Goal: Task Accomplishment & Management: Manage account settings

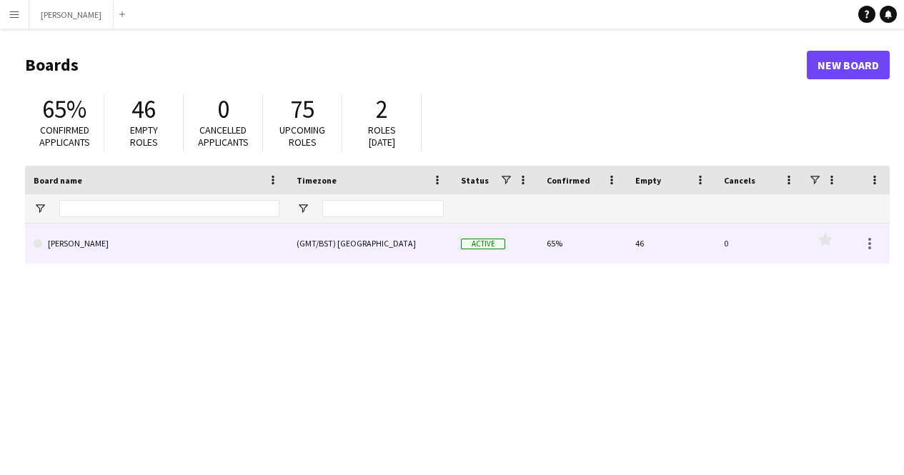
click at [425, 252] on div "(GMT/BST) [GEOGRAPHIC_DATA]" at bounding box center [370, 243] width 164 height 39
click at [104, 245] on link "[PERSON_NAME]" at bounding box center [157, 244] width 246 height 40
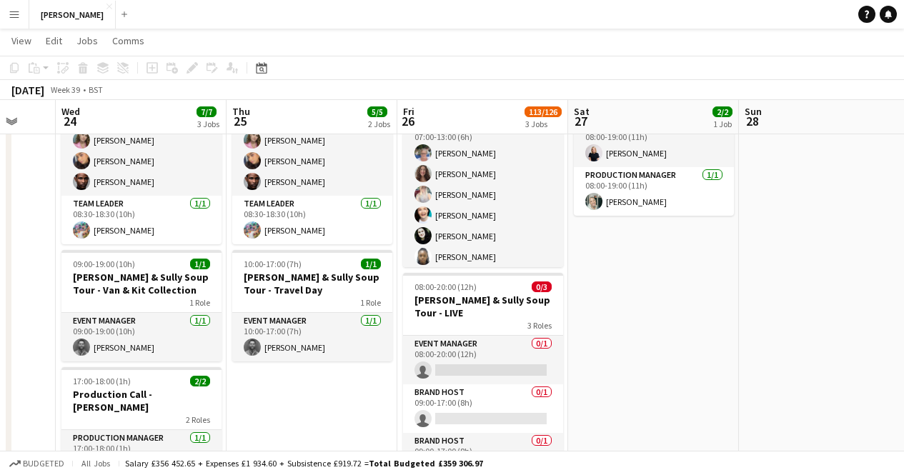
scroll to position [109, 0]
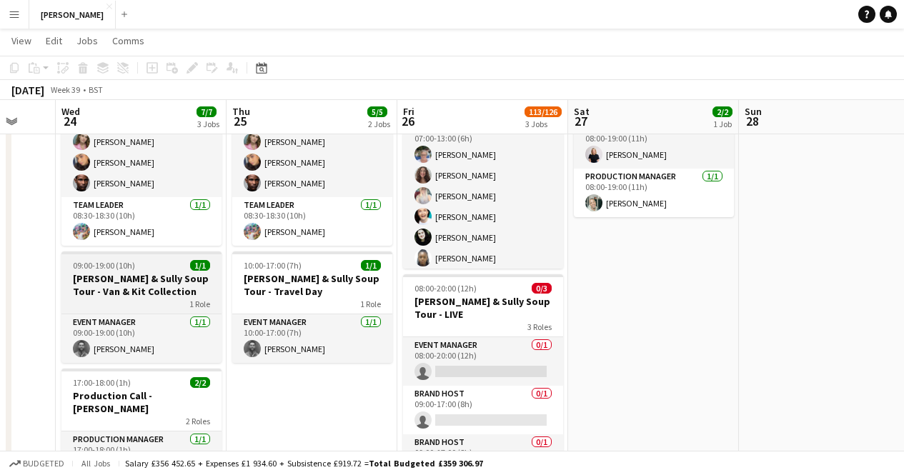
click at [109, 283] on h3 "[PERSON_NAME] & Sully Soup Tour - Van & Kit Collection" at bounding box center [141, 285] width 160 height 26
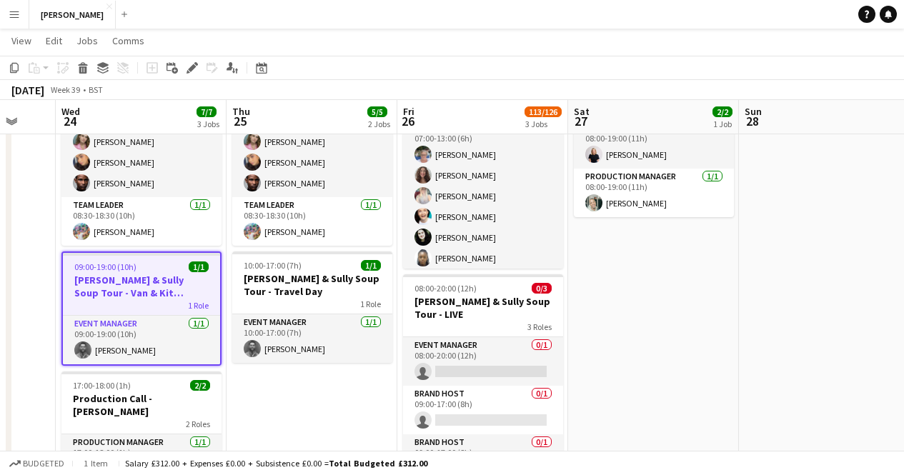
click at [109, 283] on h3 "[PERSON_NAME] & Sully Soup Tour - Van & Kit Collection" at bounding box center [141, 287] width 157 height 26
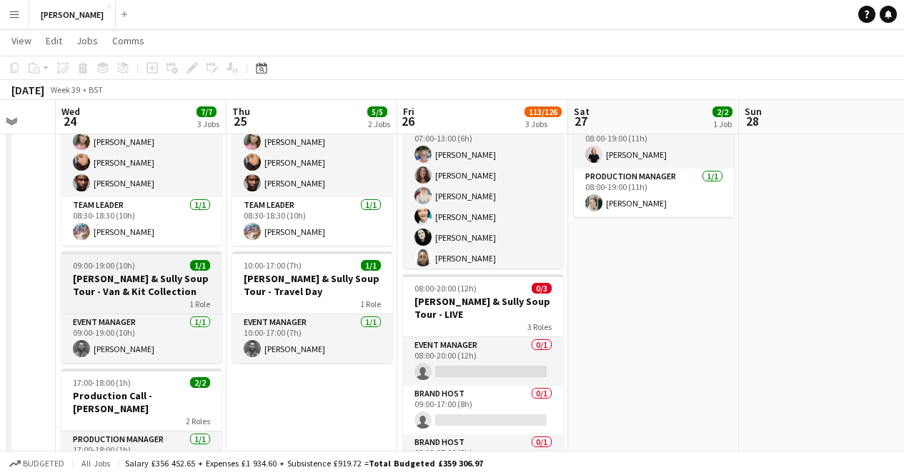
click at [109, 283] on h3 "[PERSON_NAME] & Sully Soup Tour - Van & Kit Collection" at bounding box center [141, 285] width 160 height 26
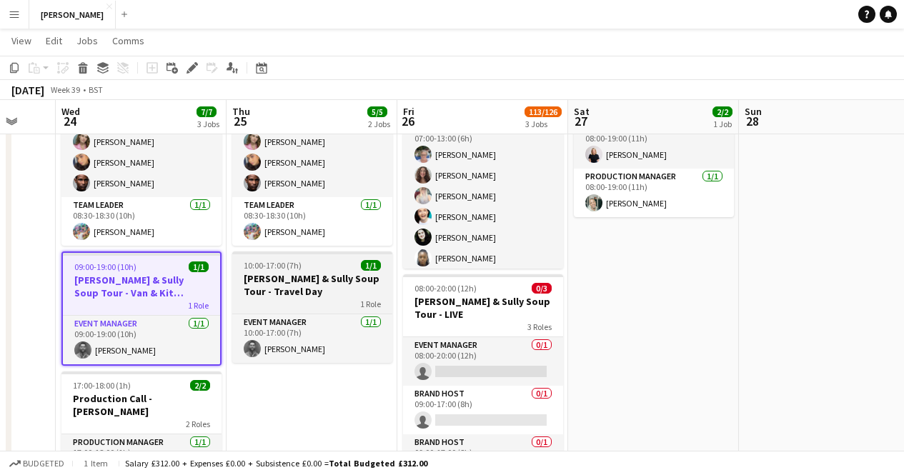
click at [272, 282] on h3 "[PERSON_NAME] & Sully Soup Tour - Travel Day" at bounding box center [312, 285] width 160 height 26
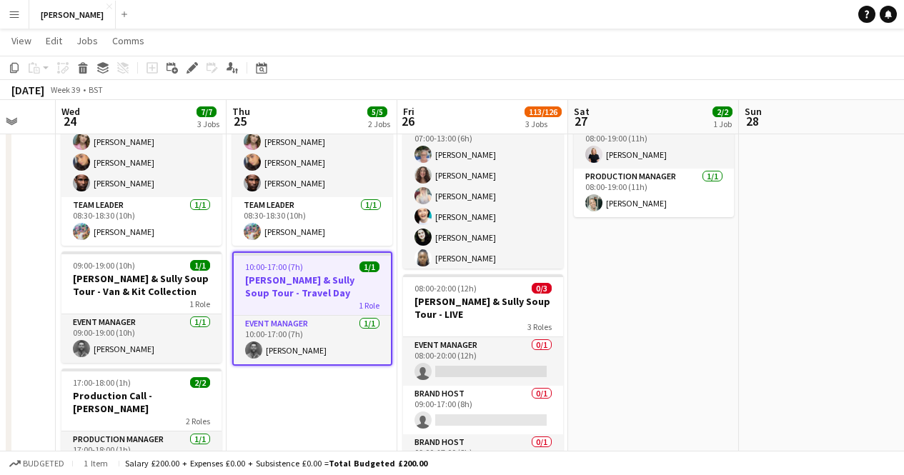
click at [272, 282] on h3 "[PERSON_NAME] & Sully Soup Tour - Travel Day" at bounding box center [312, 287] width 157 height 26
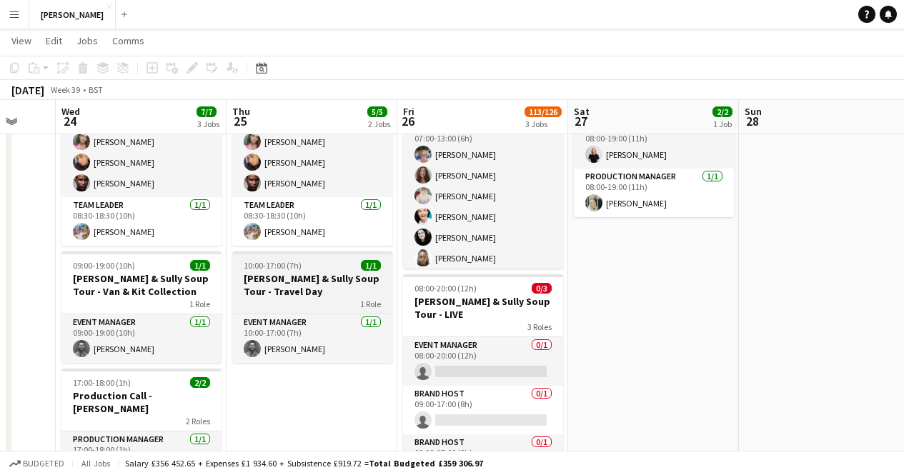
click at [272, 282] on h3 "[PERSON_NAME] & Sully Soup Tour - Travel Day" at bounding box center [312, 285] width 160 height 26
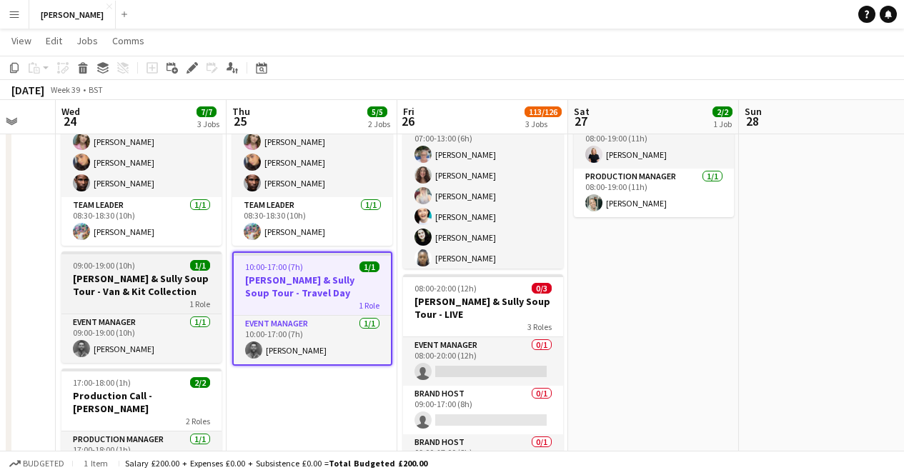
click at [169, 296] on h3 "[PERSON_NAME] & Sully Soup Tour - Van & Kit Collection" at bounding box center [141, 285] width 160 height 26
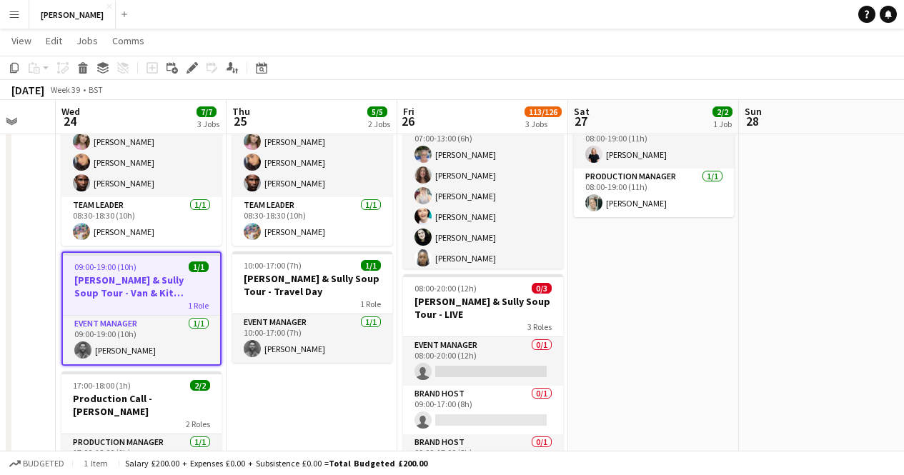
click at [169, 296] on h3 "[PERSON_NAME] & Sully Soup Tour - Van & Kit Collection" at bounding box center [141, 287] width 157 height 26
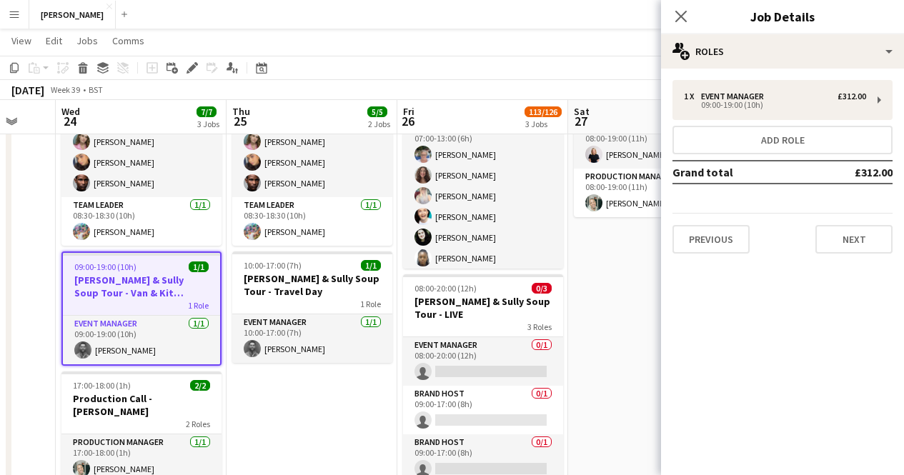
click at [846, 224] on div "Previous Next" at bounding box center [782, 233] width 220 height 41
click at [844, 233] on button "Next" at bounding box center [853, 239] width 77 height 29
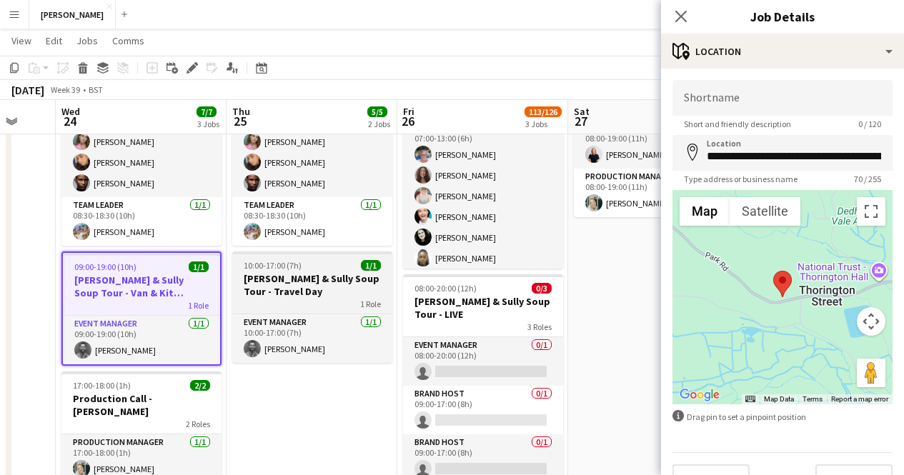
click at [285, 277] on h3 "[PERSON_NAME] & Sully Soup Tour - Travel Day" at bounding box center [312, 285] width 160 height 26
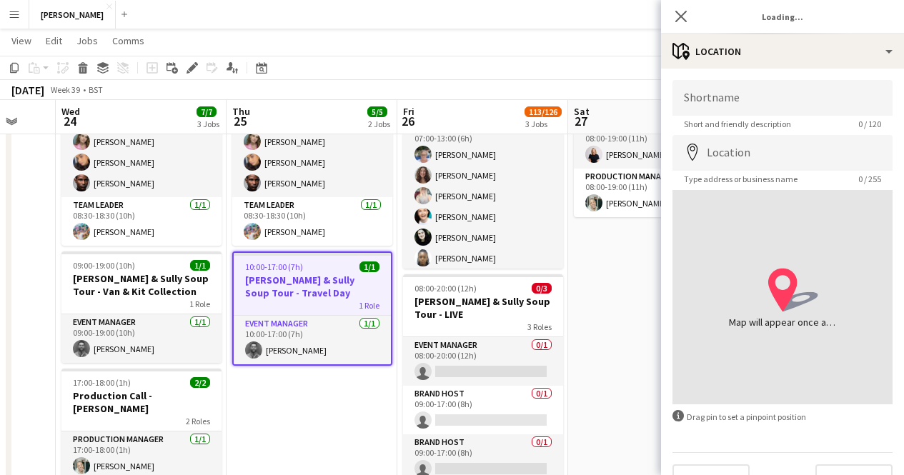
type input "**********"
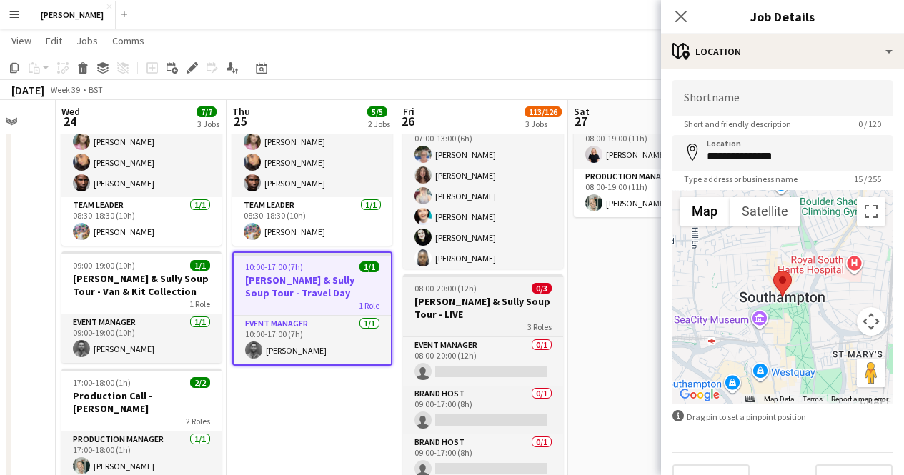
click at [469, 303] on h3 "[PERSON_NAME] & Sully Soup Tour - LIVE" at bounding box center [483, 308] width 160 height 26
type input "**********"
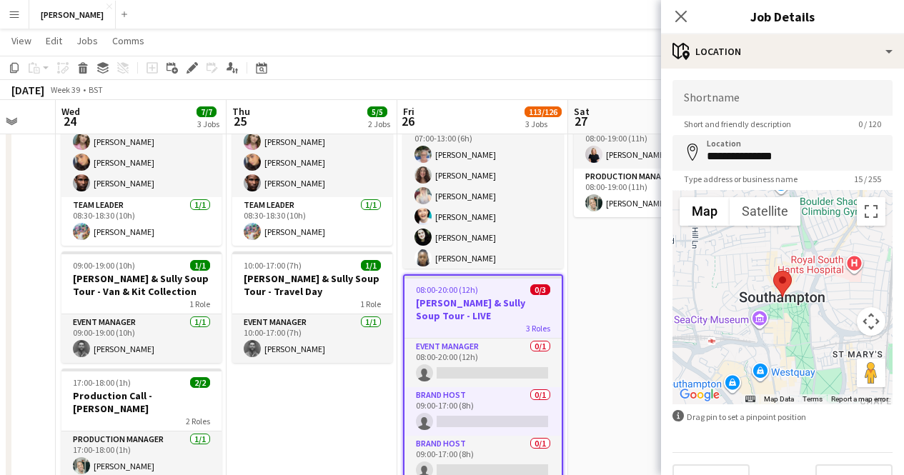
click at [618, 324] on app-date-cell "08:00-19:00 (11h) 2/2 Covenrty Live - [PERSON_NAME] 2 Roles Production Assistan…" at bounding box center [653, 365] width 171 height 628
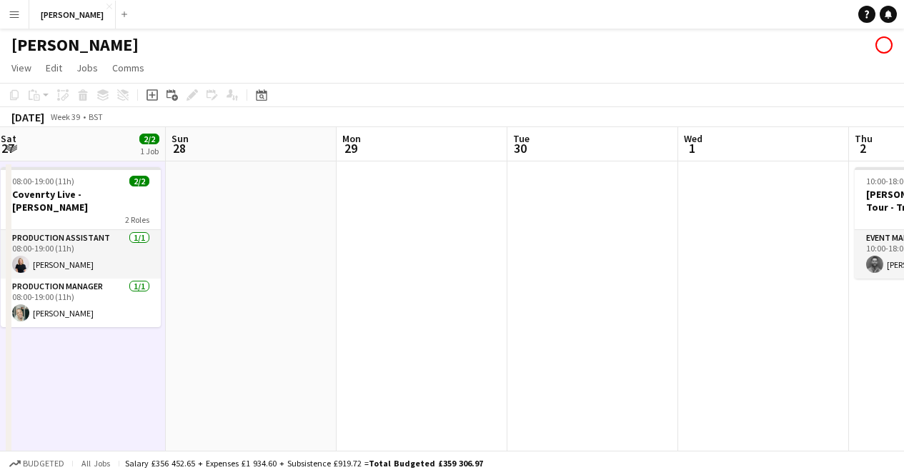
scroll to position [0, 422]
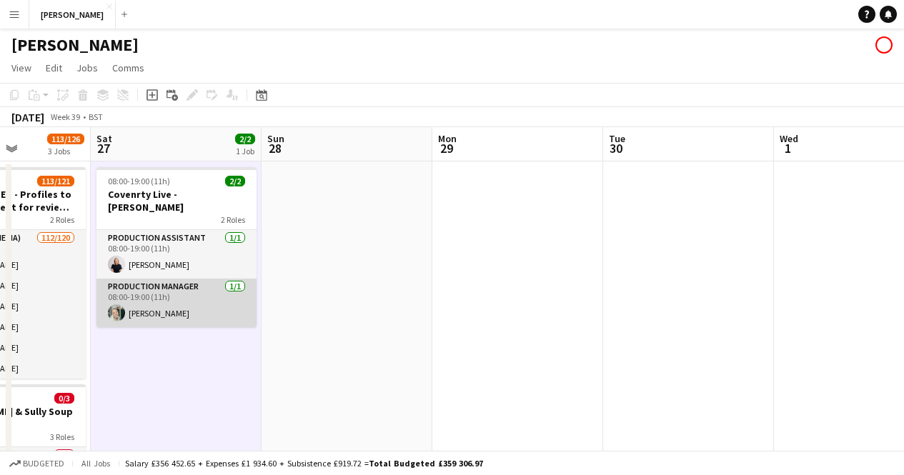
click at [205, 297] on app-card-role "Production Manager [DATE] 08:00-19:00 (11h) [PERSON_NAME]" at bounding box center [176, 303] width 160 height 49
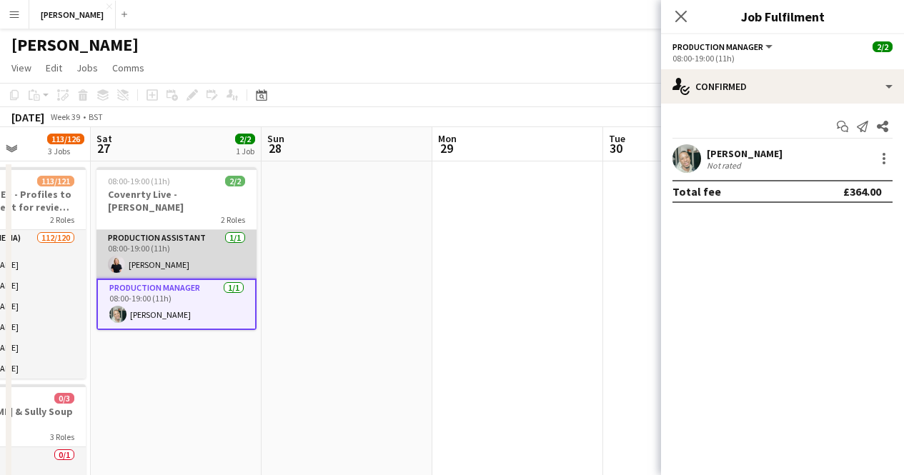
click at [162, 244] on app-card-role "Production Assistant [DATE] 08:00-19:00 (11h) [PERSON_NAME]" at bounding box center [176, 254] width 160 height 49
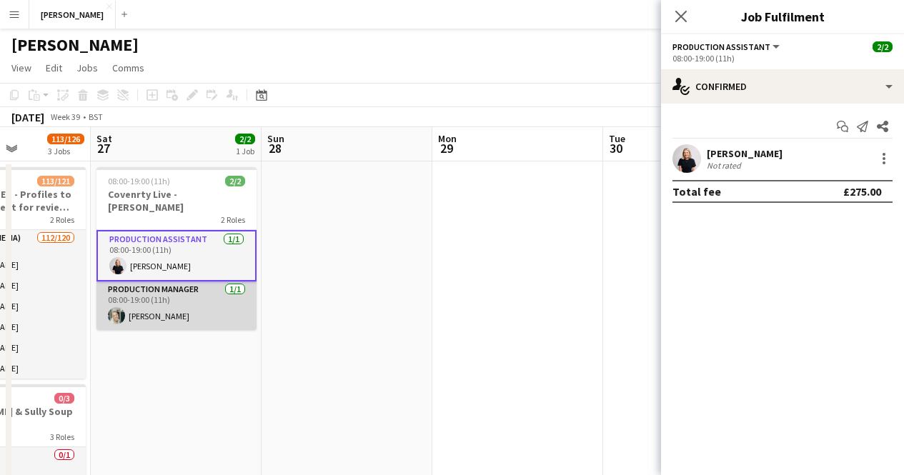
click at [157, 291] on app-card-role "Production Manager [DATE] 08:00-19:00 (11h) [PERSON_NAME]" at bounding box center [176, 306] width 160 height 49
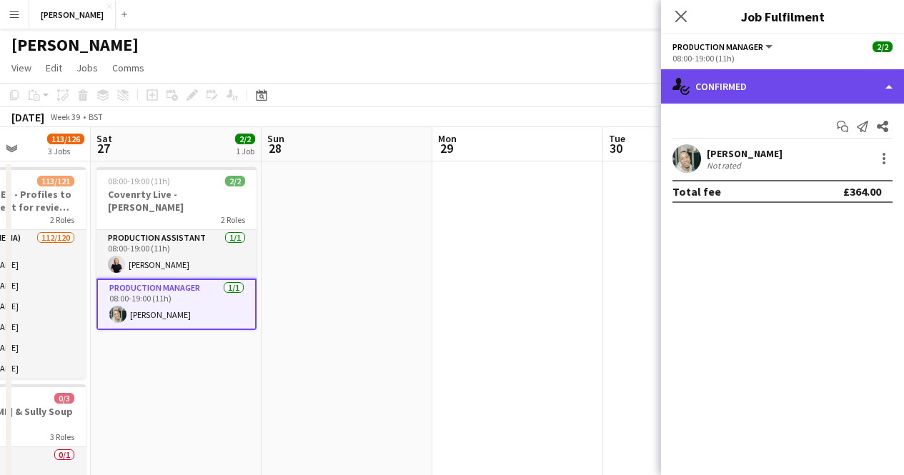
click at [814, 88] on div "single-neutral-actions-check-2 Confirmed" at bounding box center [782, 86] width 243 height 34
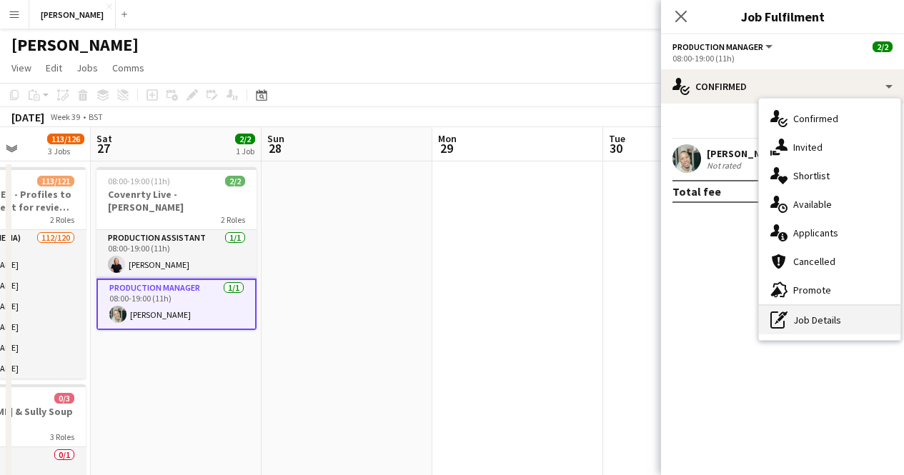
click at [802, 314] on div "pen-write Job Details" at bounding box center [829, 320] width 141 height 29
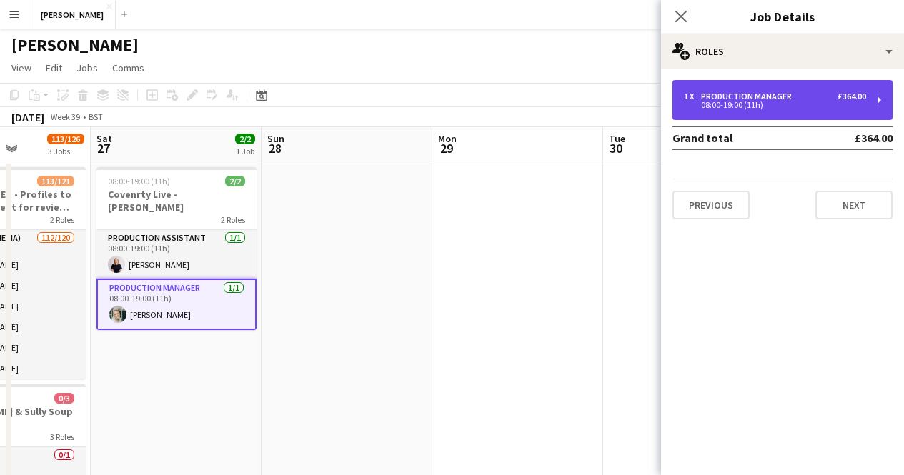
click at [781, 107] on div "08:00-19:00 (11h)" at bounding box center [775, 104] width 182 height 7
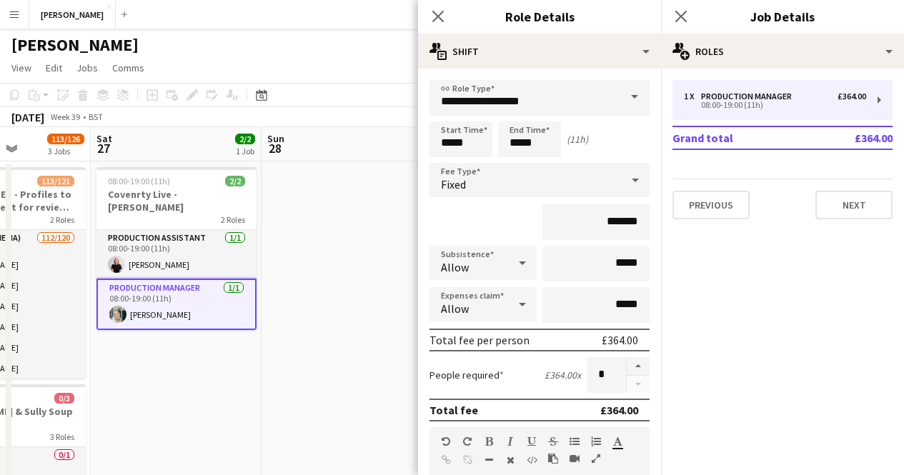
click at [297, 389] on app-date-cell at bounding box center [347, 475] width 171 height 628
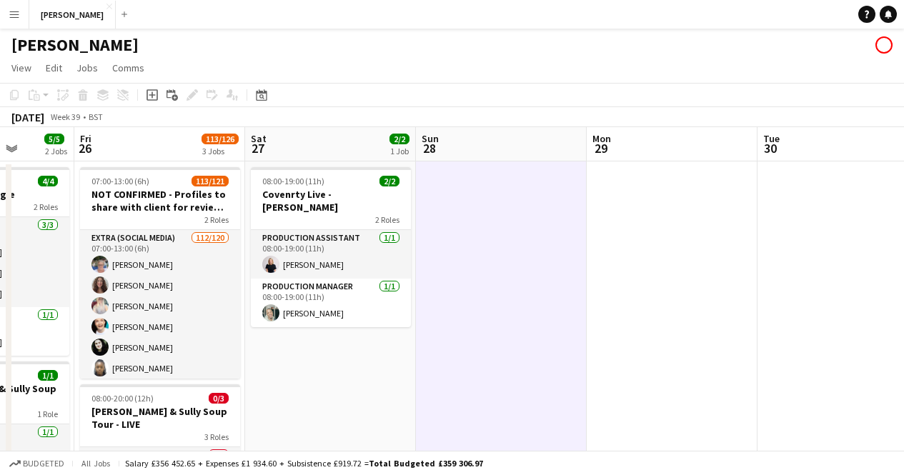
scroll to position [0, 437]
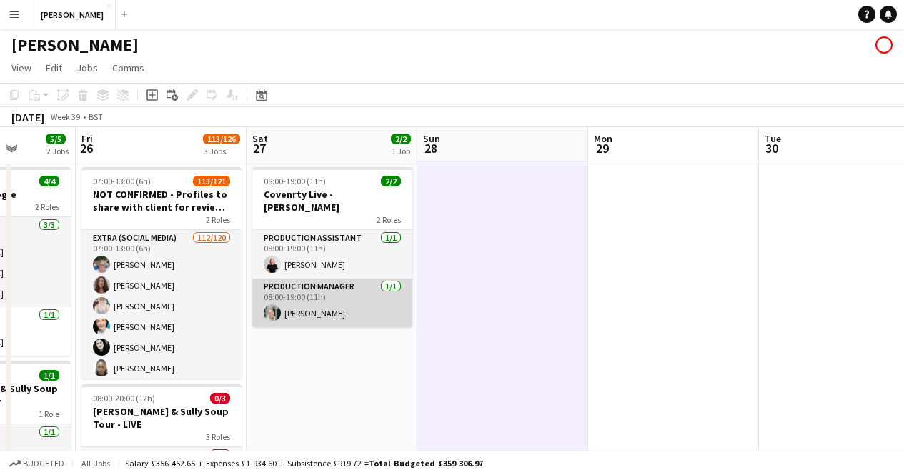
click at [327, 302] on app-card-role "Production Manager [DATE] 08:00-19:00 (11h) [PERSON_NAME]" at bounding box center [332, 303] width 160 height 49
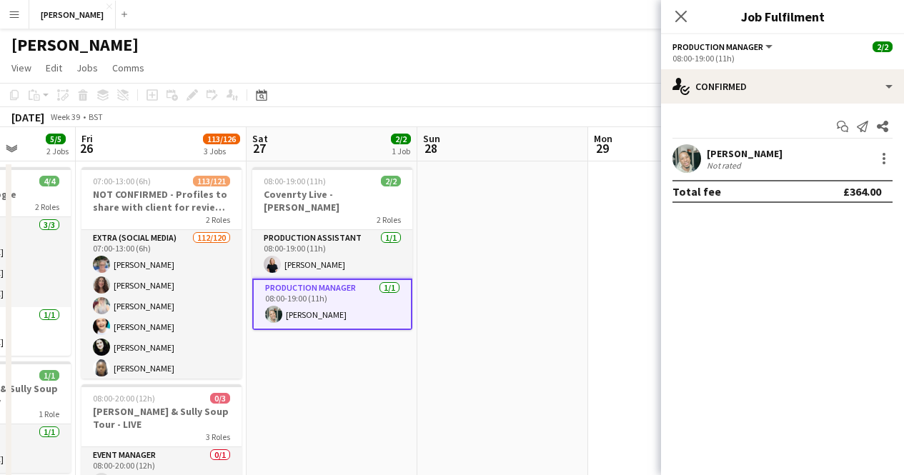
click at [692, 161] on app-user-avatar at bounding box center [686, 158] width 29 height 29
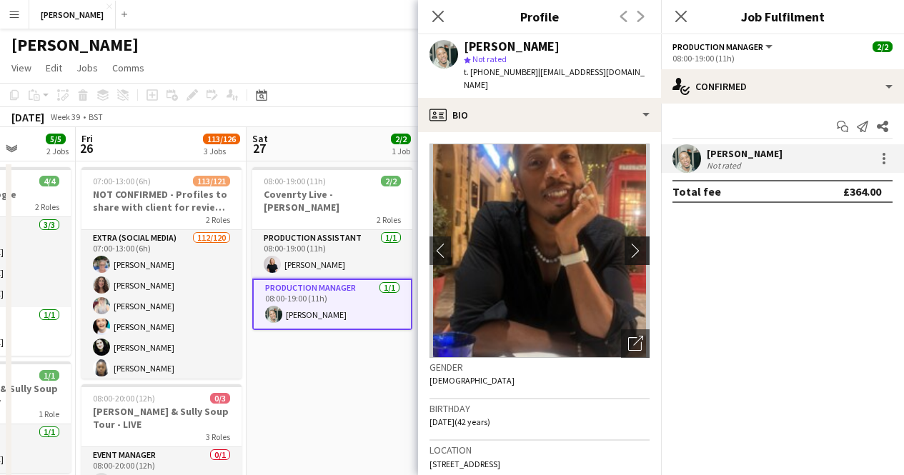
click at [635, 243] on app-icon "chevron-right" at bounding box center [639, 250] width 22 height 15
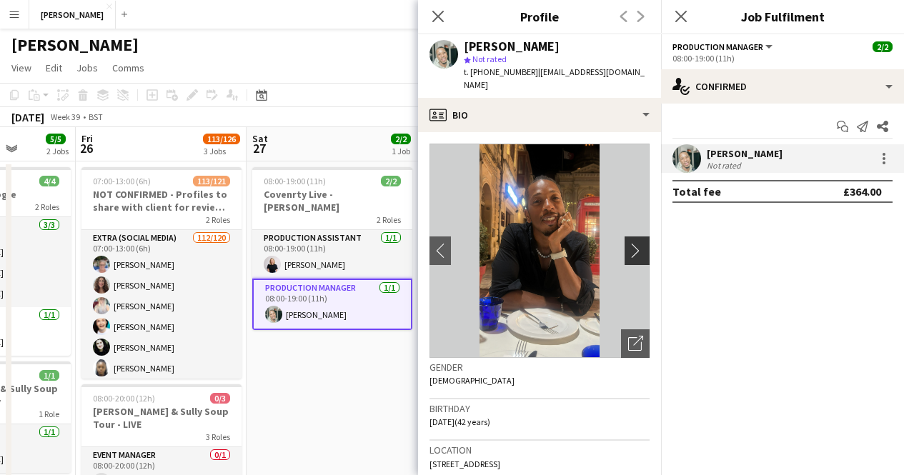
click at [635, 243] on app-icon "chevron-right" at bounding box center [639, 250] width 22 height 15
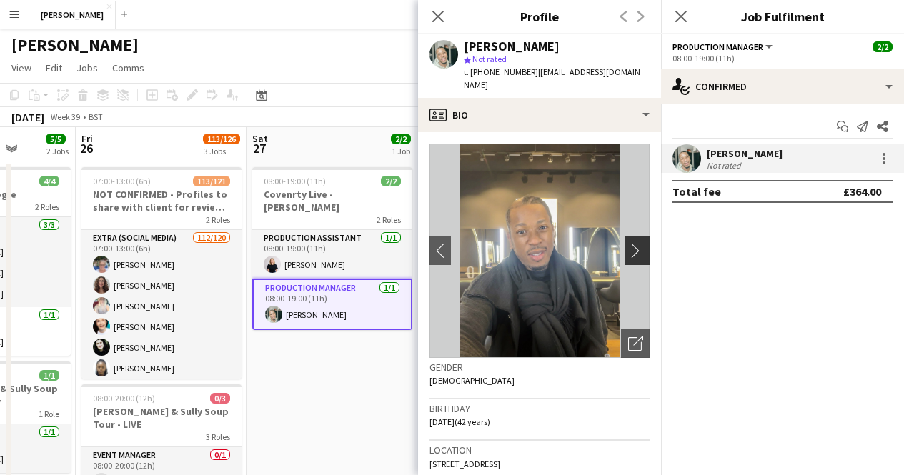
click at [630, 243] on app-icon "chevron-right" at bounding box center [639, 250] width 22 height 15
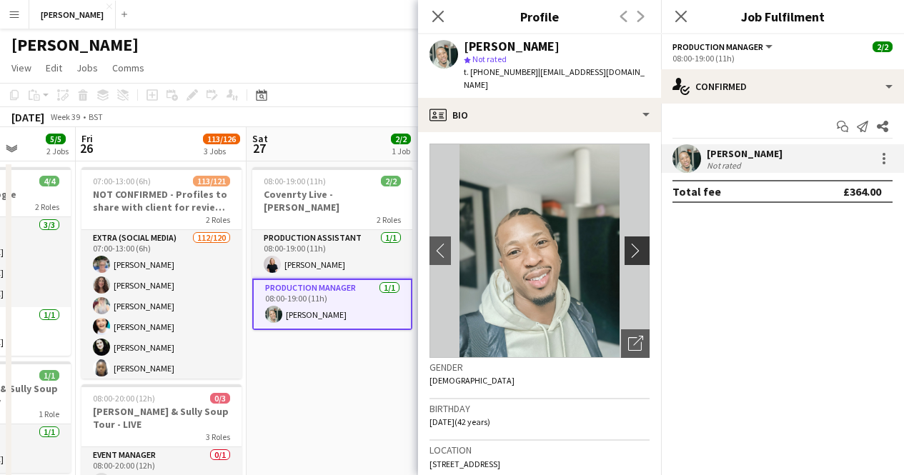
click at [630, 243] on app-icon "chevron-right" at bounding box center [639, 250] width 22 height 15
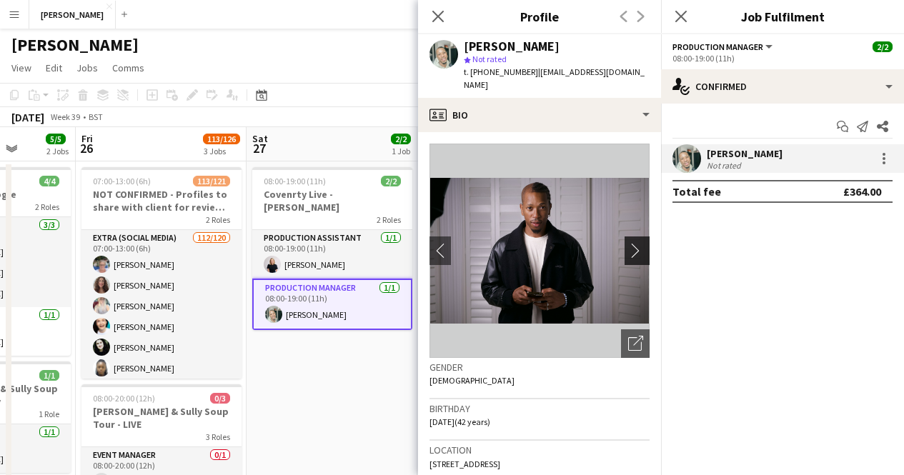
click at [628, 243] on app-icon "chevron-right" at bounding box center [639, 250] width 22 height 15
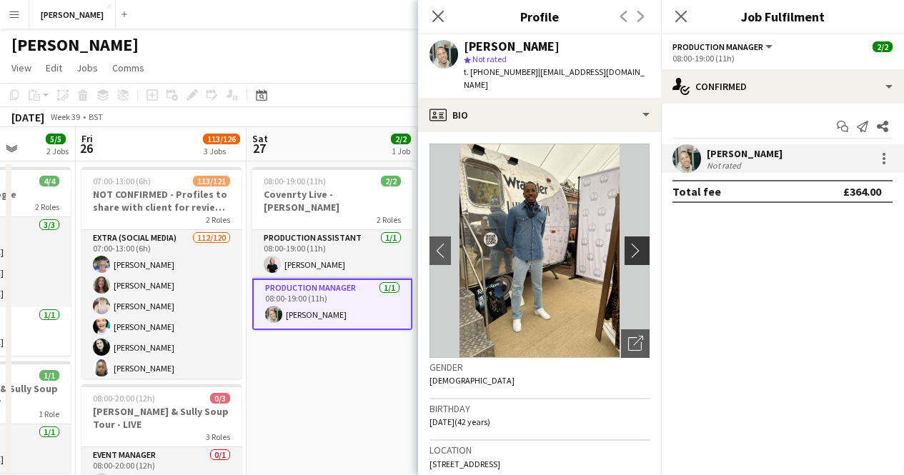
click at [628, 243] on app-icon "chevron-right" at bounding box center [639, 250] width 22 height 15
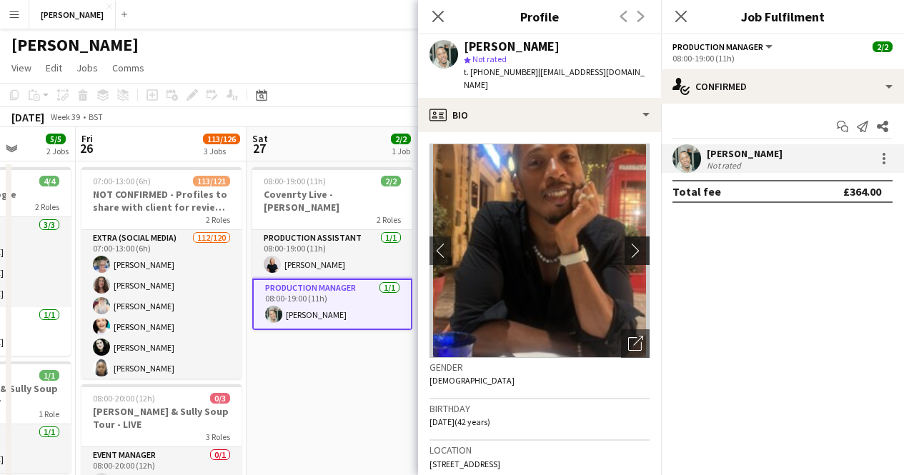
click at [628, 243] on app-icon "chevron-right" at bounding box center [639, 250] width 22 height 15
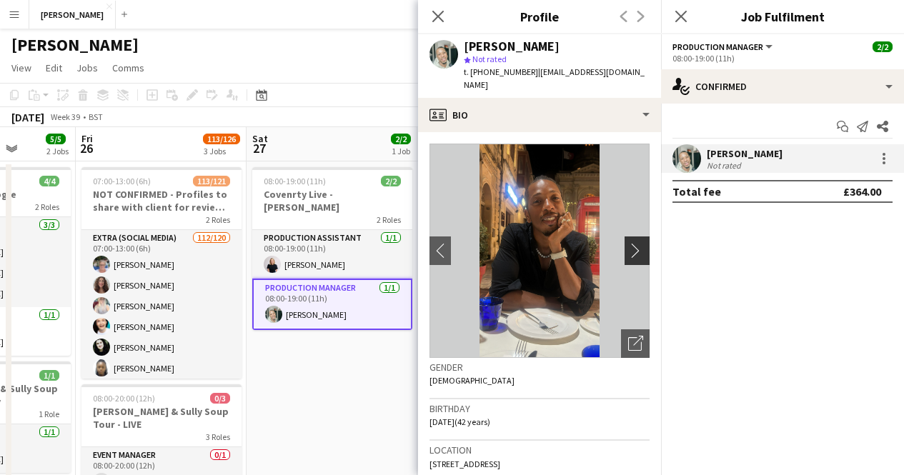
click at [628, 243] on app-icon "chevron-right" at bounding box center [639, 250] width 22 height 15
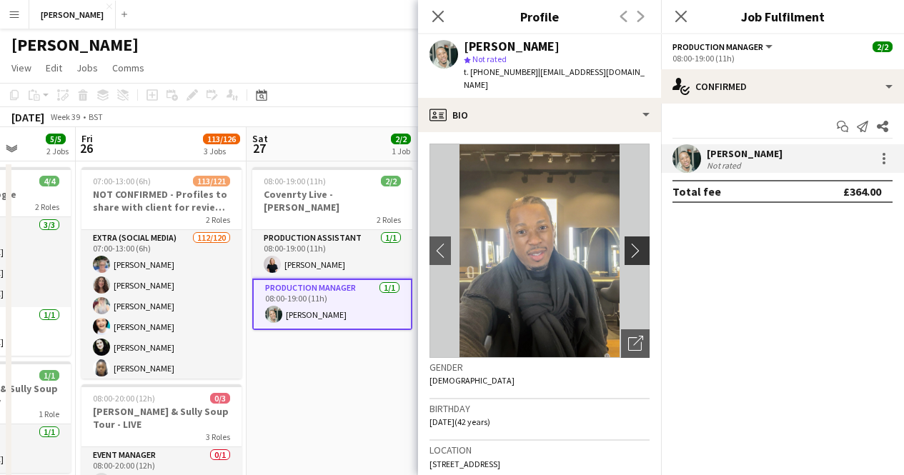
click at [628, 243] on app-icon "chevron-right" at bounding box center [639, 250] width 22 height 15
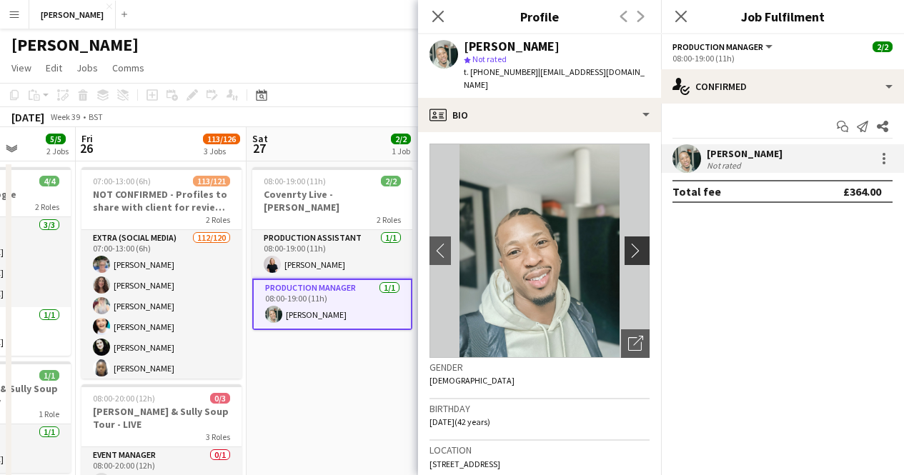
click at [628, 243] on app-icon "chevron-right" at bounding box center [639, 250] width 22 height 15
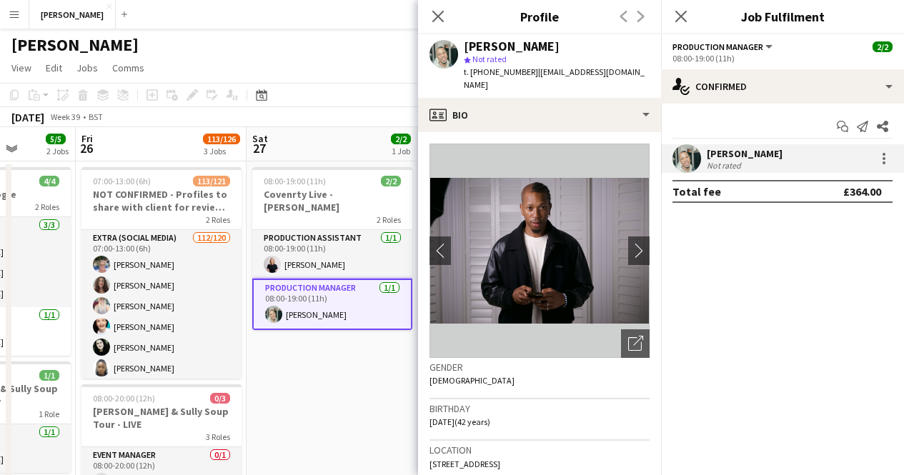
click at [360, 350] on app-date-cell "08:00-19:00 (11h) 2/2 Covenrty Live - [PERSON_NAME] 2 Roles Production Assistan…" at bounding box center [332, 475] width 171 height 628
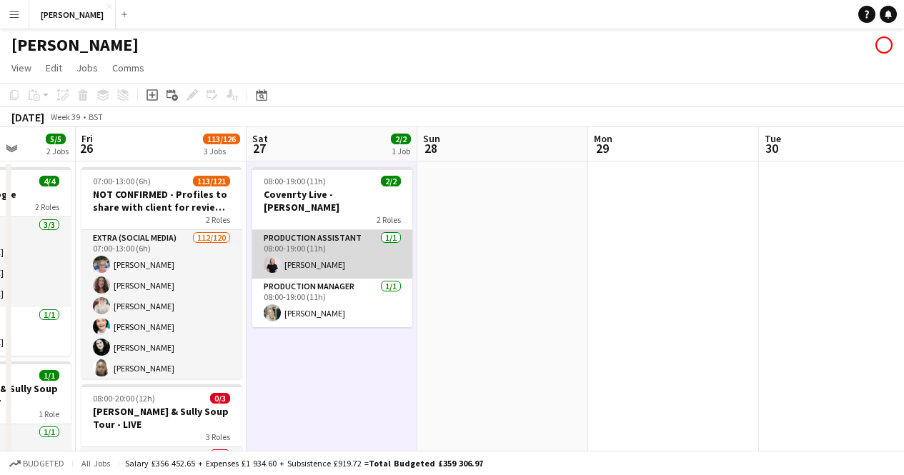
click at [324, 249] on app-card-role "Production Assistant [DATE] 08:00-19:00 (11h) [PERSON_NAME]" at bounding box center [332, 254] width 160 height 49
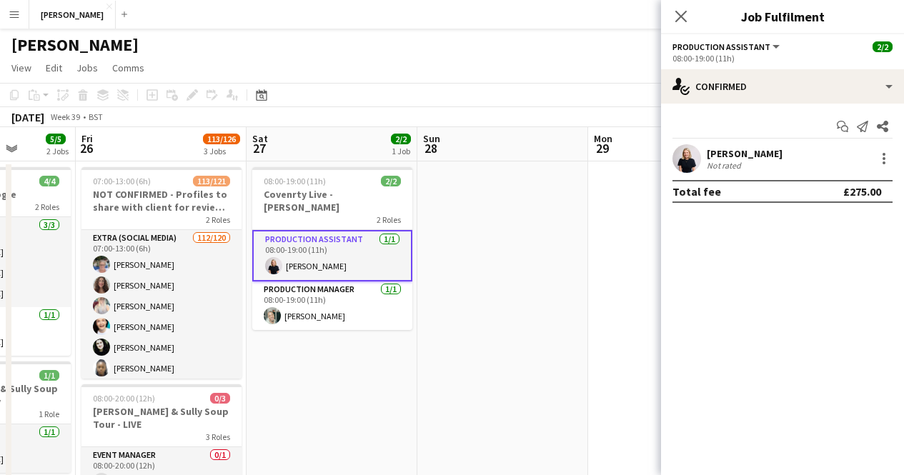
click at [517, 287] on app-date-cell at bounding box center [502, 475] width 171 height 628
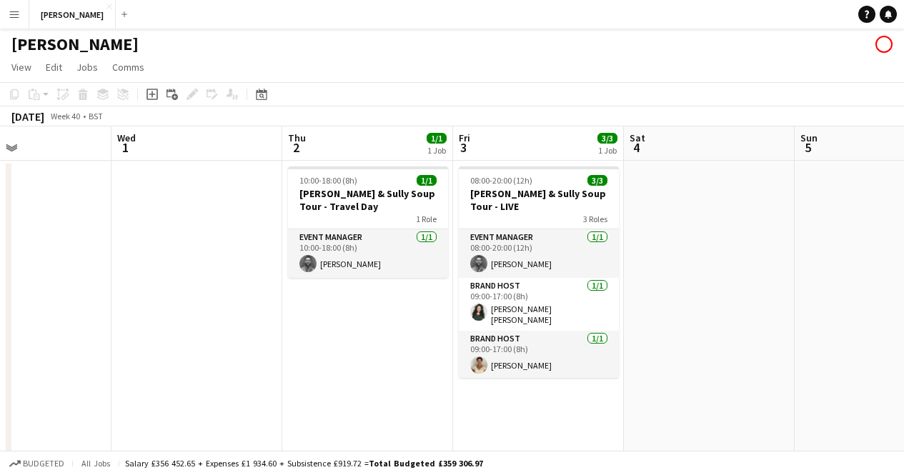
scroll to position [0, 572]
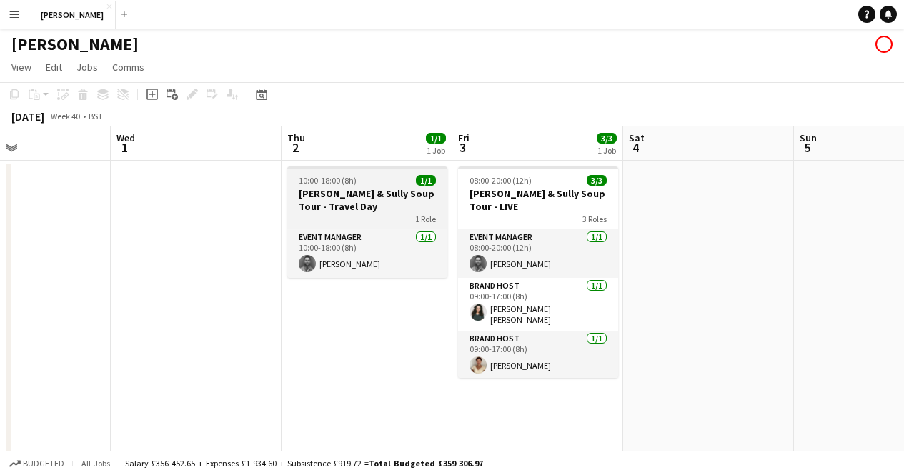
click at [369, 194] on h3 "[PERSON_NAME] & Sully Soup Tour - Travel Day" at bounding box center [367, 200] width 160 height 26
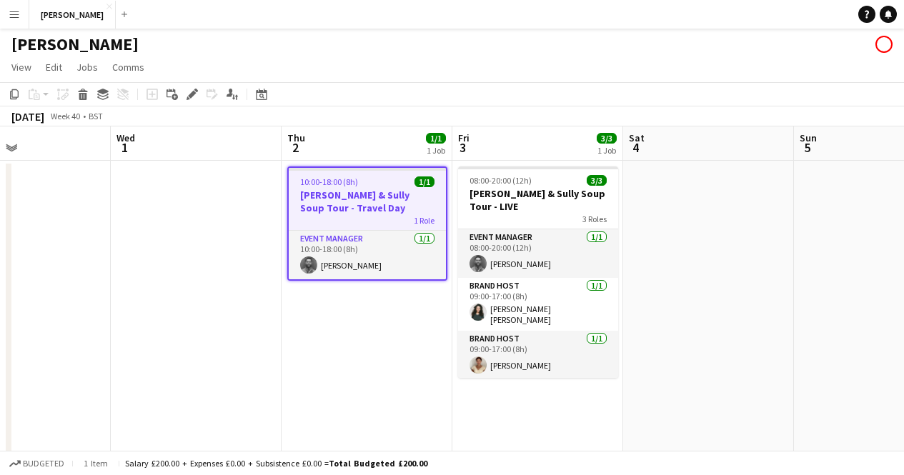
click at [369, 194] on h3 "[PERSON_NAME] & Sully Soup Tour - Travel Day" at bounding box center [367, 202] width 157 height 26
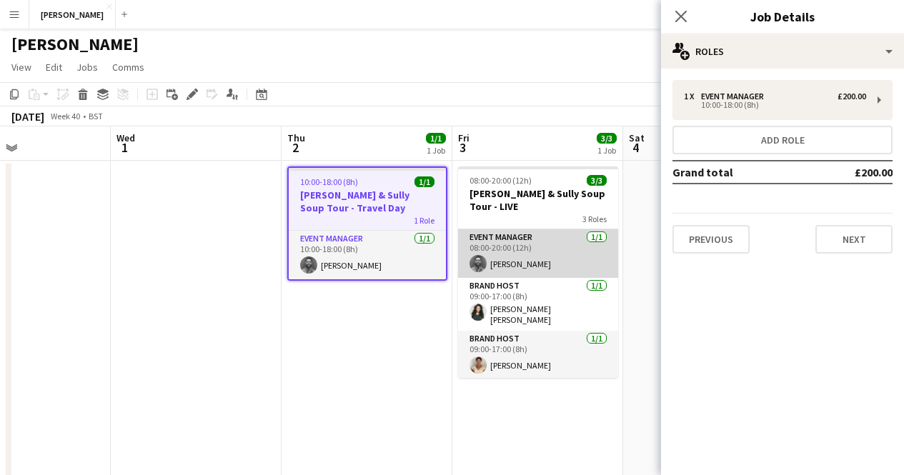
click at [571, 248] on app-card-role "Event Manager [DATE] 08:00-20:00 (12h) [PERSON_NAME]" at bounding box center [538, 253] width 160 height 49
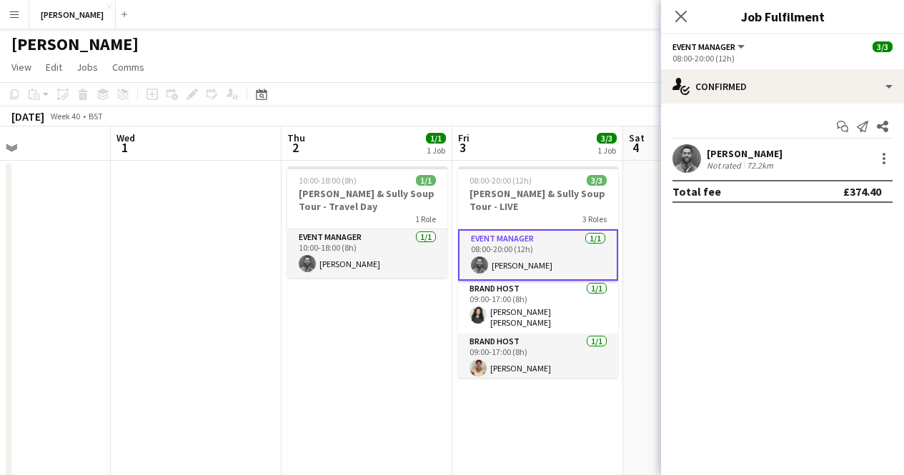
click at [432, 389] on app-date-cell "10:00-18:00 (8h) 1/1 [PERSON_NAME] & Sully Soup Tour - Travel Day 1 Role Event …" at bounding box center [367, 475] width 171 height 628
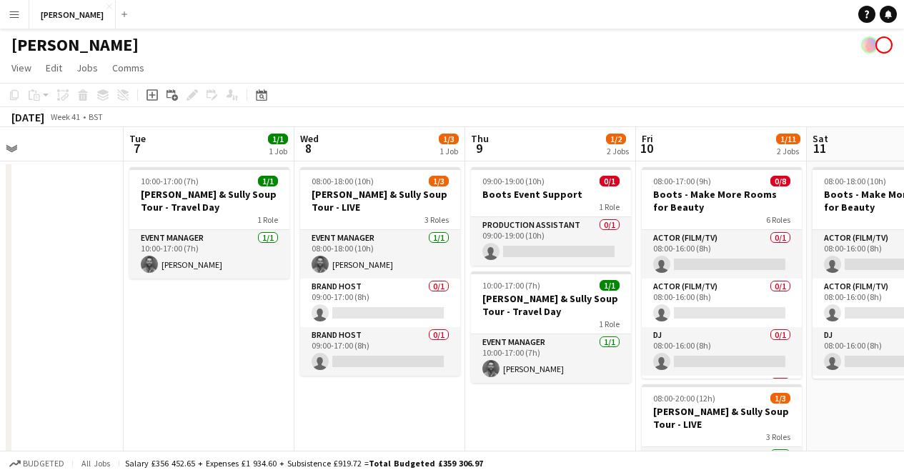
scroll to position [0, 389]
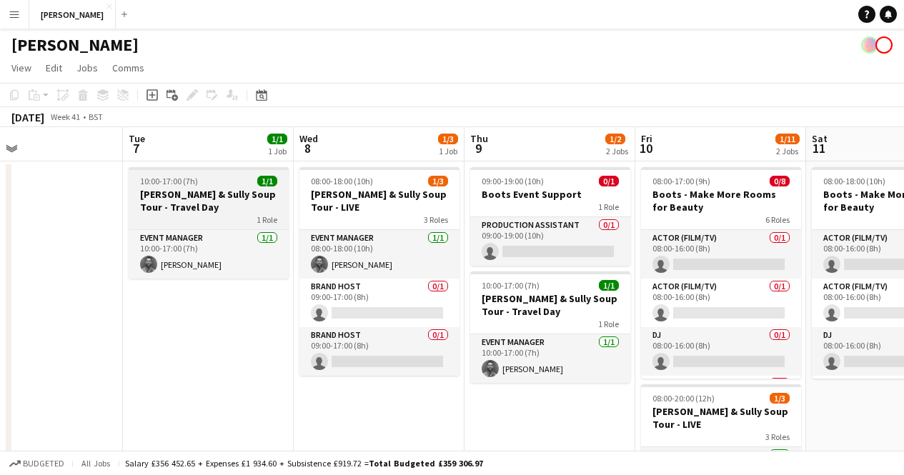
click at [251, 201] on h3 "[PERSON_NAME] & Sully Soup Tour - Travel Day" at bounding box center [209, 201] width 160 height 26
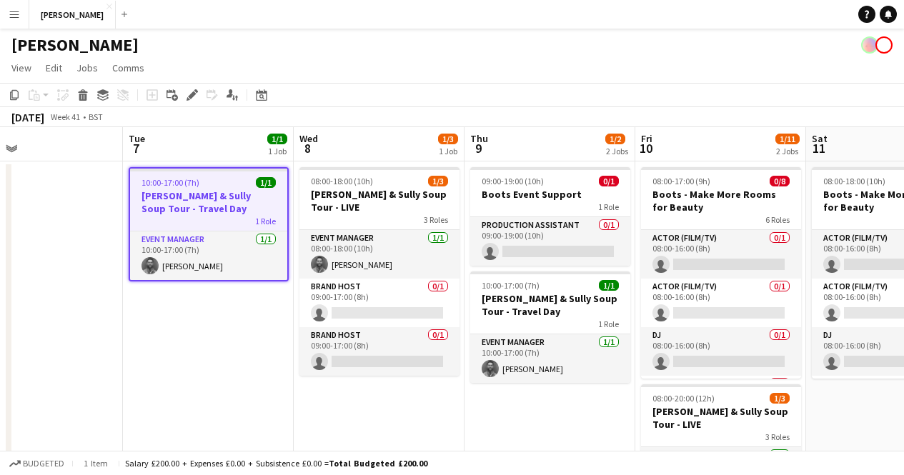
click at [251, 201] on h3 "[PERSON_NAME] & Sully Soup Tour - Travel Day" at bounding box center [208, 202] width 157 height 26
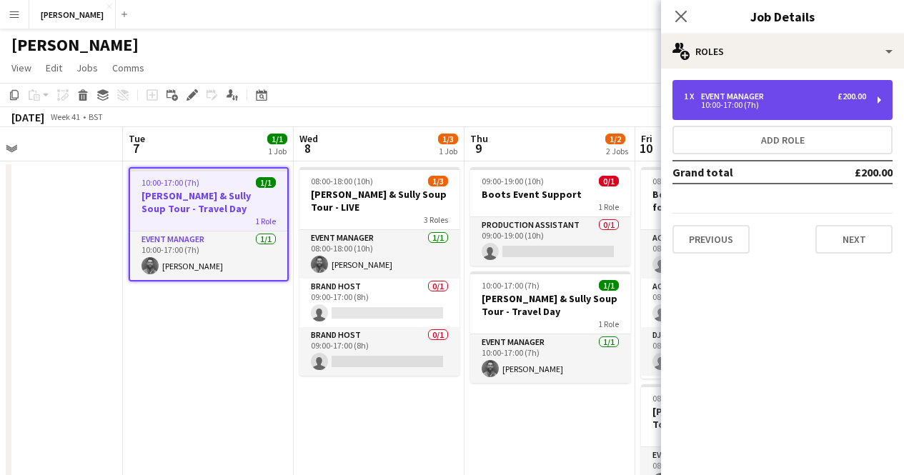
click at [850, 106] on div "10:00-17:00 (7h)" at bounding box center [775, 104] width 182 height 7
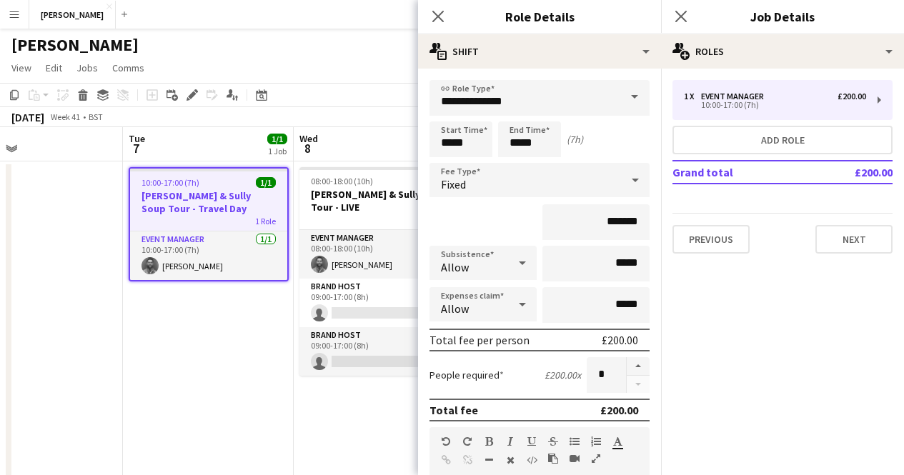
click at [844, 335] on mat-expansion-panel "pencil3 General details 1 x Event Manager £200.00 10:00-17:00 (7h) Add role Gra…" at bounding box center [782, 272] width 243 height 407
click at [864, 242] on button "Next" at bounding box center [853, 239] width 77 height 29
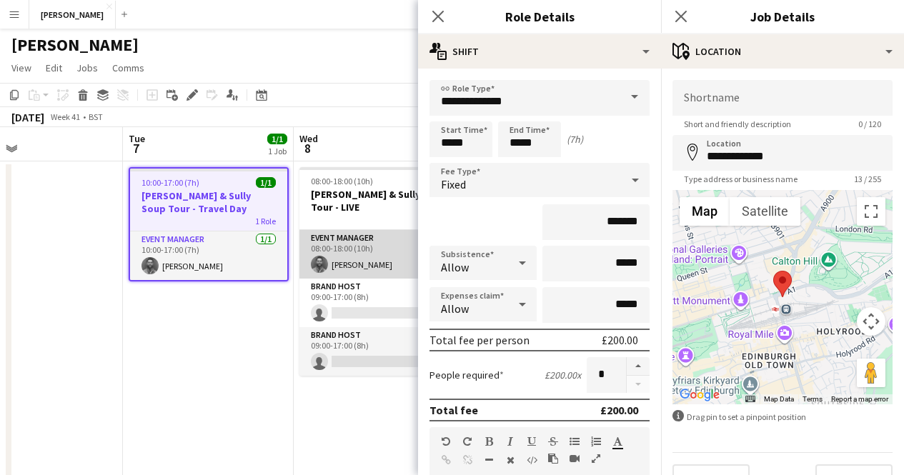
click at [342, 230] on app-card-role "Event Manager [DATE] 08:00-18:00 (10h) [PERSON_NAME]" at bounding box center [379, 254] width 160 height 49
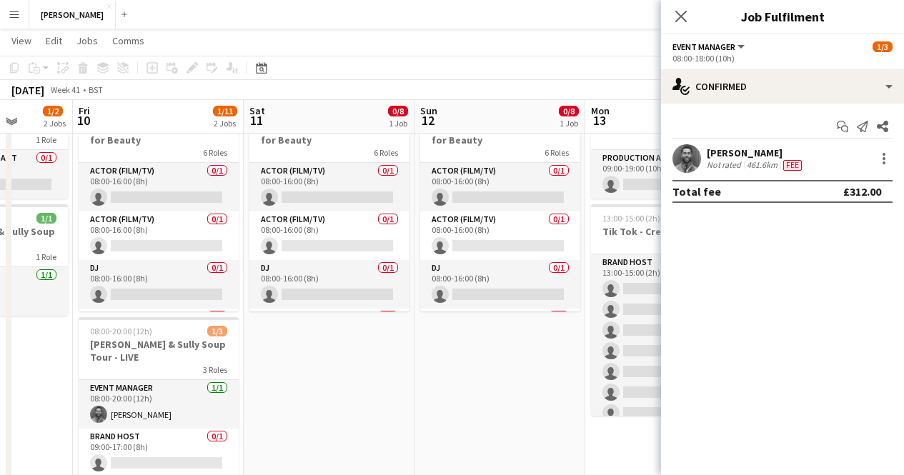
scroll to position [65, 0]
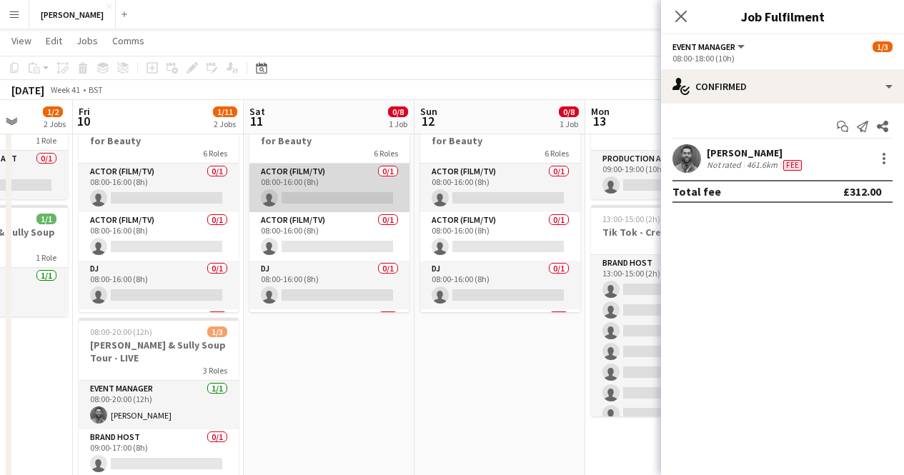
click at [319, 190] on app-card-role "Actor (Film/TV) 0/1 08:00-16:00 (8h) single-neutral-actions" at bounding box center [329, 188] width 160 height 49
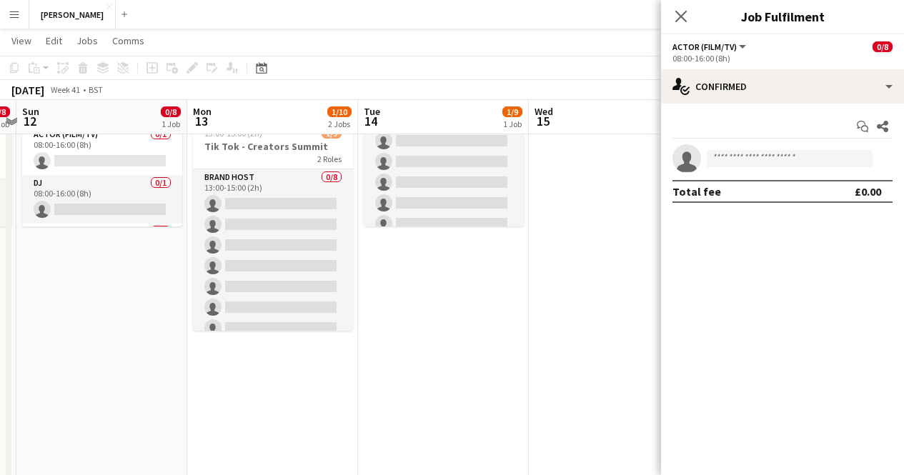
scroll to position [0, 0]
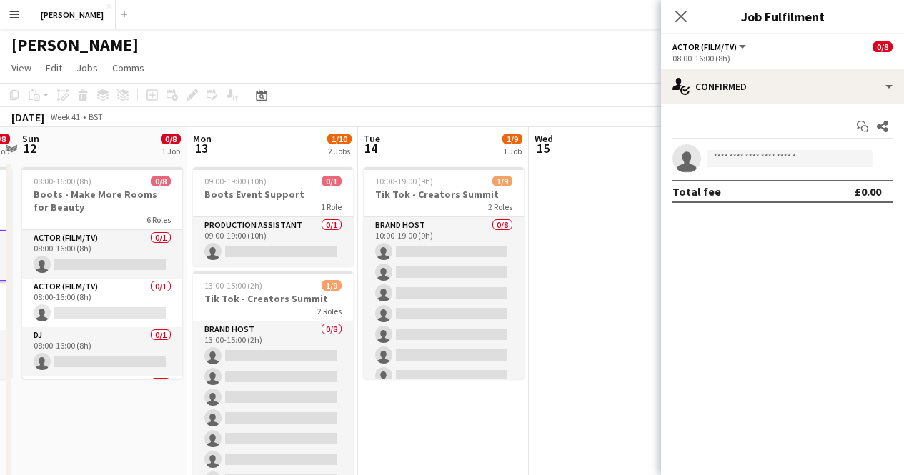
click at [494, 443] on app-date-cell "10:00-19:00 (9h) 1/9 Tik Tok - Creators Summit 2 Roles Brand Host 0/8 10:00-19:…" at bounding box center [443, 475] width 171 height 628
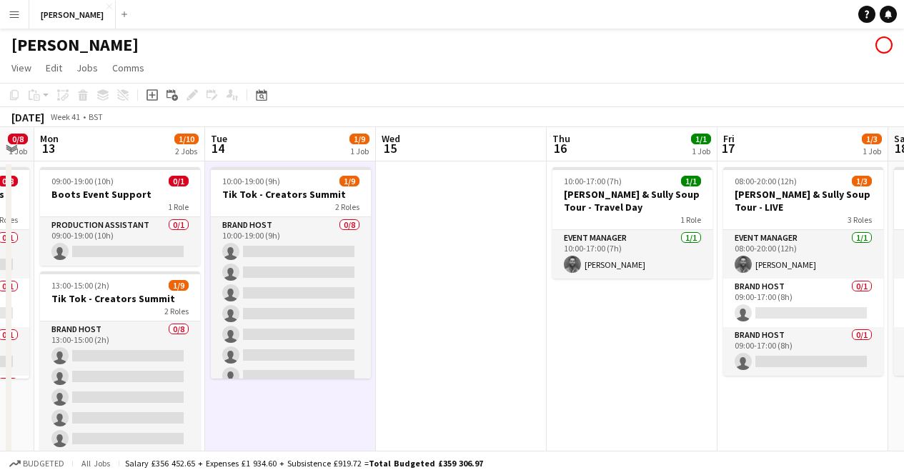
scroll to position [0, 307]
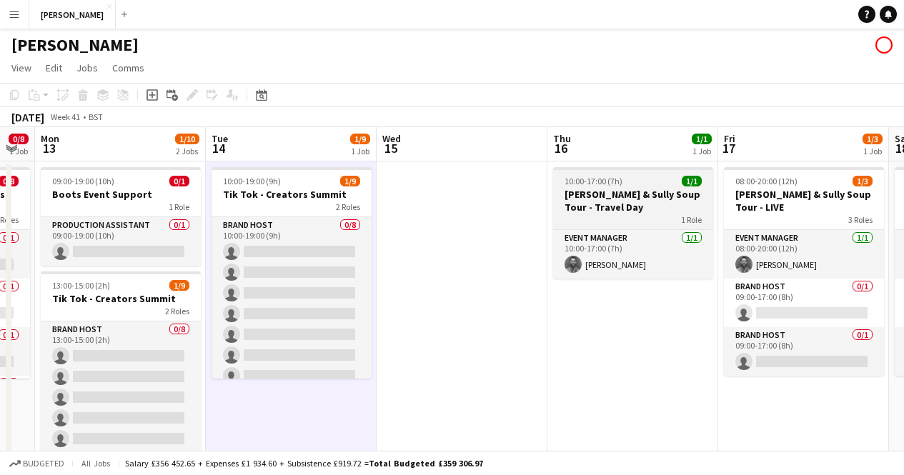
click at [594, 199] on h3 "[PERSON_NAME] & Sully Soup Tour - Travel Day" at bounding box center [633, 201] width 160 height 26
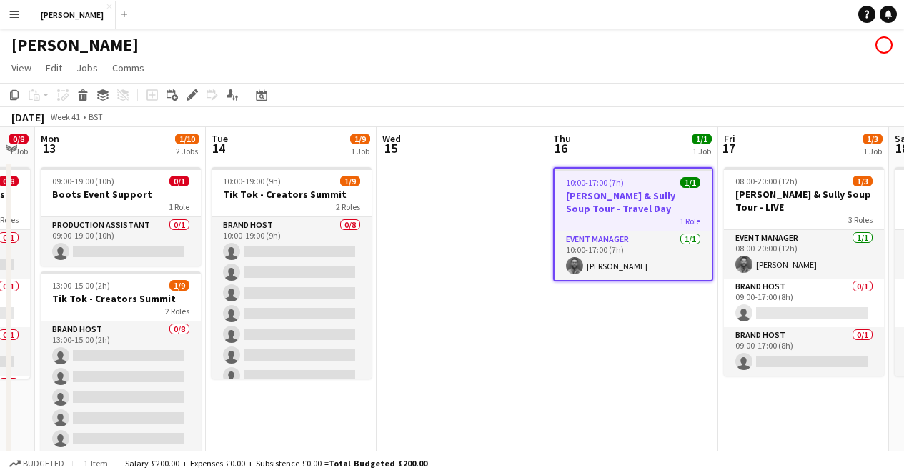
drag, startPoint x: 310, startPoint y: 401, endPoint x: 299, endPoint y: 409, distance: 13.9
click at [299, 409] on app-date-cell "10:00-19:00 (9h) 1/9 Tik Tok - Creators Summit 2 Roles Brand Host 0/8 10:00-19:…" at bounding box center [291, 475] width 171 height 628
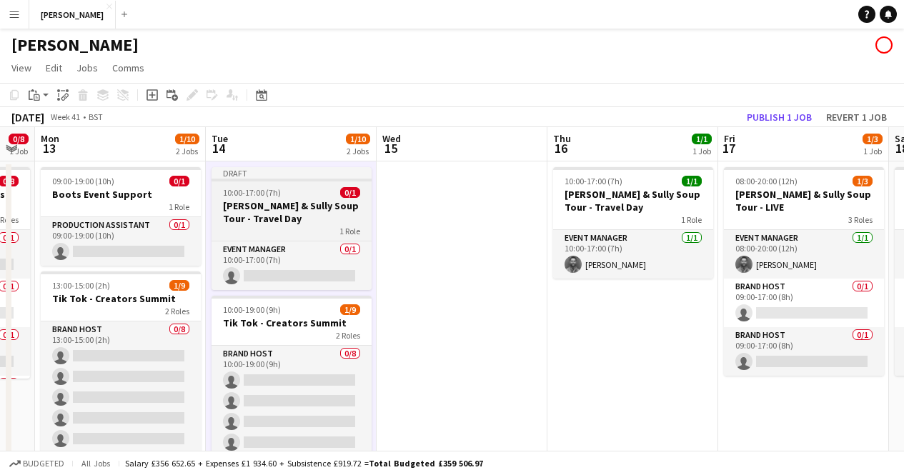
click at [319, 218] on h3 "[PERSON_NAME] & Sully Soup Tour - Travel Day" at bounding box center [292, 212] width 160 height 26
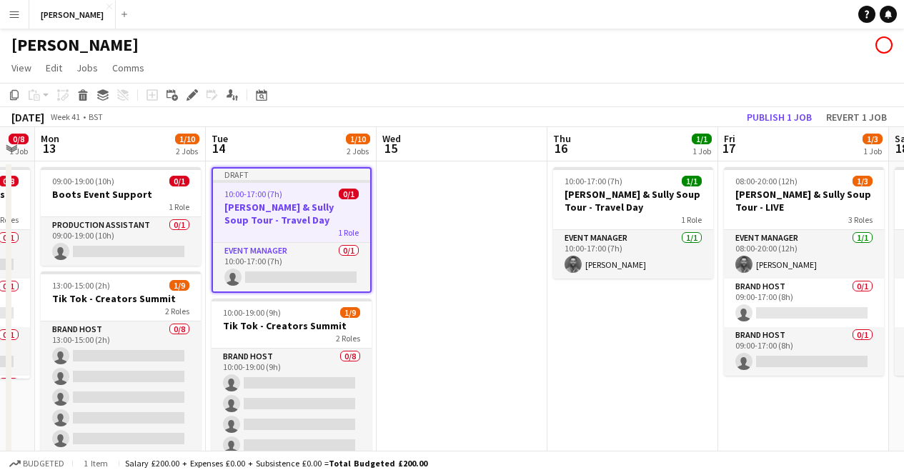
click at [319, 217] on h3 "[PERSON_NAME] & Sully Soup Tour - Travel Day" at bounding box center [291, 214] width 157 height 26
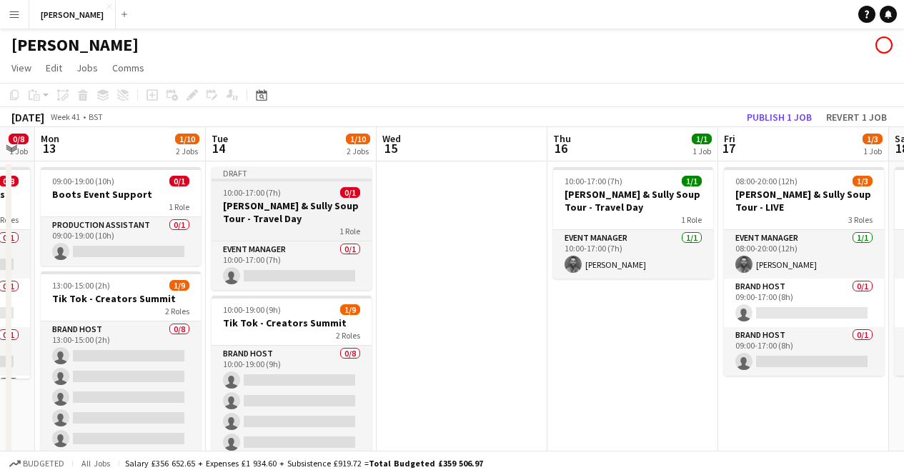
click at [319, 217] on h3 "[PERSON_NAME] & Sully Soup Tour - Travel Day" at bounding box center [292, 212] width 160 height 26
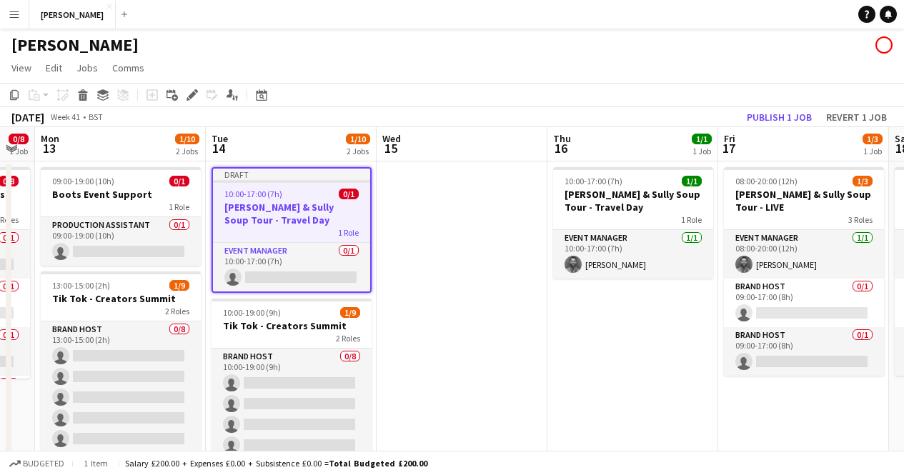
click at [319, 217] on h3 "[PERSON_NAME] & Sully Soup Tour - Travel Day" at bounding box center [291, 214] width 157 height 26
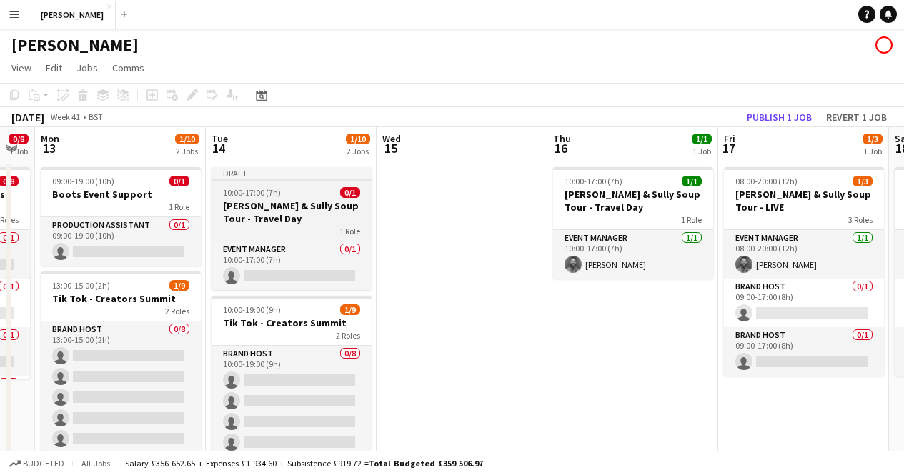
click at [319, 217] on h3 "[PERSON_NAME] & Sully Soup Tour - Travel Day" at bounding box center [292, 212] width 160 height 26
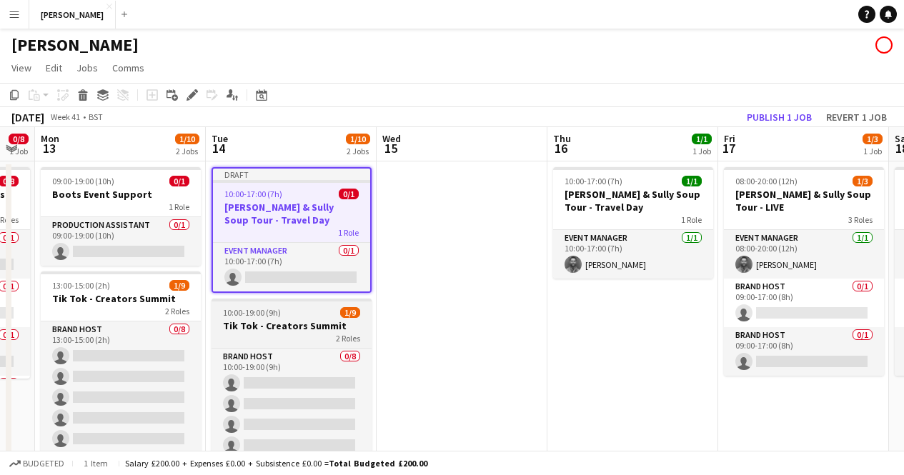
click at [310, 336] on div "2 Roles" at bounding box center [292, 337] width 160 height 11
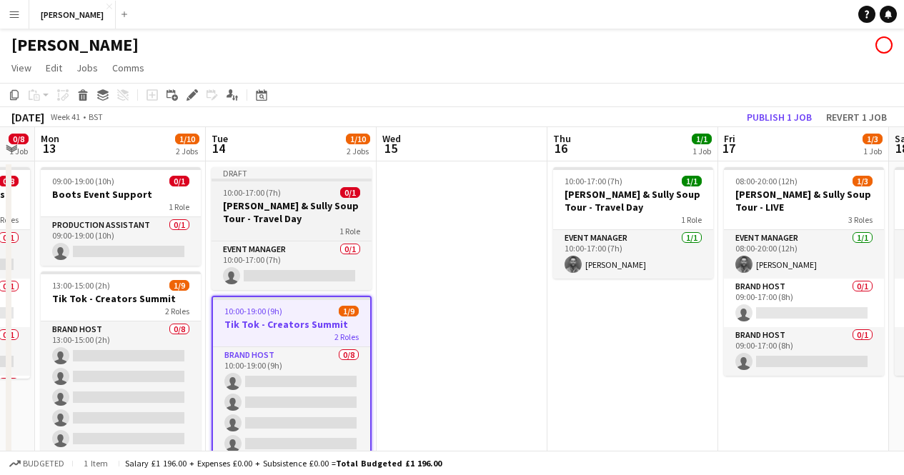
click at [307, 229] on div "1 Role" at bounding box center [292, 230] width 160 height 11
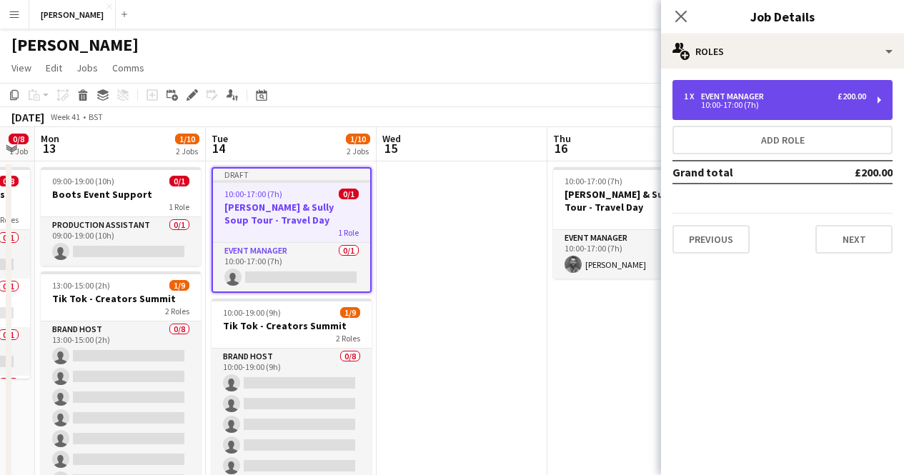
click at [874, 99] on div "1 x Event Manager £200.00 10:00-17:00 (7h)" at bounding box center [782, 100] width 220 height 40
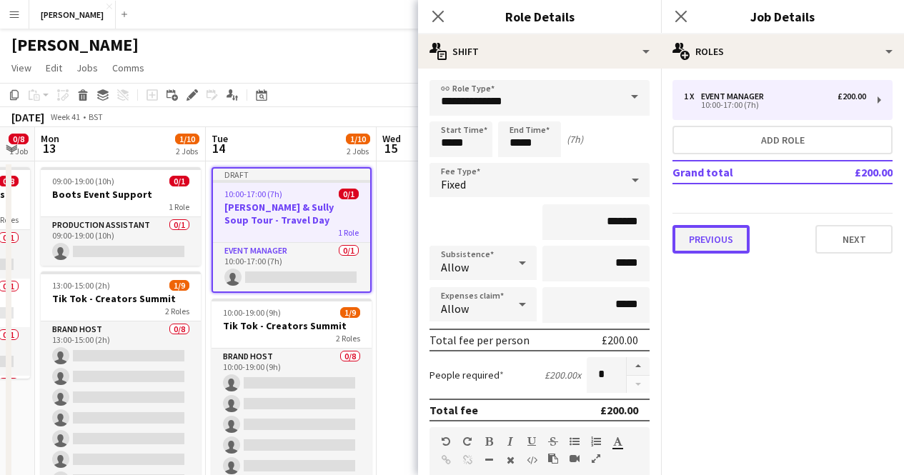
click at [717, 229] on button "Previous" at bounding box center [710, 239] width 77 height 29
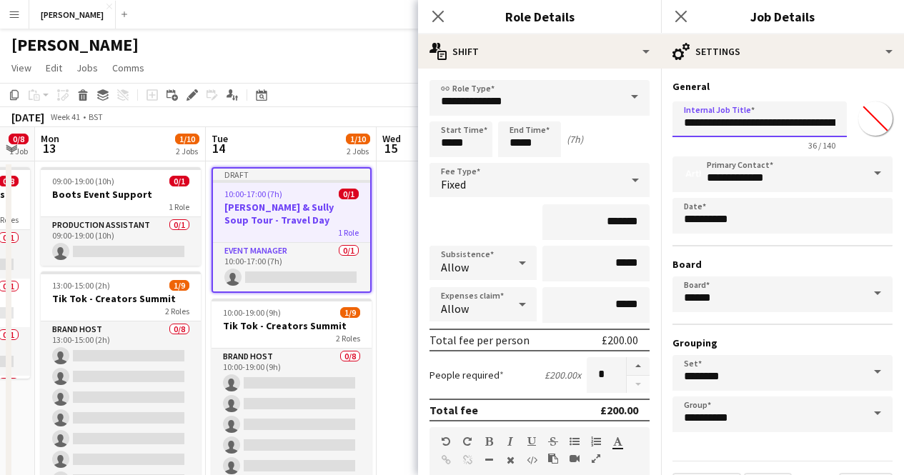
drag, startPoint x: 792, startPoint y: 120, endPoint x: 570, endPoint y: 141, distance: 223.3
click at [570, 141] on body "Menu Boards Boards Boards All jobs Status Workforce Workforce My Workforce Recr…" at bounding box center [452, 440] width 904 height 880
click at [683, 121] on input "**********" at bounding box center [759, 119] width 174 height 36
click at [821, 122] on input "**********" at bounding box center [759, 119] width 174 height 36
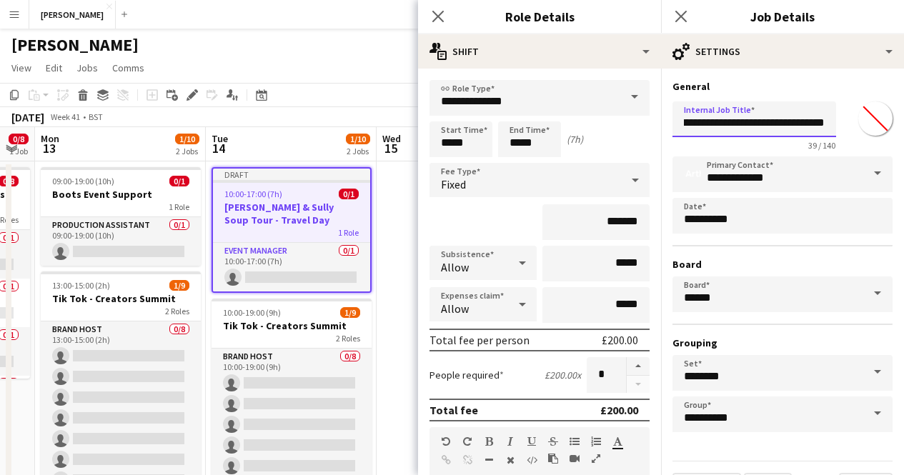
click at [792, 122] on input "**********" at bounding box center [754, 119] width 164 height 36
type input "**********"
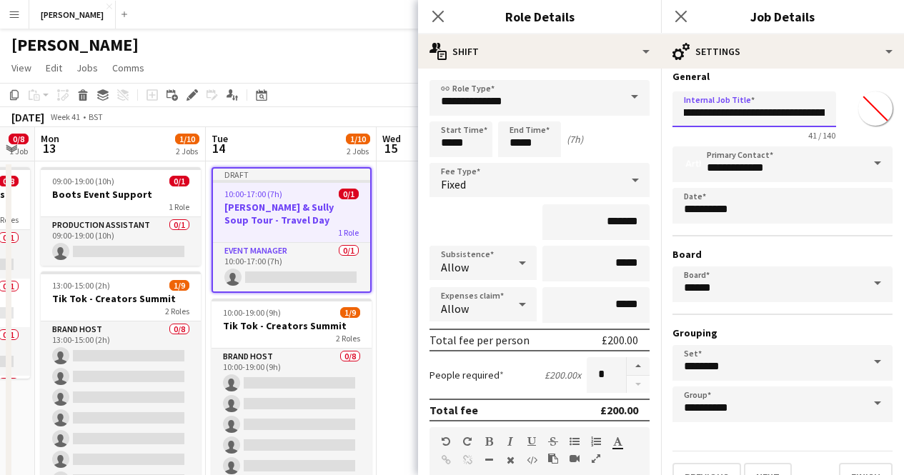
scroll to position [38, 0]
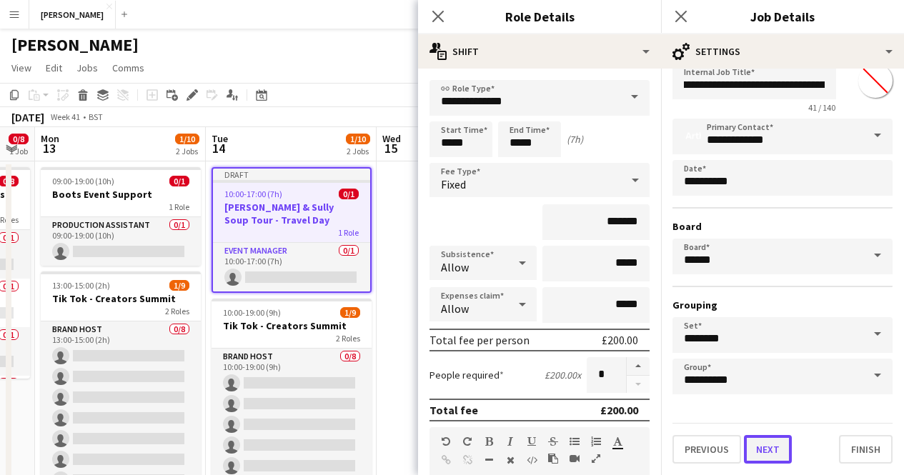
click at [776, 442] on button "Next" at bounding box center [768, 449] width 48 height 29
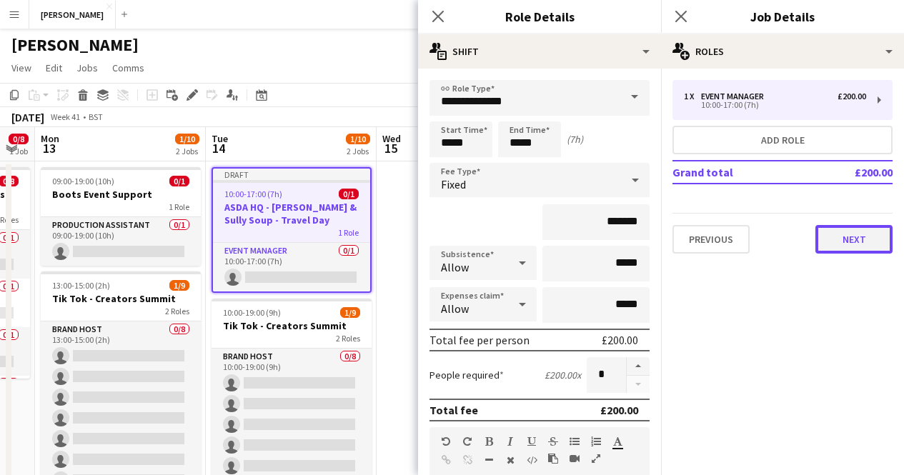
click at [850, 242] on button "Next" at bounding box center [853, 239] width 77 height 29
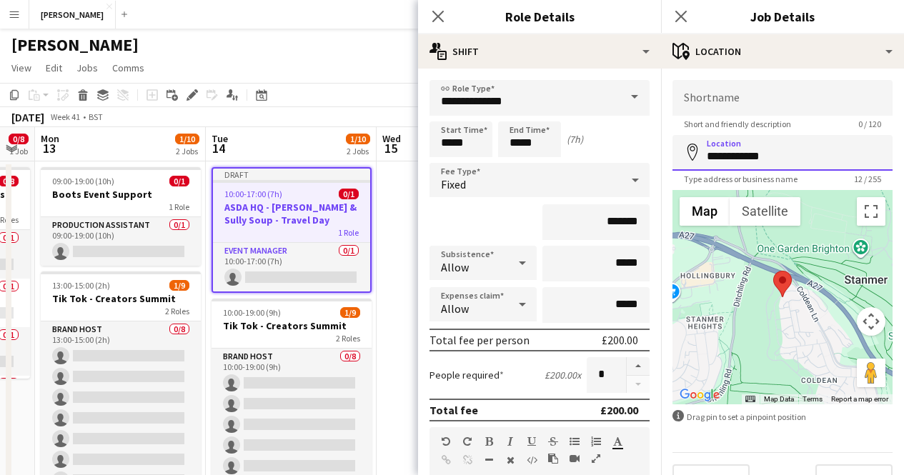
click at [775, 160] on input "**********" at bounding box center [782, 153] width 220 height 36
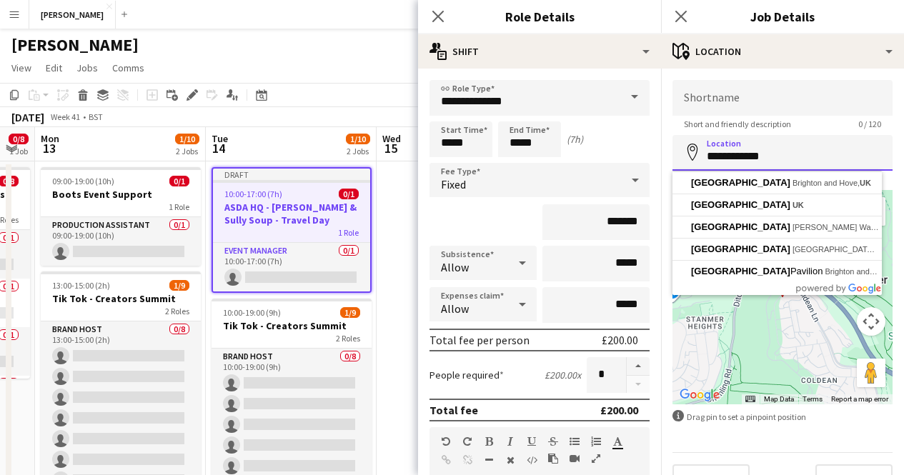
drag, startPoint x: 775, startPoint y: 160, endPoint x: 553, endPoint y: 168, distance: 222.4
click at [553, 168] on body "Menu Boards Boards Boards All jobs Status Workforce Workforce My Workforce Recr…" at bounding box center [452, 440] width 904 height 880
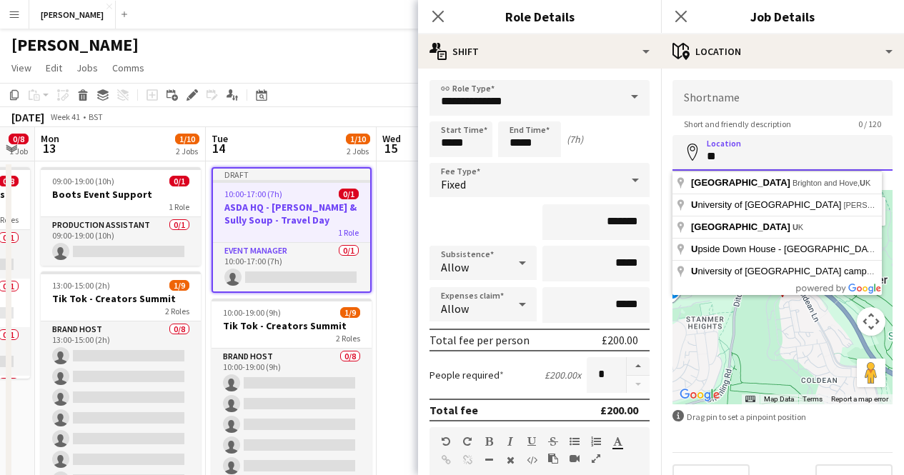
type input "*"
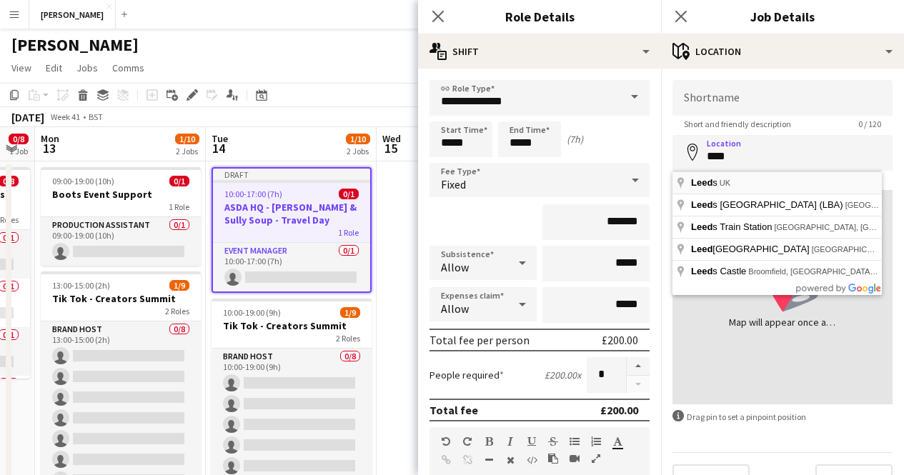
type input "*********"
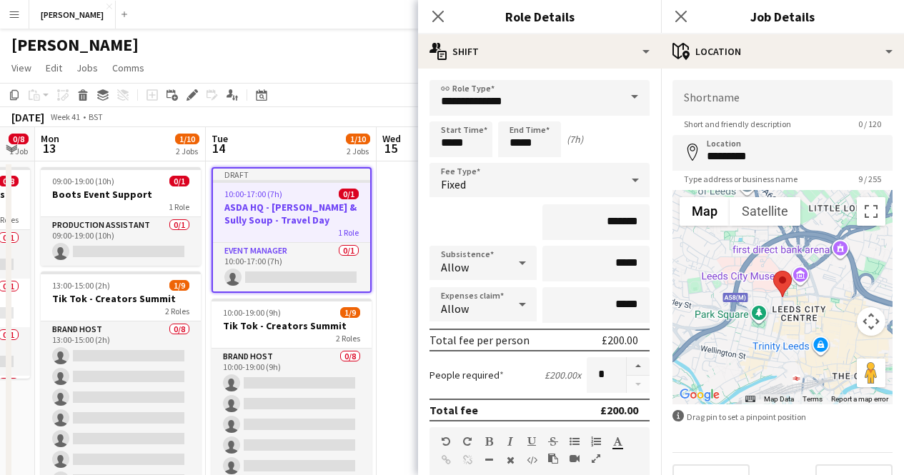
click at [322, 52] on div "[PERSON_NAME]" at bounding box center [452, 42] width 904 height 27
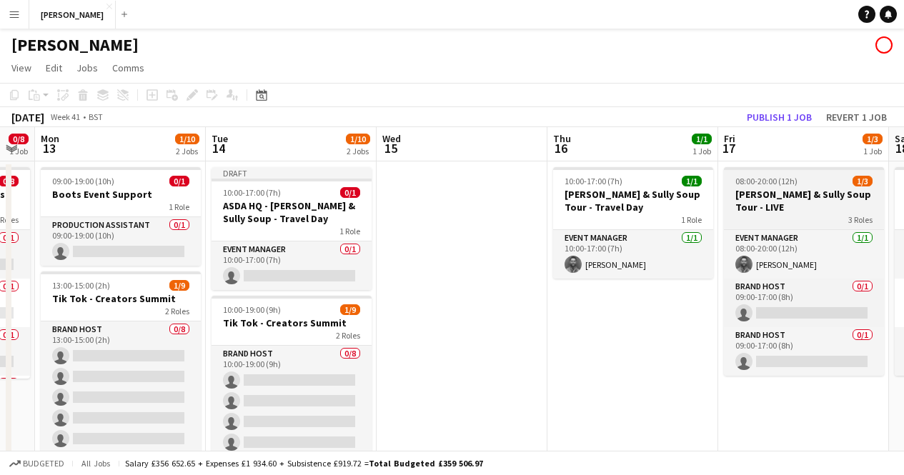
click at [797, 194] on h3 "[PERSON_NAME] & Sully Soup Tour - LIVE" at bounding box center [804, 201] width 160 height 26
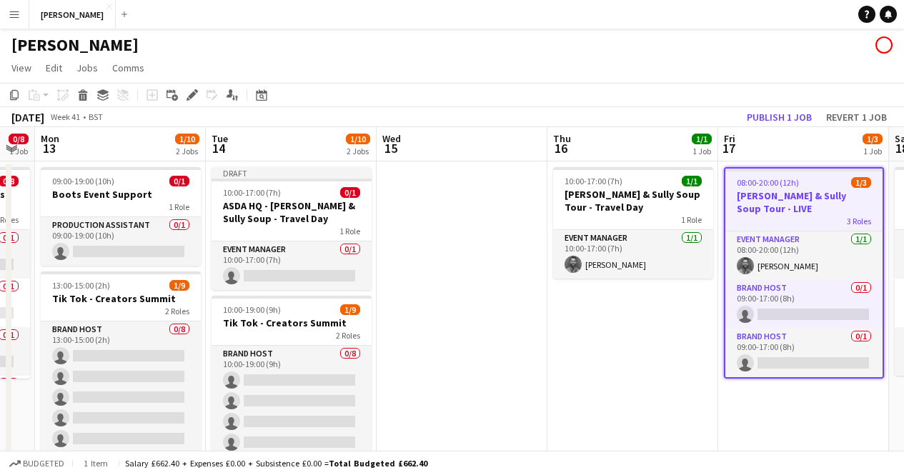
click at [426, 174] on app-date-cell at bounding box center [462, 475] width 171 height 628
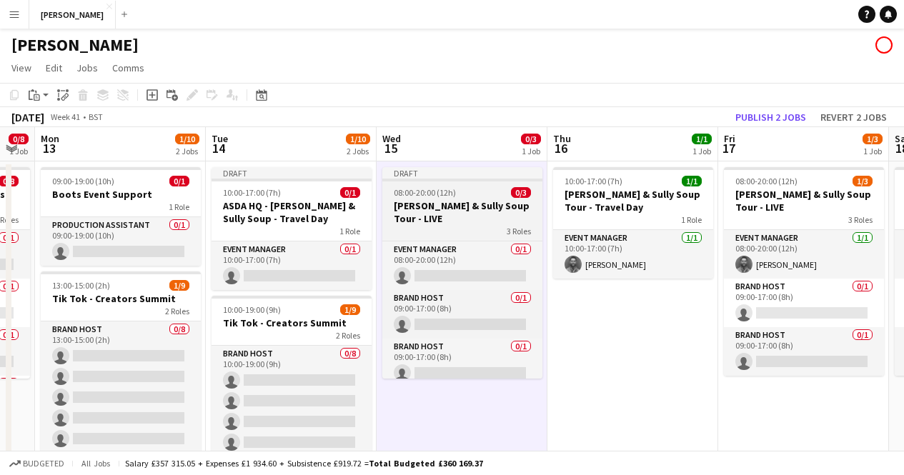
click at [452, 212] on h3 "[PERSON_NAME] & Sully Soup Tour - LIVE" at bounding box center [462, 212] width 160 height 26
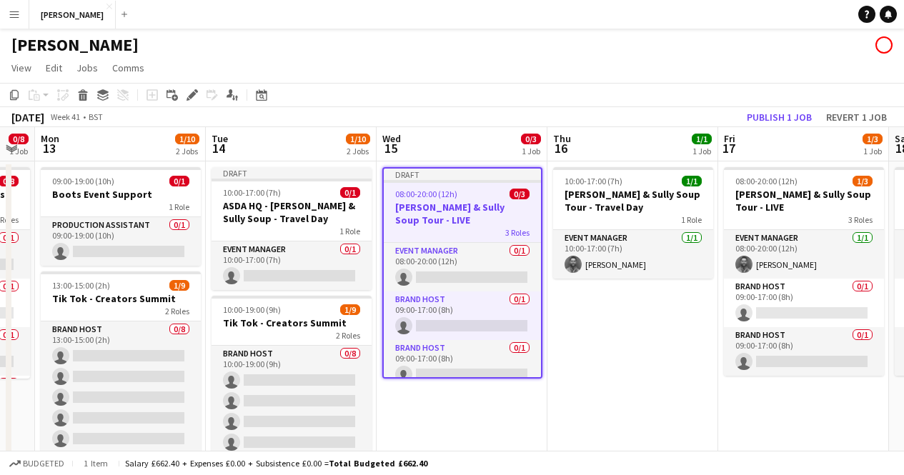
click at [452, 212] on h3 "[PERSON_NAME] & Sully Soup Tour - LIVE" at bounding box center [462, 214] width 157 height 26
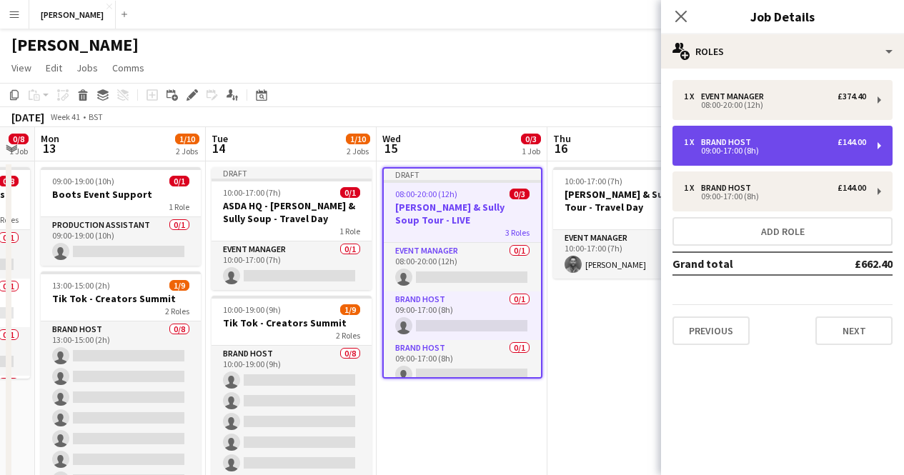
click at [778, 149] on div "09:00-17:00 (8h)" at bounding box center [775, 150] width 182 height 7
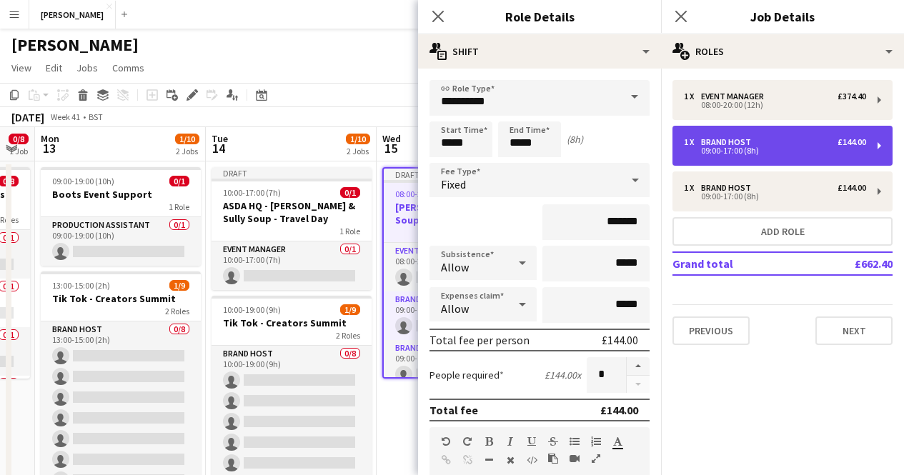
click at [778, 149] on div "09:00-17:00 (8h)" at bounding box center [775, 150] width 182 height 7
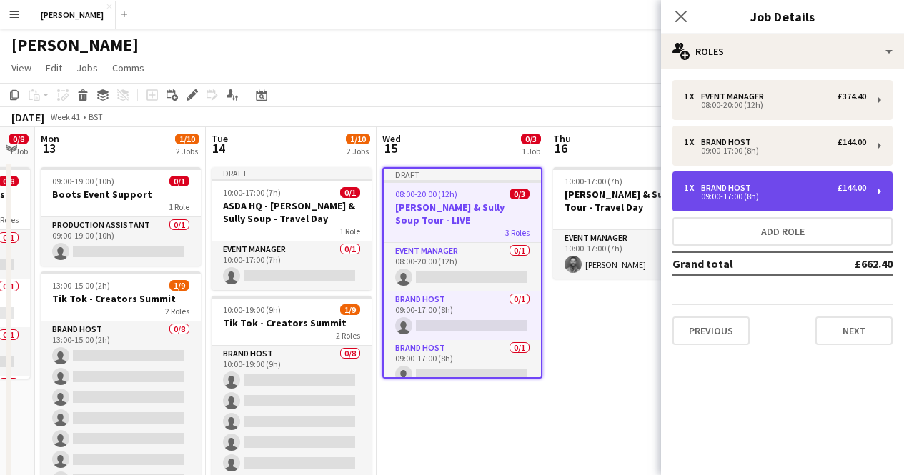
click at [870, 182] on div "1 x Brand Host £144.00 09:00-17:00 (8h)" at bounding box center [782, 191] width 220 height 40
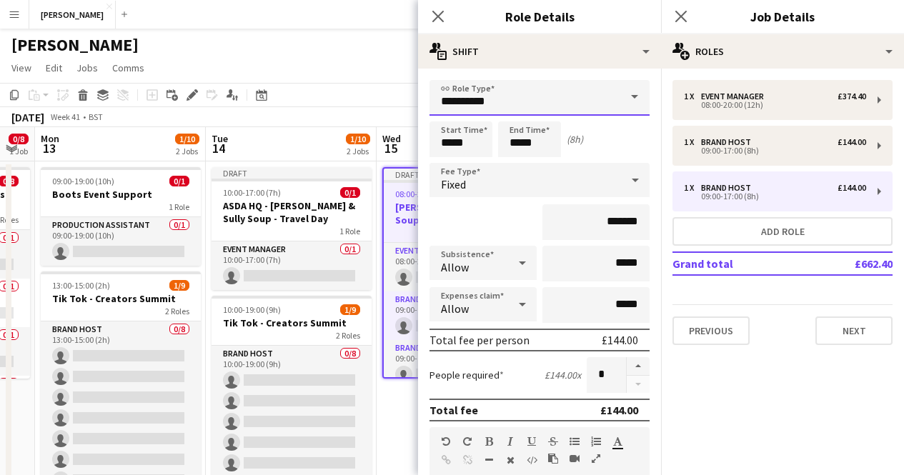
click at [580, 93] on input "**********" at bounding box center [539, 98] width 220 height 36
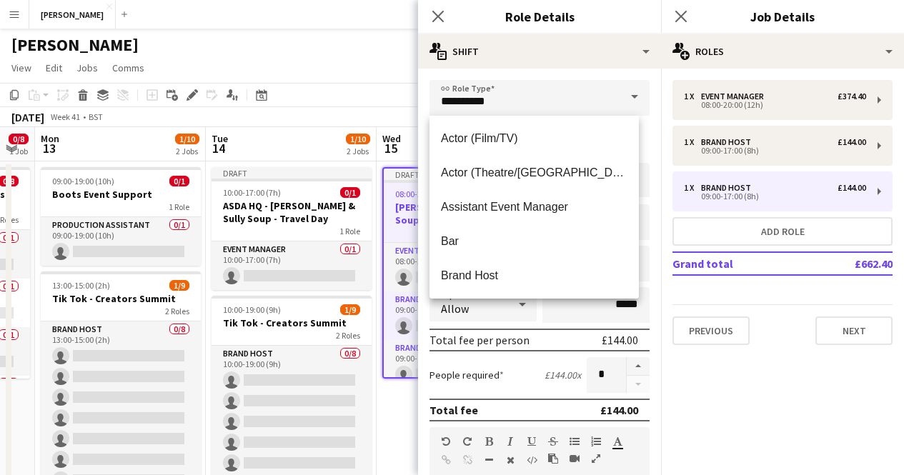
click at [620, 99] on span at bounding box center [635, 97] width 30 height 34
click at [620, 97] on span at bounding box center [635, 97] width 30 height 34
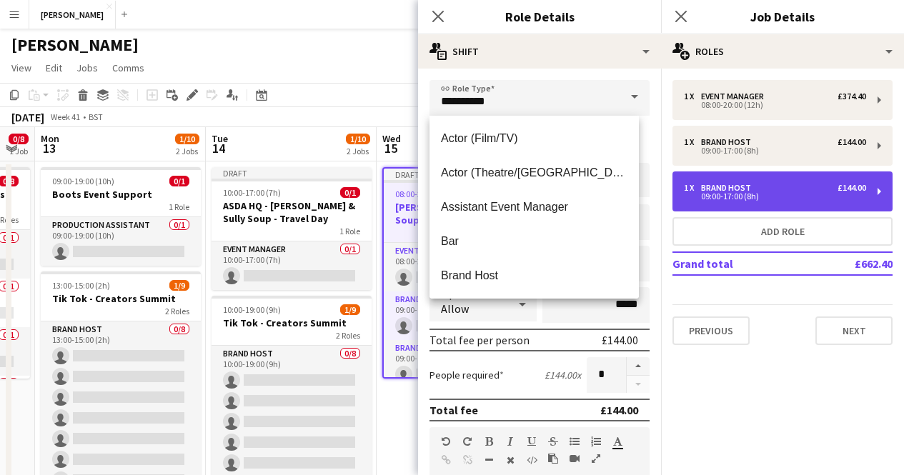
click at [766, 211] on div "1 x Brand Host £144.00 09:00-17:00 (8h)" at bounding box center [782, 191] width 220 height 40
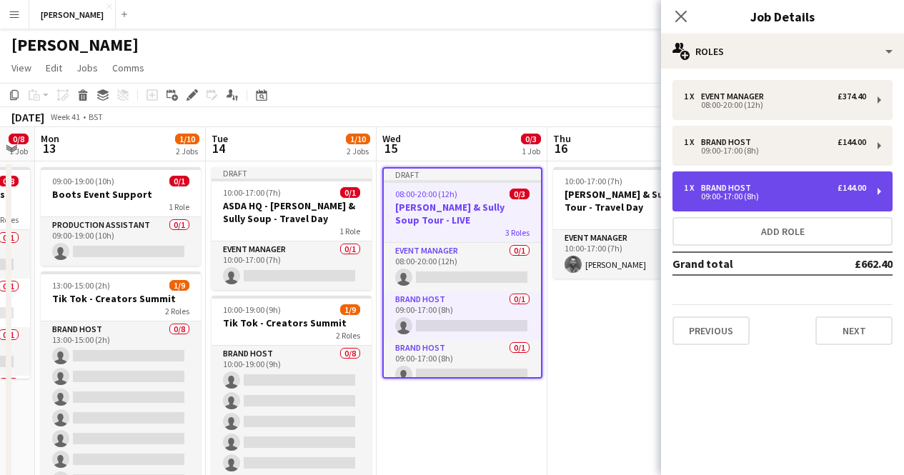
click at [765, 196] on div "09:00-17:00 (8h)" at bounding box center [775, 196] width 182 height 7
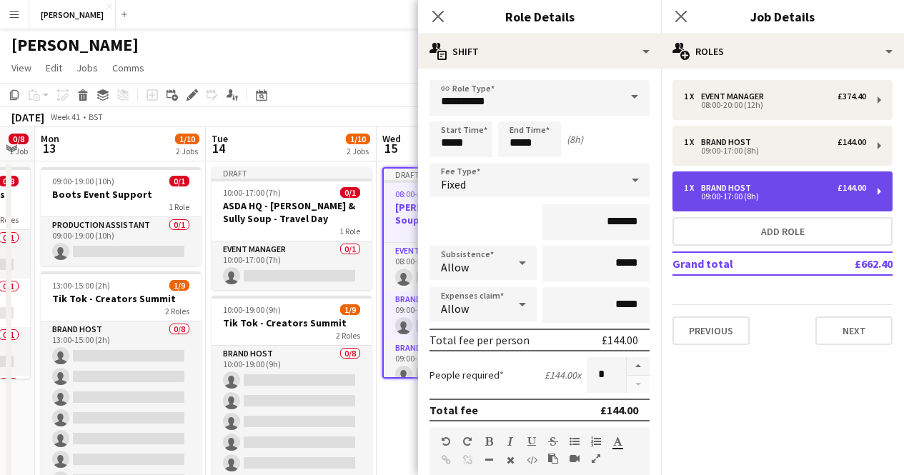
click at [765, 196] on div "09:00-17:00 (8h)" at bounding box center [775, 196] width 182 height 7
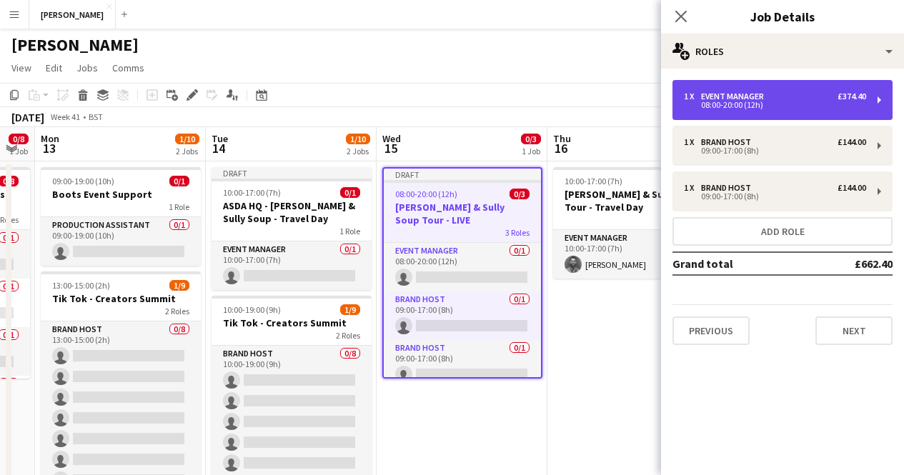
click at [737, 112] on div "1 x Event Manager £374.40 08:00-20:00 (12h)" at bounding box center [782, 100] width 220 height 40
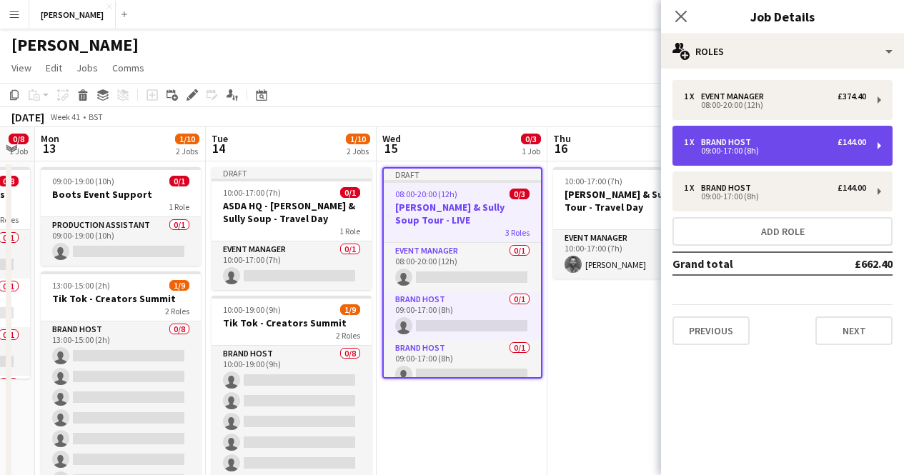
click at [779, 160] on div "1 x Brand Host £144.00 09:00-17:00 (8h)" at bounding box center [782, 146] width 220 height 40
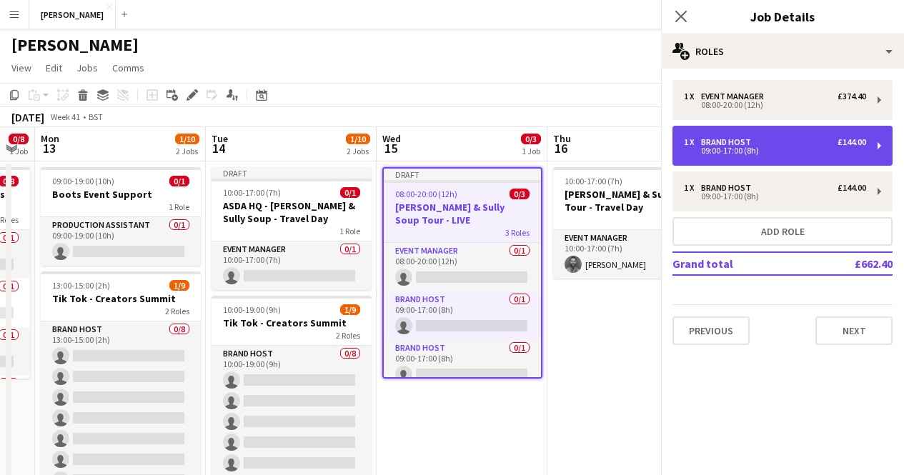
click at [779, 160] on div "1 x Brand Host £144.00 09:00-17:00 (8h)" at bounding box center [782, 146] width 220 height 40
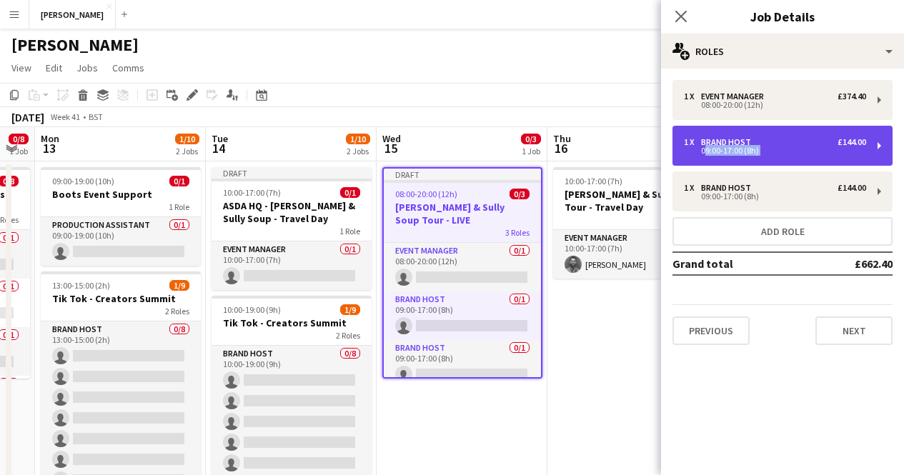
click at [779, 160] on div "1 x Brand Host £144.00 09:00-17:00 (8h)" at bounding box center [782, 146] width 220 height 40
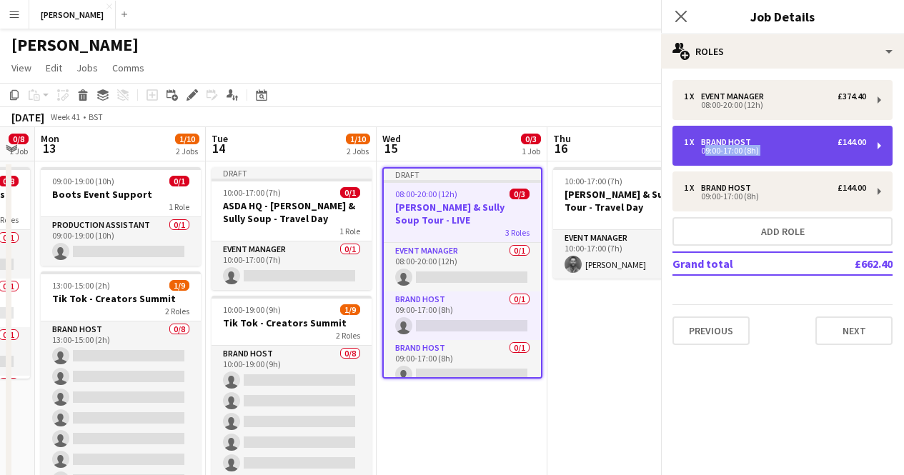
click at [779, 160] on div "1 x Brand Host £144.00 09:00-17:00 (8h)" at bounding box center [782, 146] width 220 height 40
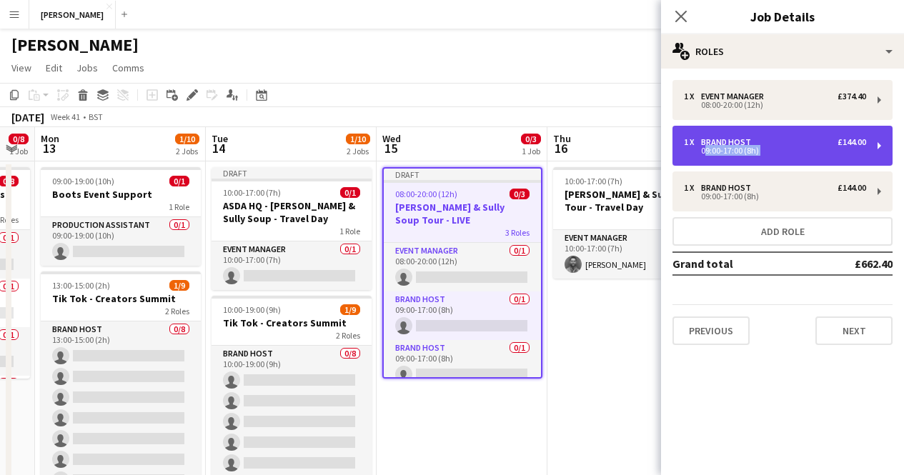
click at [779, 160] on div "1 x Brand Host £144.00 09:00-17:00 (8h)" at bounding box center [782, 146] width 220 height 40
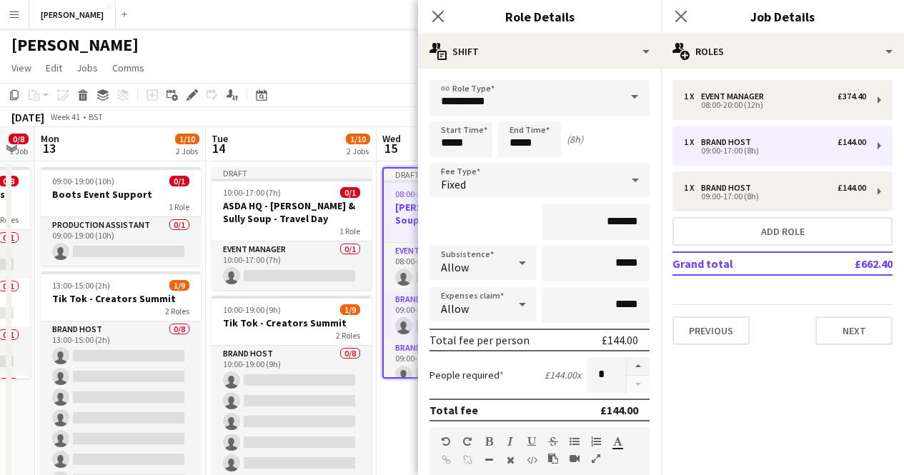
click at [625, 92] on span at bounding box center [635, 97] width 30 height 34
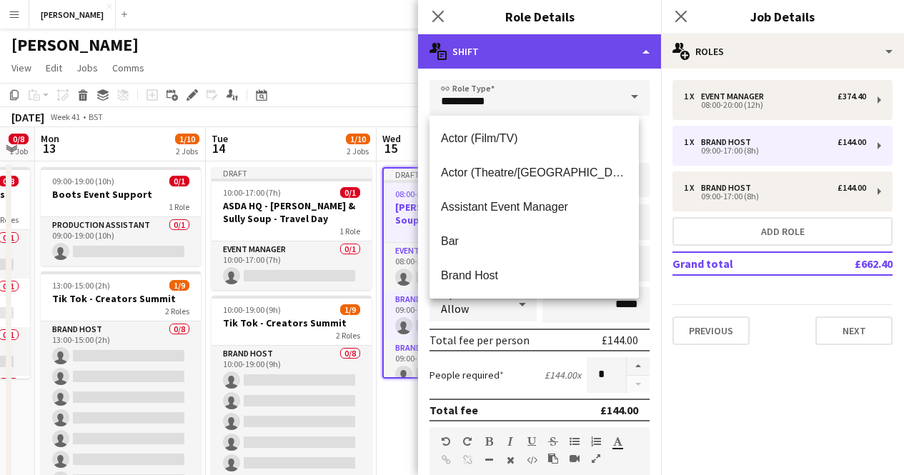
click at [478, 59] on div "multiple-actions-text Shift" at bounding box center [539, 51] width 243 height 34
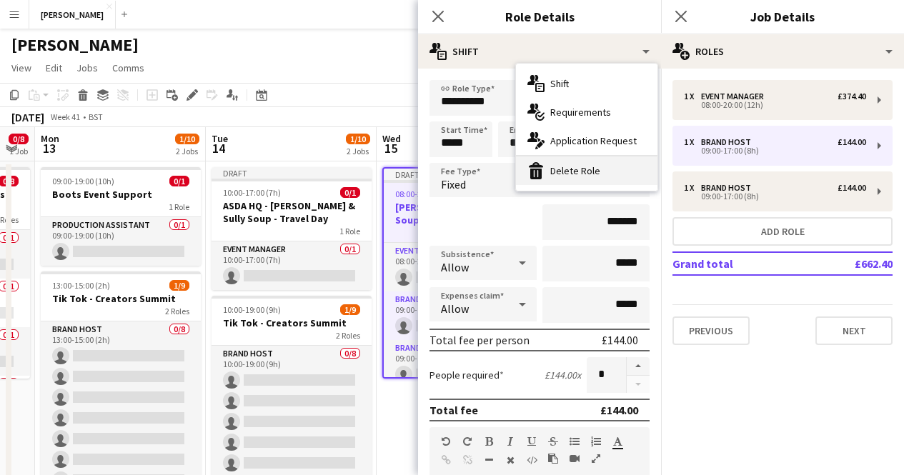
click at [575, 166] on div "bin-2 Delete Role" at bounding box center [586, 170] width 141 height 29
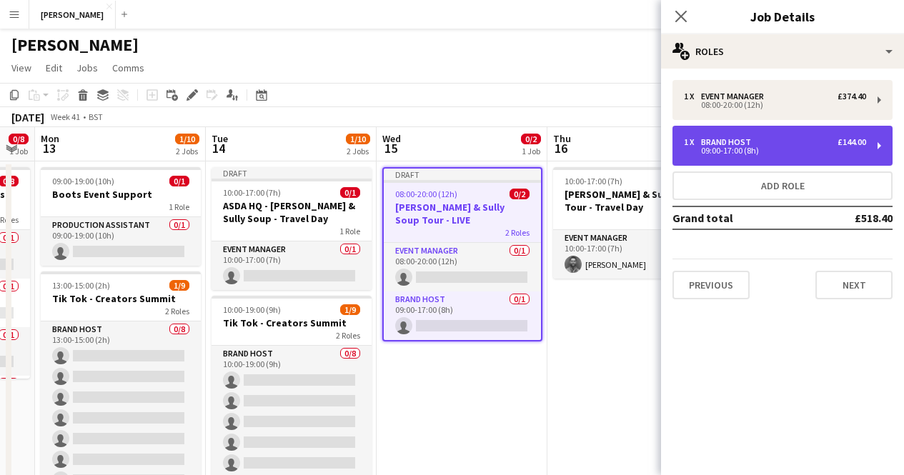
click at [742, 147] on div "09:00-17:00 (8h)" at bounding box center [775, 150] width 182 height 7
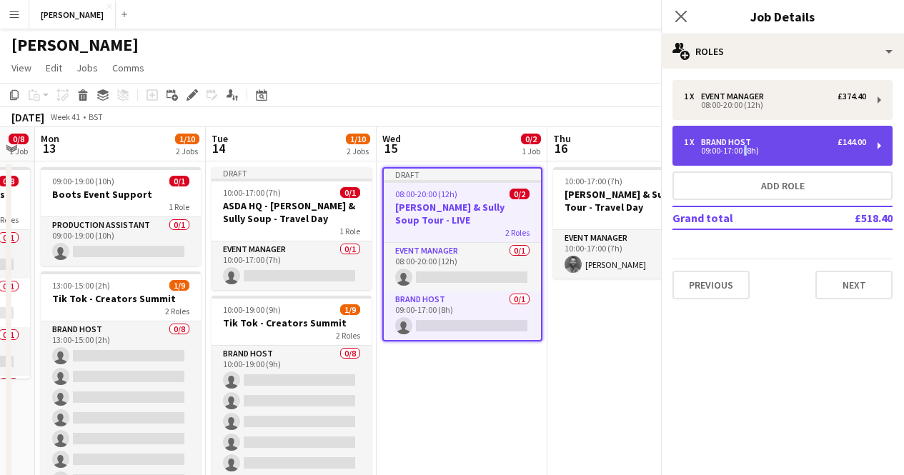
click at [742, 147] on div "09:00-17:00 (8h)" at bounding box center [775, 150] width 182 height 7
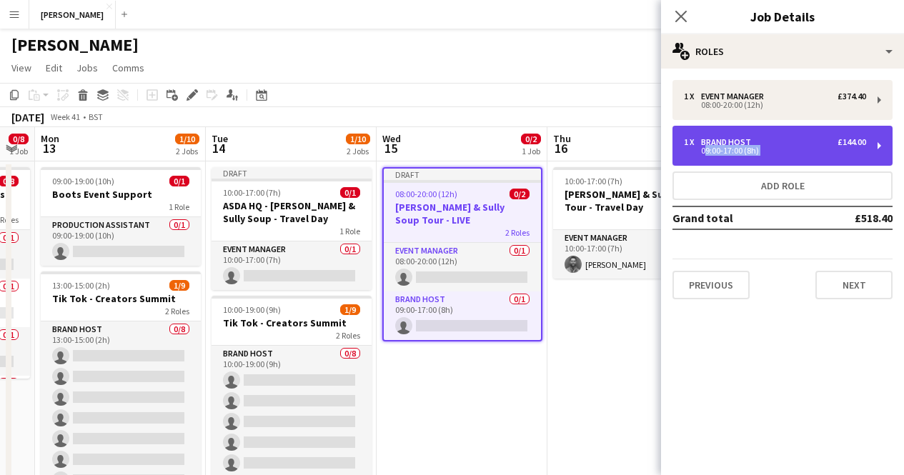
click at [742, 147] on div "09:00-17:00 (8h)" at bounding box center [775, 150] width 182 height 7
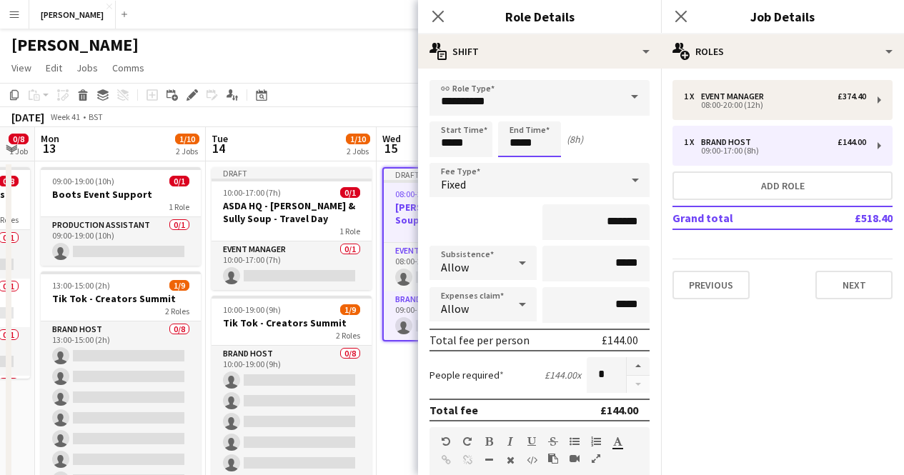
click at [546, 139] on input "*****" at bounding box center [529, 139] width 63 height 36
type input "*****"
click at [602, 129] on div "Start Time ***** End Time ***** (6h)" at bounding box center [539, 139] width 220 height 36
click at [605, 222] on input "*******" at bounding box center [595, 222] width 107 height 36
type input "*******"
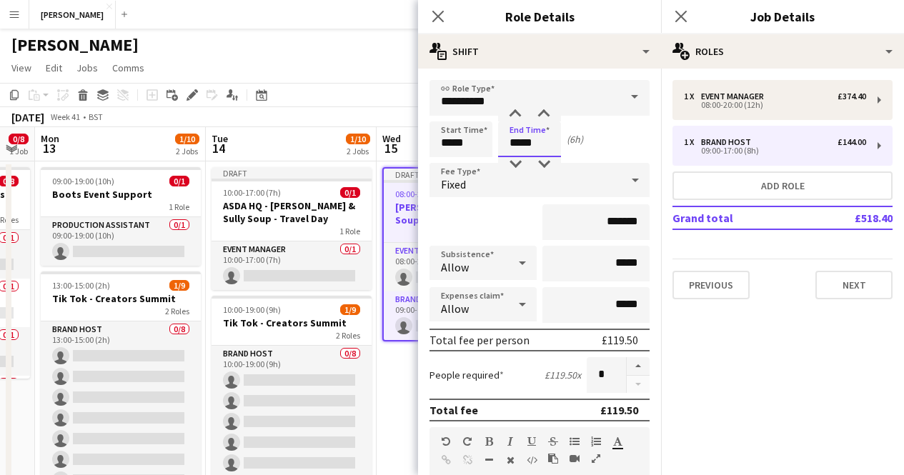
click at [520, 139] on input "*****" at bounding box center [529, 139] width 63 height 36
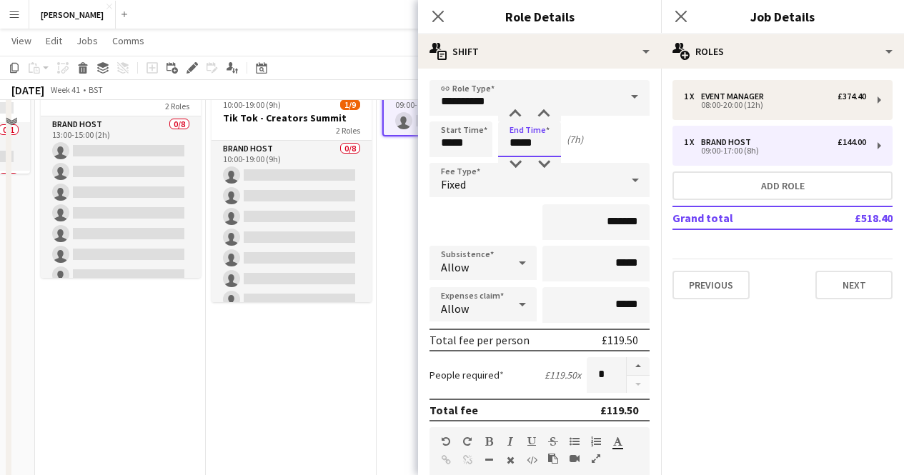
scroll to position [209, 0]
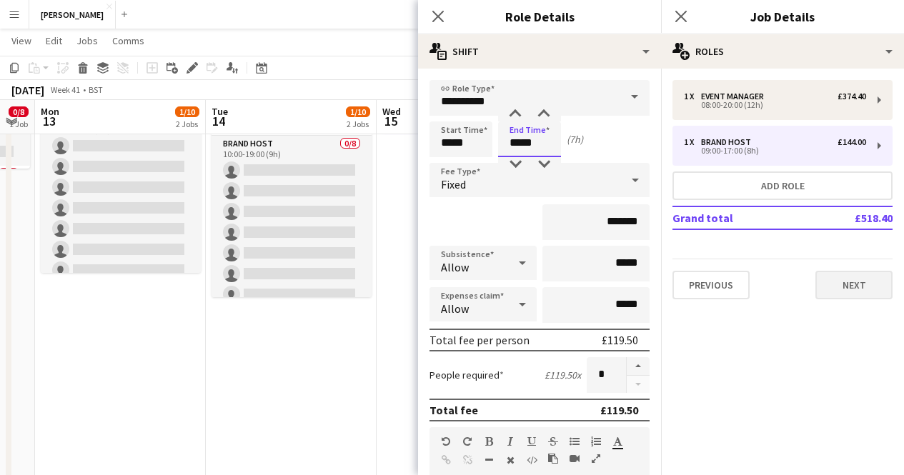
type input "*****"
click at [867, 282] on button "Next" at bounding box center [853, 285] width 77 height 29
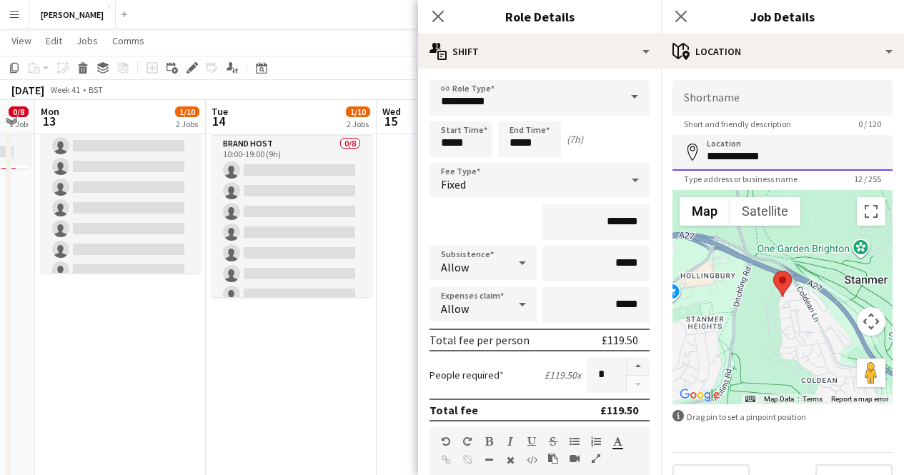
click at [758, 152] on input "**********" at bounding box center [782, 153] width 220 height 36
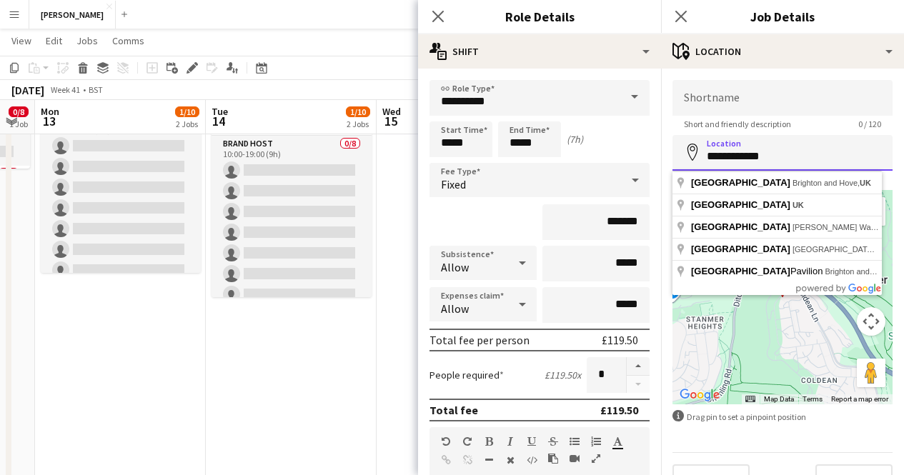
drag, startPoint x: 777, startPoint y: 152, endPoint x: 494, endPoint y: 121, distance: 284.7
click at [494, 121] on body "Menu Boards Boards Boards All jobs Status Workforce Workforce My Workforce Recr…" at bounding box center [452, 230] width 904 height 878
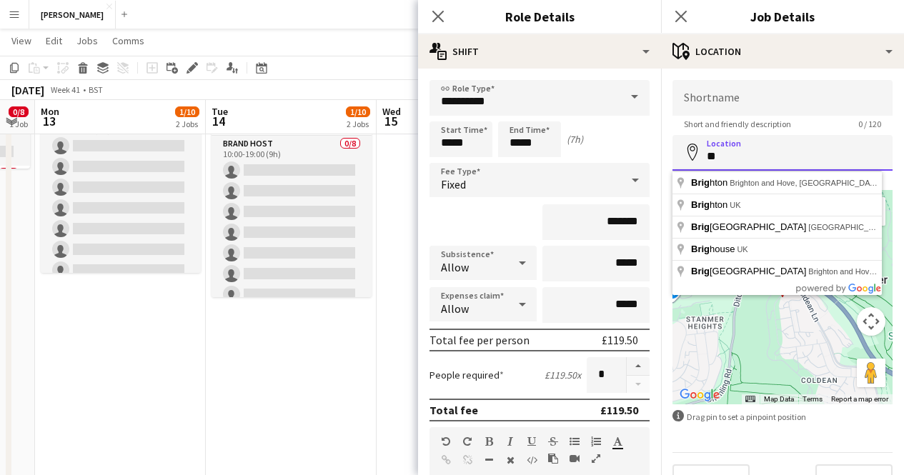
type input "*"
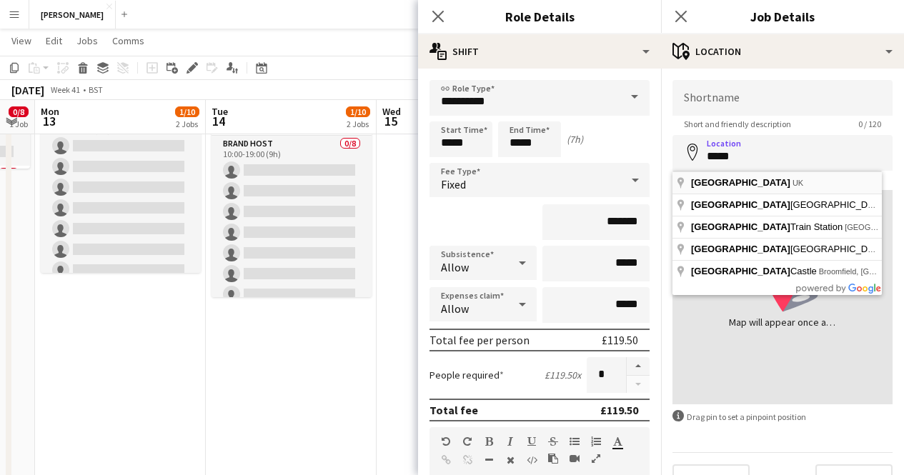
type input "*********"
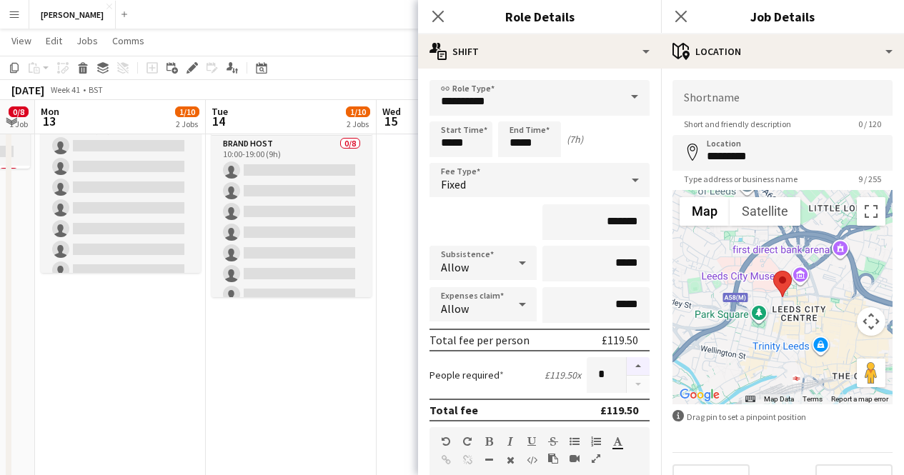
click at [627, 362] on button "button" at bounding box center [638, 366] width 23 height 19
type input "*"
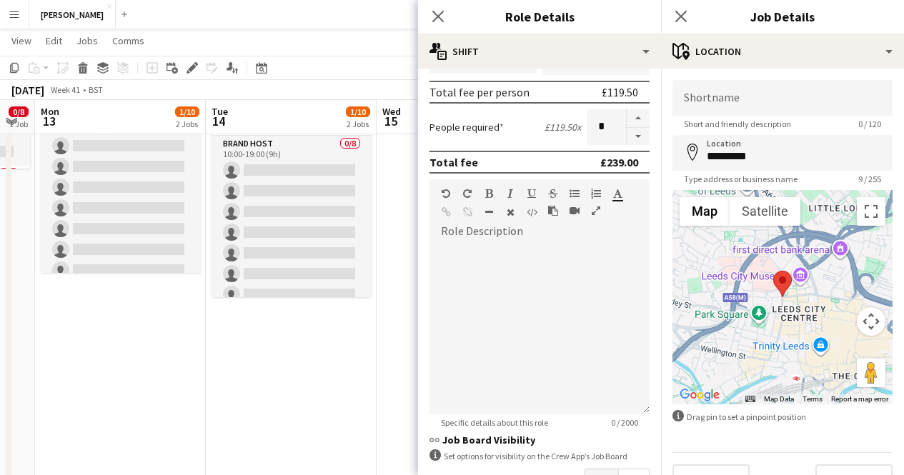
click at [336, 388] on app-date-cell "Draft 10:00-17:00 (7h) 0/1 ASDA HQ - [PERSON_NAME] & Sully Soup - Travel Day 1 …" at bounding box center [291, 265] width 171 height 628
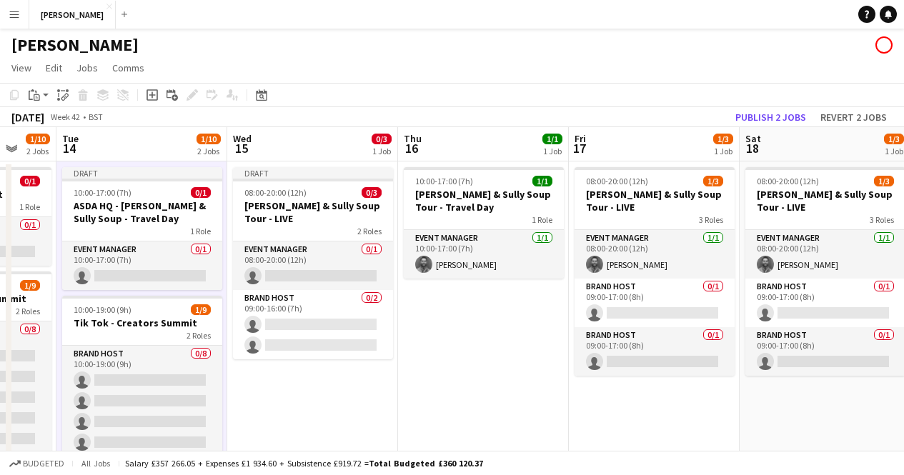
scroll to position [0, 454]
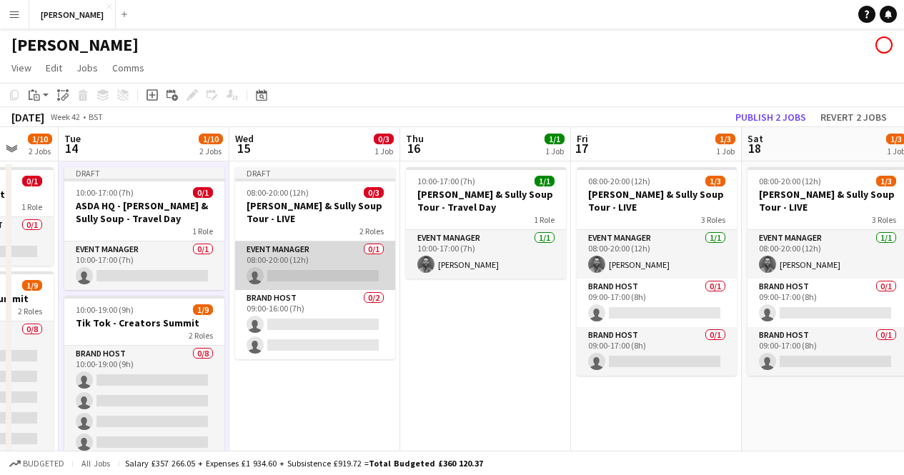
click at [305, 249] on app-card-role "Event Manager 0/1 08:00-20:00 (12h) single-neutral-actions" at bounding box center [315, 266] width 160 height 49
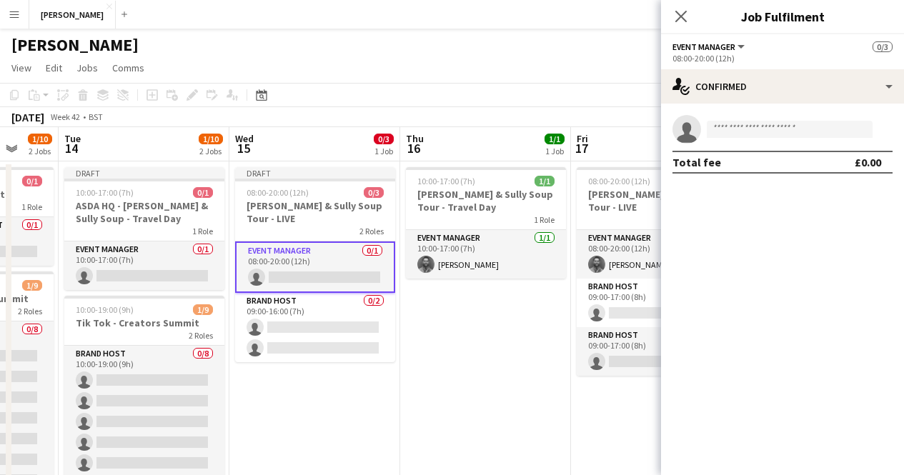
click at [305, 249] on app-card-role "Event Manager 0/1 08:00-20:00 (12h) single-neutral-actions" at bounding box center [315, 267] width 160 height 51
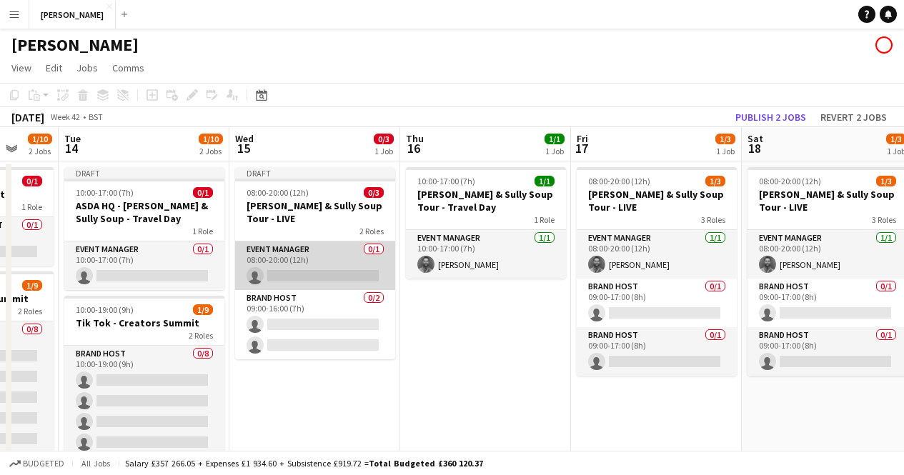
click at [325, 249] on app-card-role "Event Manager 0/1 08:00-20:00 (12h) single-neutral-actions" at bounding box center [315, 266] width 160 height 49
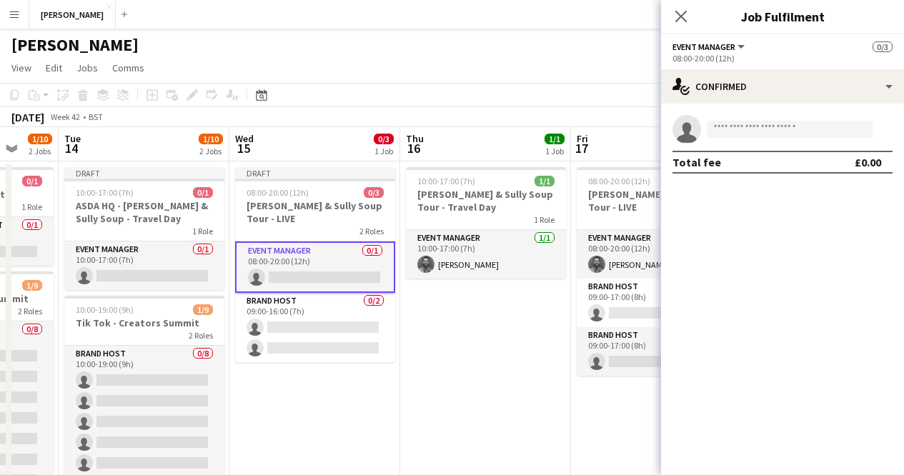
click at [325, 249] on app-card-role "Event Manager 0/1 08:00-20:00 (12h) single-neutral-actions" at bounding box center [315, 267] width 160 height 51
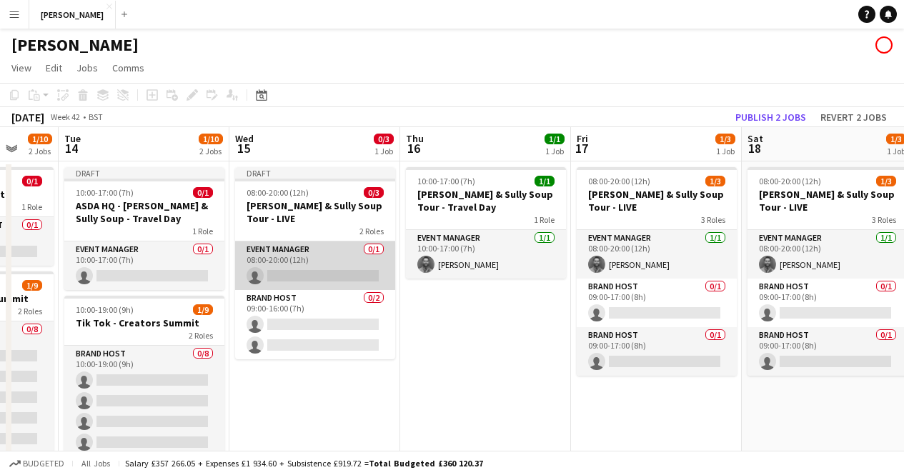
click at [303, 245] on app-card-role "Event Manager 0/1 08:00-20:00 (12h) single-neutral-actions" at bounding box center [315, 266] width 160 height 49
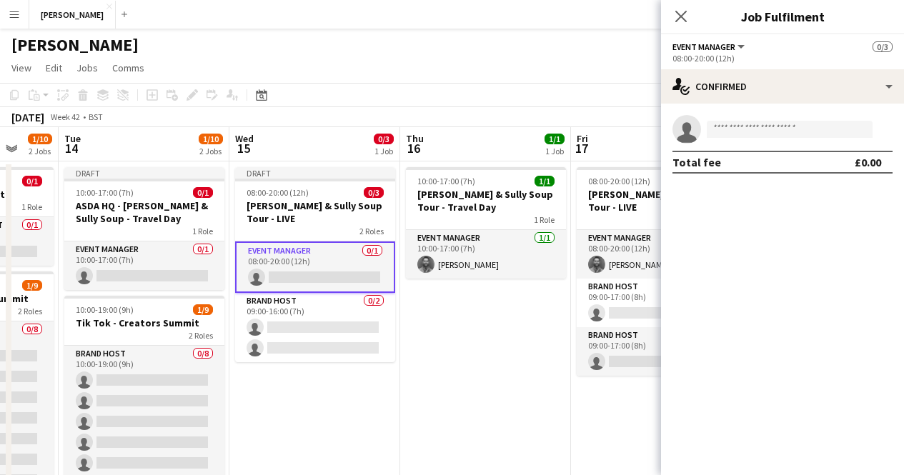
click at [303, 245] on app-card-role "Event Manager 0/1 08:00-20:00 (12h) single-neutral-actions" at bounding box center [315, 267] width 160 height 51
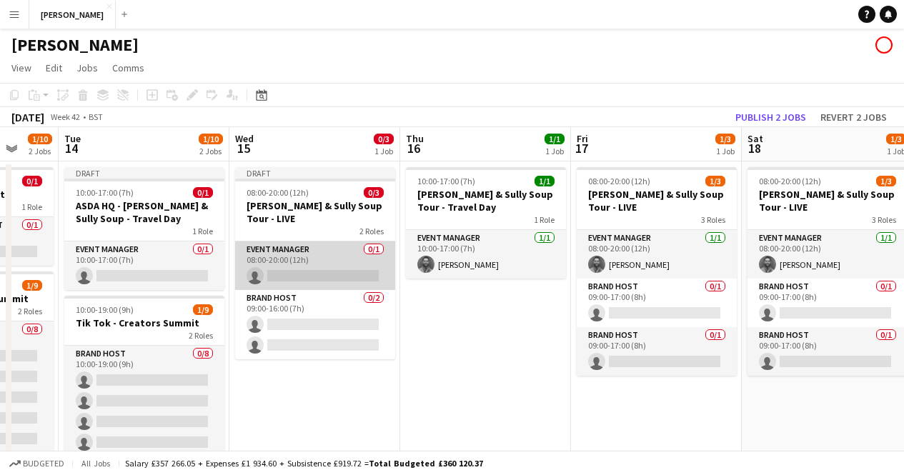
click at [303, 245] on app-card-role "Event Manager 0/1 08:00-20:00 (12h) single-neutral-actions" at bounding box center [315, 266] width 160 height 49
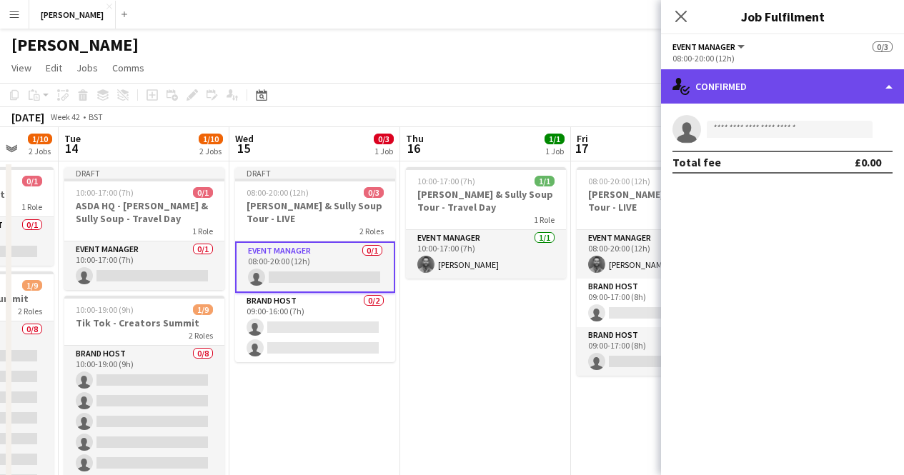
click at [886, 88] on div "single-neutral-actions-check-2 Confirmed" at bounding box center [782, 86] width 243 height 34
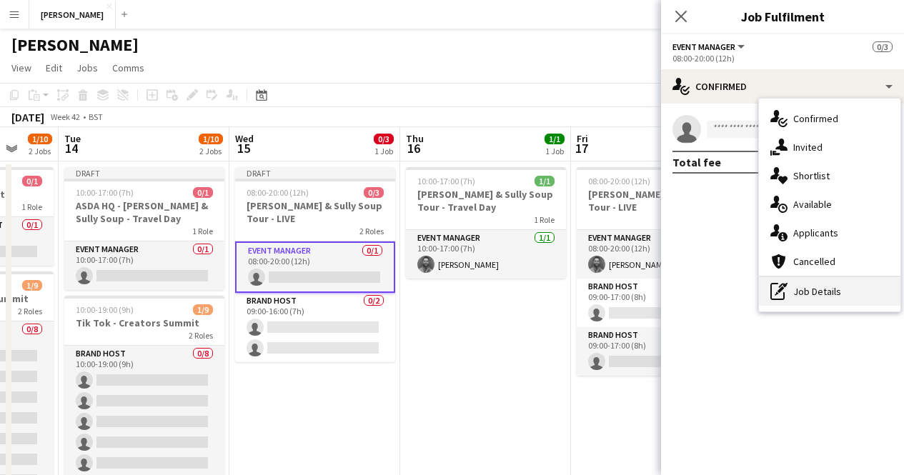
click at [810, 287] on div "pen-write Job Details" at bounding box center [829, 291] width 141 height 29
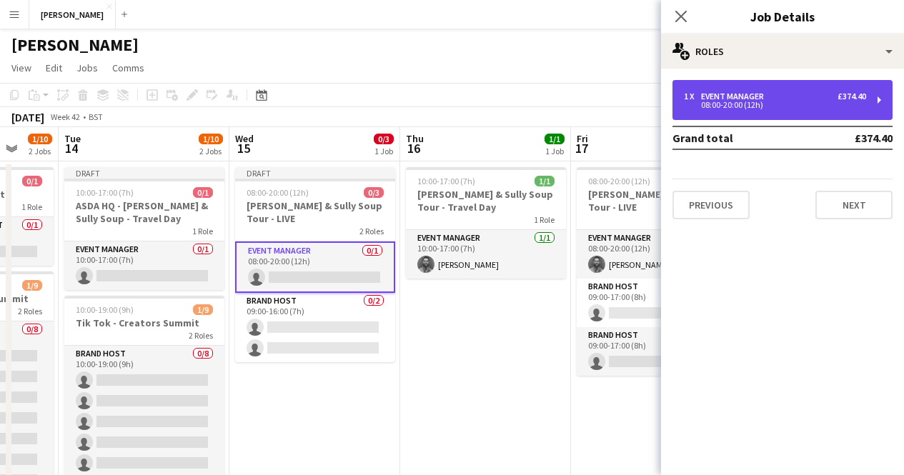
click at [827, 118] on div "1 x Event Manager £374.40 08:00-20:00 (12h)" at bounding box center [782, 100] width 220 height 40
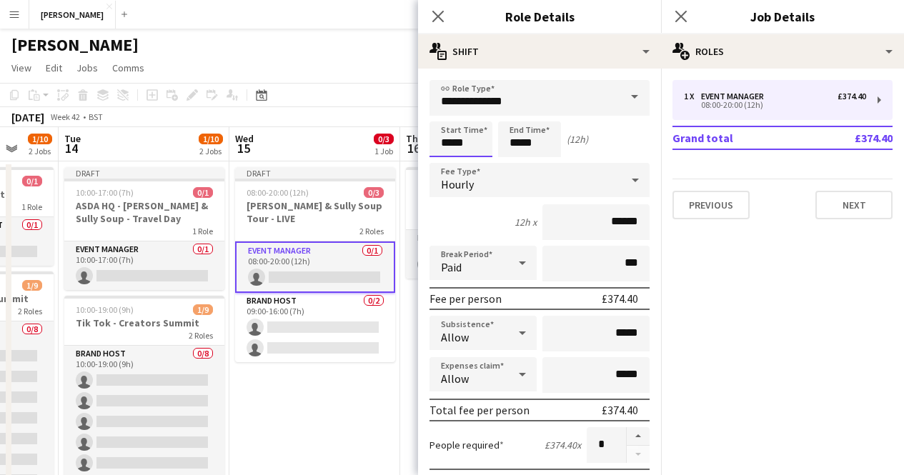
click at [452, 142] on input "*****" at bounding box center [460, 139] width 63 height 36
type input "*****"
click at [519, 177] on div "Hourly" at bounding box center [525, 180] width 192 height 34
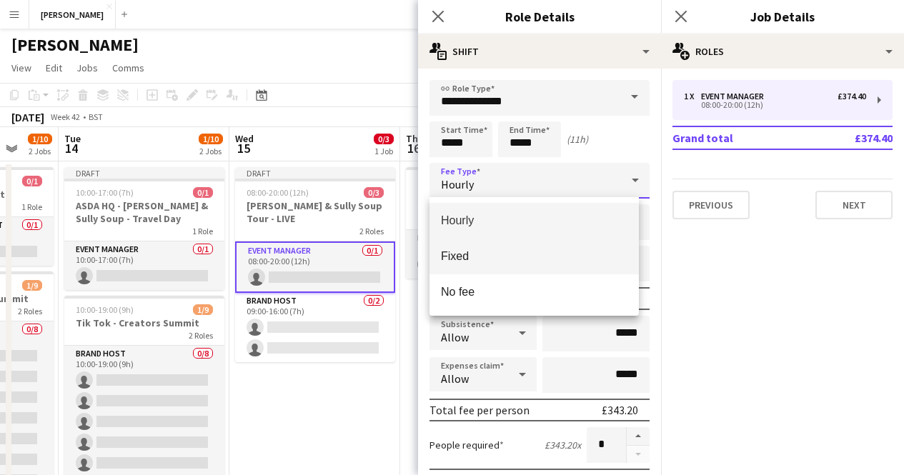
click at [497, 259] on span "Fixed" at bounding box center [534, 256] width 187 height 14
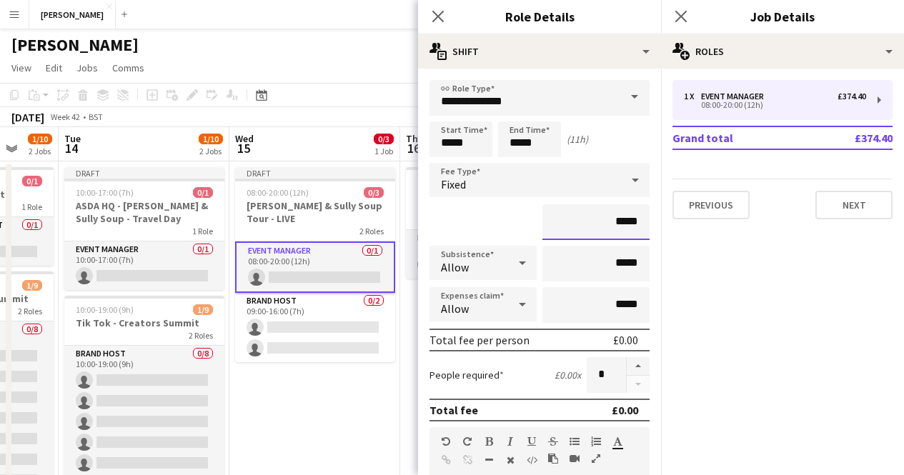
click at [612, 227] on input "*****" at bounding box center [595, 222] width 107 height 36
type input "**"
type input "****"
click at [740, 312] on mat-expansion-panel "pencil3 General details 1 x Event Manager £374.40 08:00-20:00 (12h) Grand total…" at bounding box center [782, 272] width 243 height 407
click at [306, 433] on app-date-cell "Draft 08:00-20:00 (12h) 0/3 [PERSON_NAME] & Sully Soup Tour - LIVE 2 Roles Even…" at bounding box center [314, 475] width 171 height 628
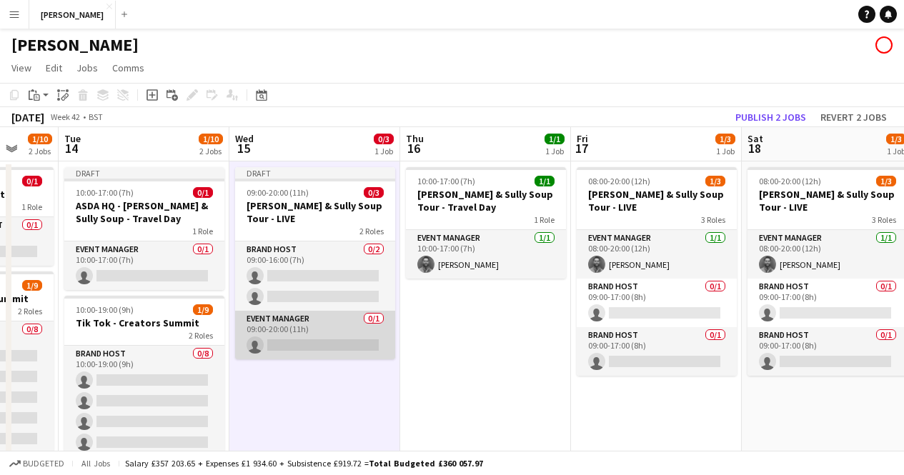
click at [349, 324] on app-card-role "Event Manager 0/1 09:00-20:00 (11h) single-neutral-actions" at bounding box center [315, 335] width 160 height 49
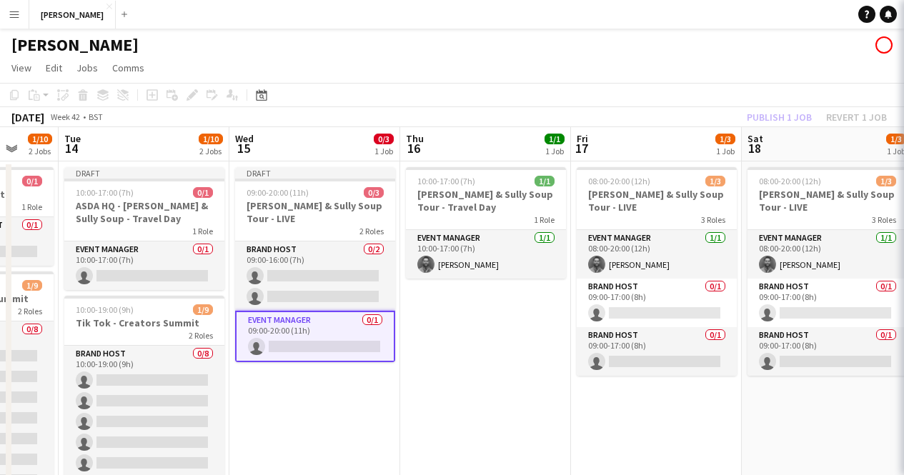
click at [349, 324] on app-card-role "Event Manager 0/1 09:00-20:00 (11h) single-neutral-actions" at bounding box center [315, 336] width 160 height 51
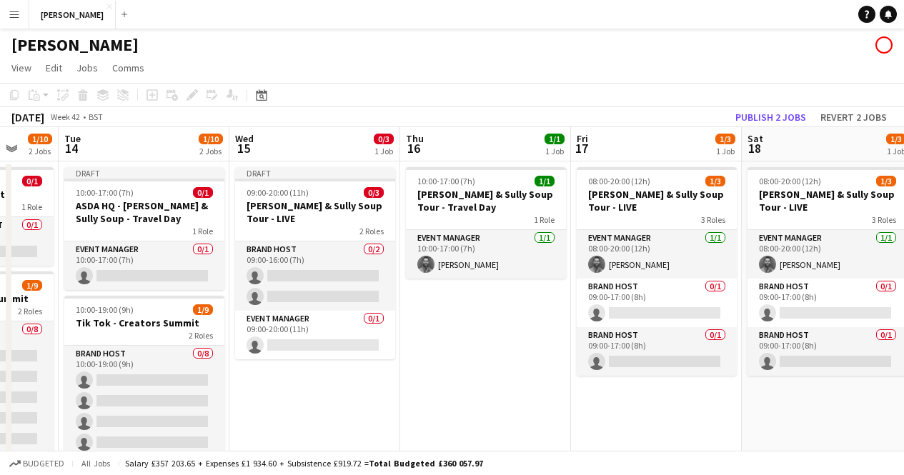
click at [306, 347] on app-date-cell "Draft 09:00-20:00 (11h) 0/3 [PERSON_NAME] & Sully Soup Tour - LIVE 2 Roles Bran…" at bounding box center [314, 475] width 171 height 628
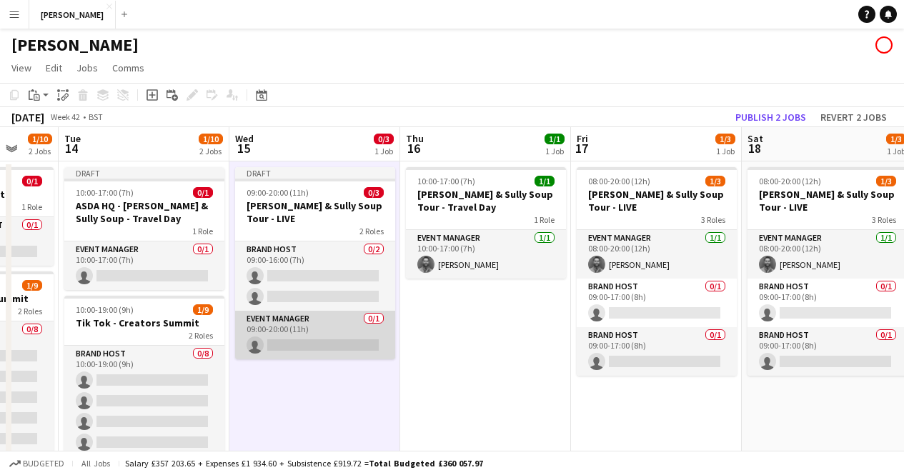
click at [305, 341] on app-card-role "Event Manager 0/1 09:00-20:00 (11h) single-neutral-actions" at bounding box center [315, 335] width 160 height 49
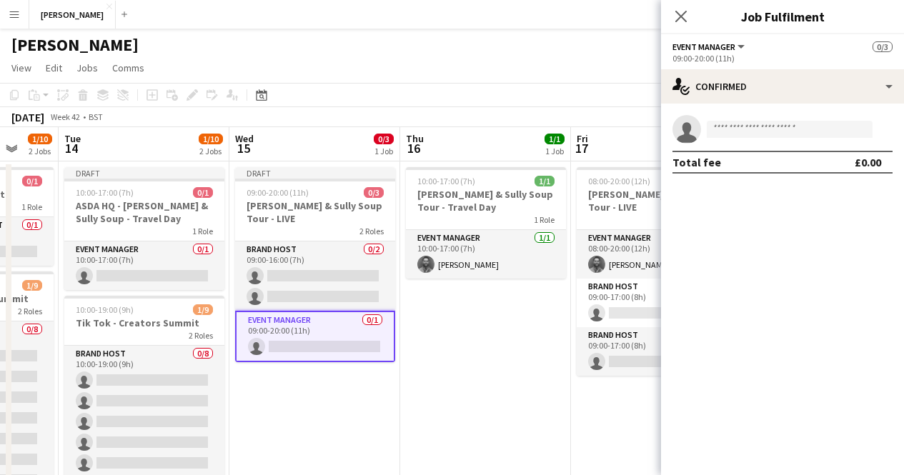
click at [305, 341] on app-card-role "Event Manager 0/1 09:00-20:00 (11h) single-neutral-actions" at bounding box center [315, 336] width 160 height 51
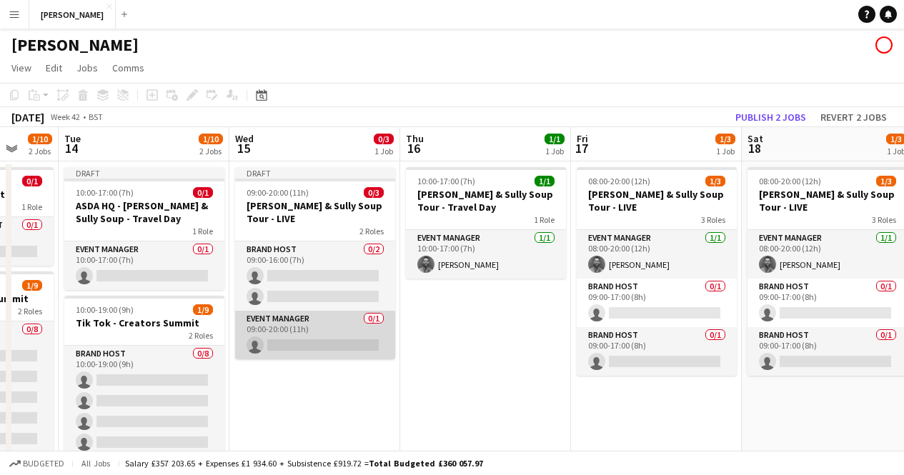
click at [324, 329] on app-card-role "Event Manager 0/1 09:00-20:00 (11h) single-neutral-actions" at bounding box center [315, 335] width 160 height 49
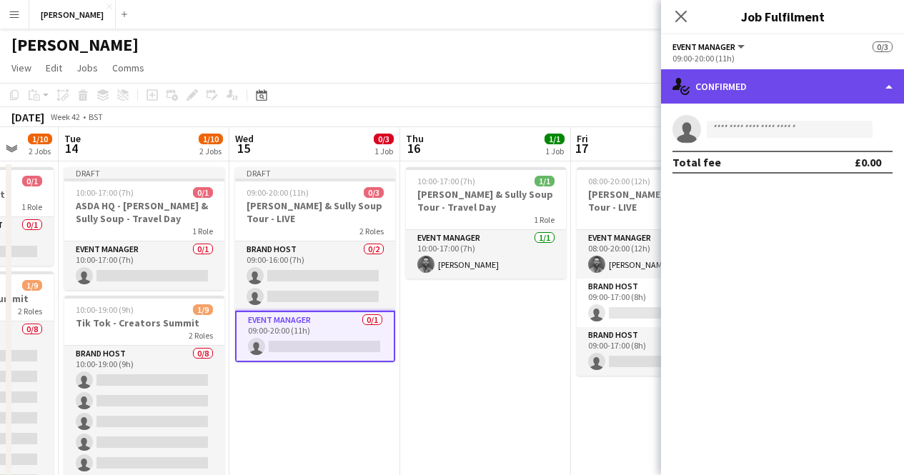
click at [863, 78] on div "single-neutral-actions-check-2 Confirmed" at bounding box center [782, 86] width 243 height 34
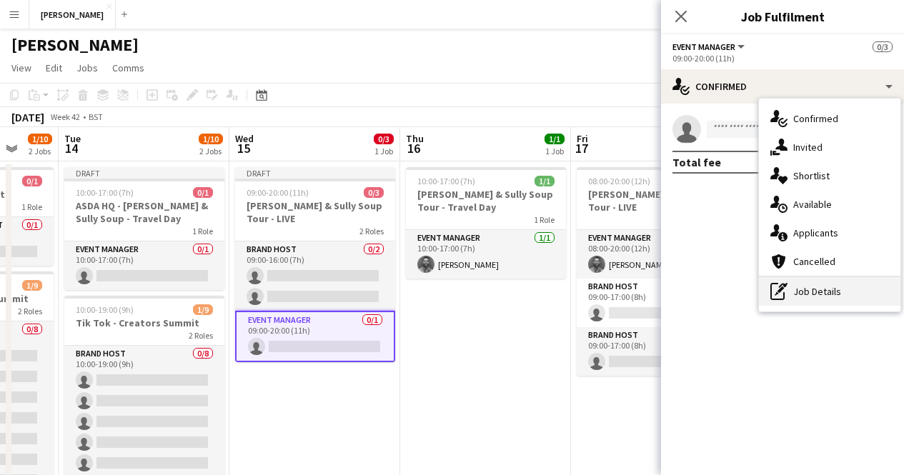
click at [823, 299] on div "pen-write Job Details" at bounding box center [829, 291] width 141 height 29
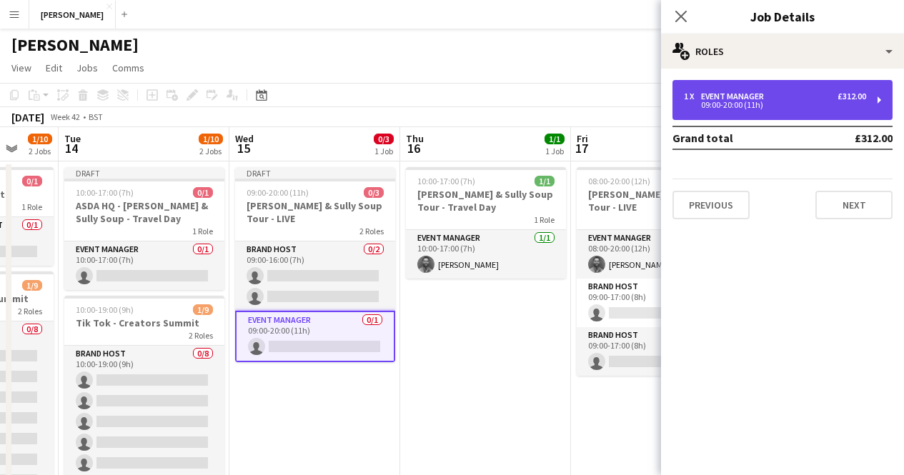
click at [756, 113] on div "1 x Event Manager £312.00 09:00-20:00 (11h)" at bounding box center [782, 100] width 220 height 40
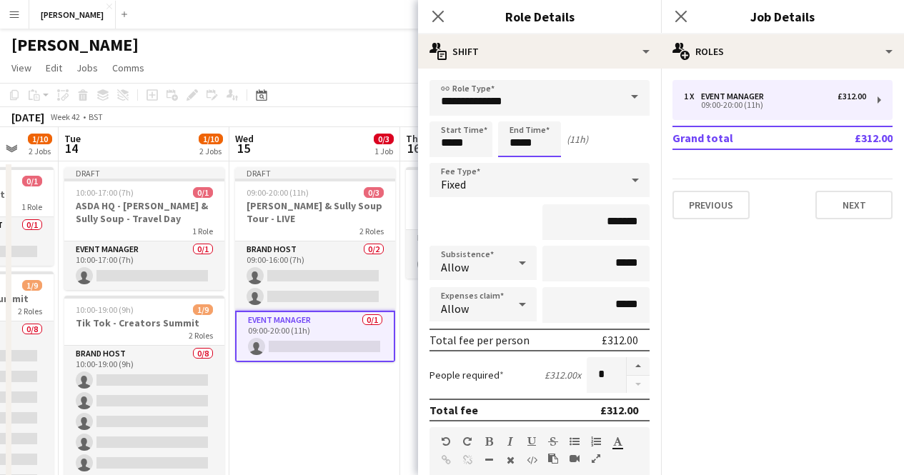
click at [517, 138] on input "*****" at bounding box center [529, 139] width 63 height 36
type input "*****"
click at [727, 335] on mat-expansion-panel "pencil3 General details 1 x Event Manager £312.00 09:00-20:00 (11h) Grand total…" at bounding box center [782, 272] width 243 height 407
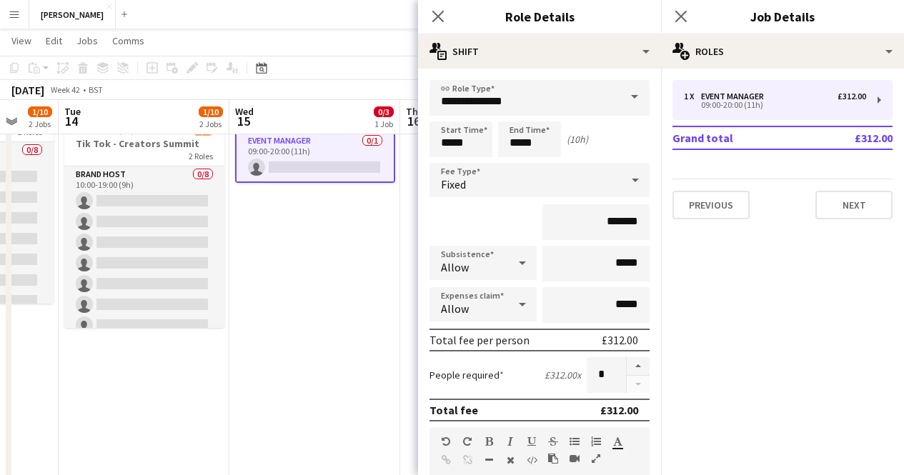
scroll to position [179, 0]
click at [342, 284] on app-date-cell "Draft 09:00-20:00 (11h) 0/3 [PERSON_NAME] & Sully Soup Tour - LIVE 2 Roles Bran…" at bounding box center [314, 295] width 171 height 628
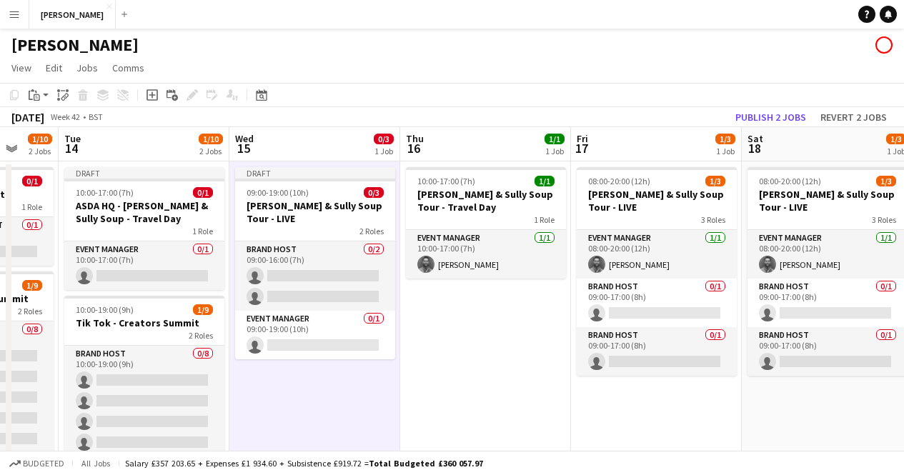
scroll to position [1, 0]
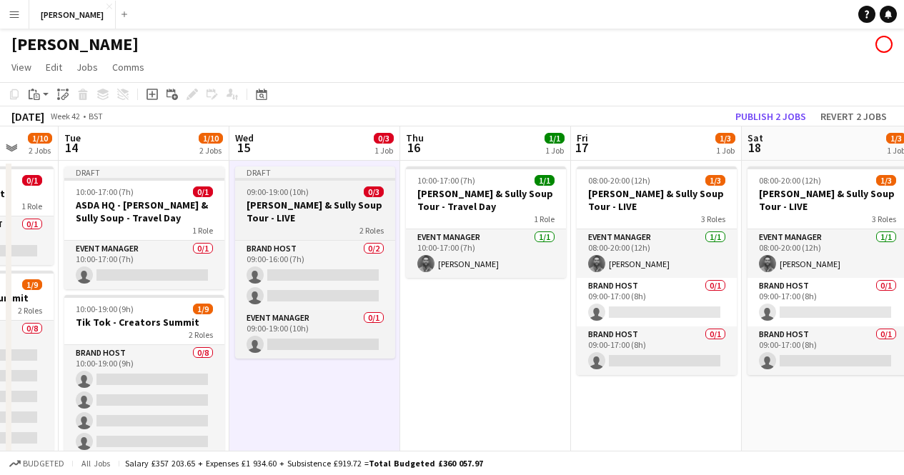
click at [327, 202] on h3 "[PERSON_NAME] & Sully Soup Tour - LIVE" at bounding box center [315, 212] width 160 height 26
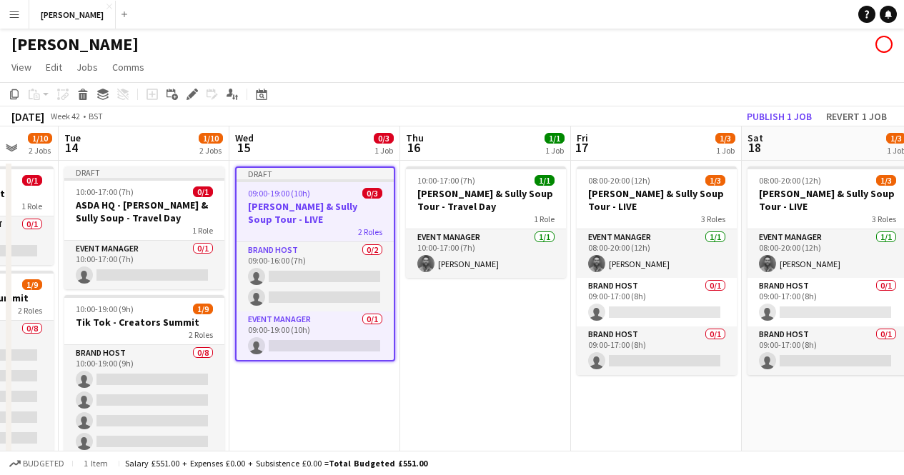
click at [327, 202] on h3 "[PERSON_NAME] & Sully Soup Tour - LIVE" at bounding box center [315, 213] width 157 height 26
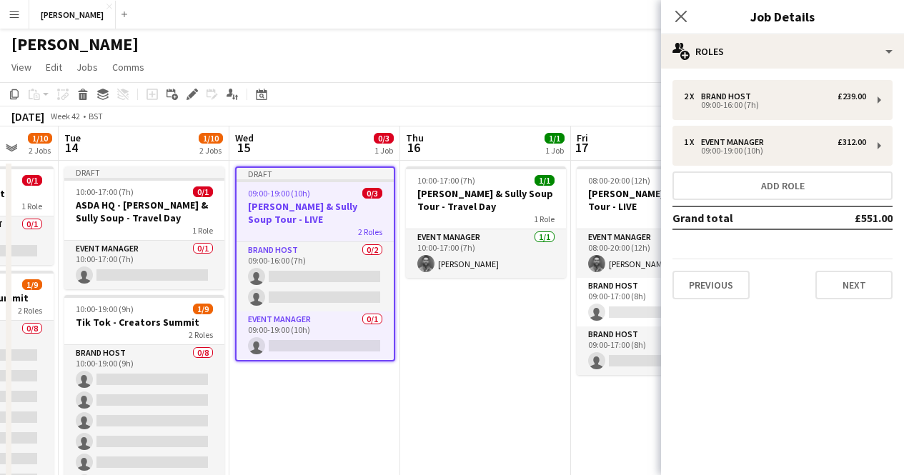
click at [707, 269] on div "Previous Next" at bounding box center [782, 279] width 220 height 41
click at [707, 277] on button "Previous" at bounding box center [710, 285] width 77 height 29
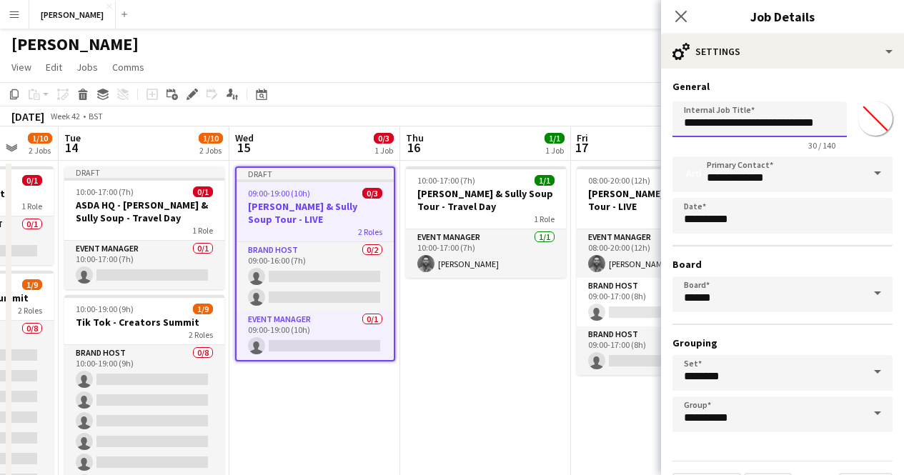
click at [684, 124] on input "**********" at bounding box center [759, 119] width 174 height 36
drag, startPoint x: 822, startPoint y: 122, endPoint x: 865, endPoint y: 126, distance: 42.3
click at [865, 126] on div "**********" at bounding box center [782, 123] width 220 height 55
type input "**********"
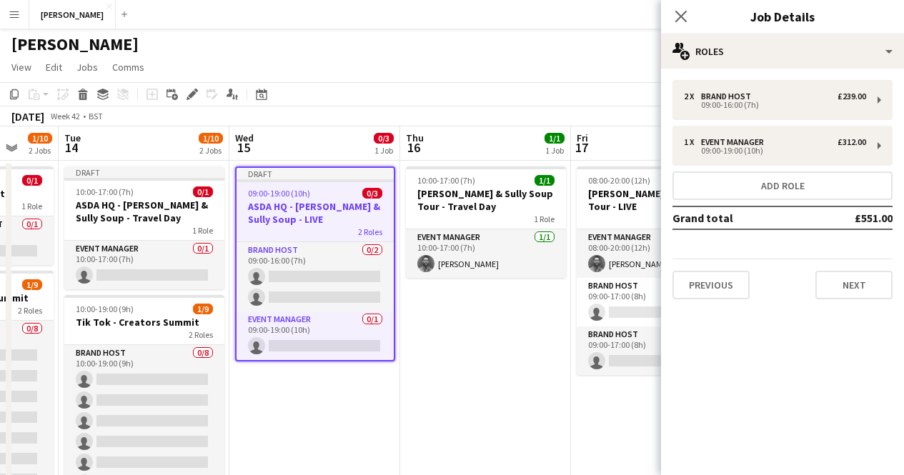
click at [494, 352] on app-date-cell "10:00-17:00 (7h) 1/1 [PERSON_NAME] & Sully Soup Tour - Travel Day 1 Role Event …" at bounding box center [485, 475] width 171 height 628
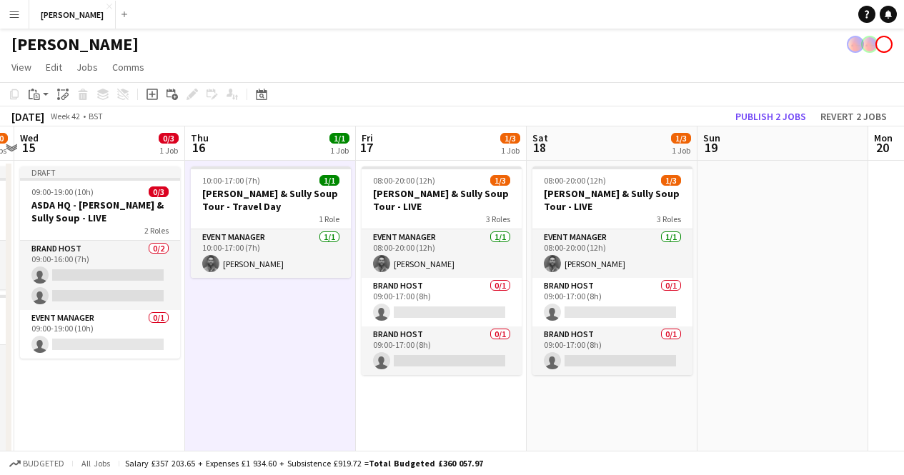
scroll to position [0, 670]
click at [726, 195] on app-date-cell at bounding box center [782, 475] width 171 height 628
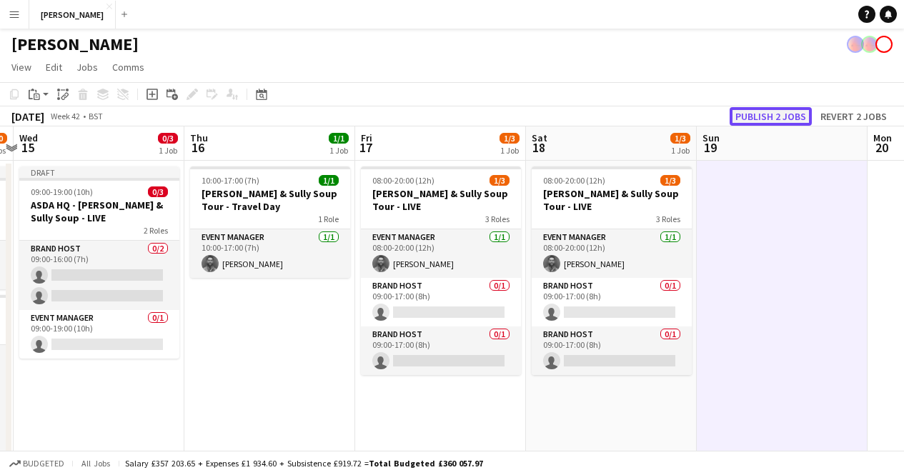
click at [782, 116] on button "Publish 2 jobs" at bounding box center [771, 116] width 82 height 19
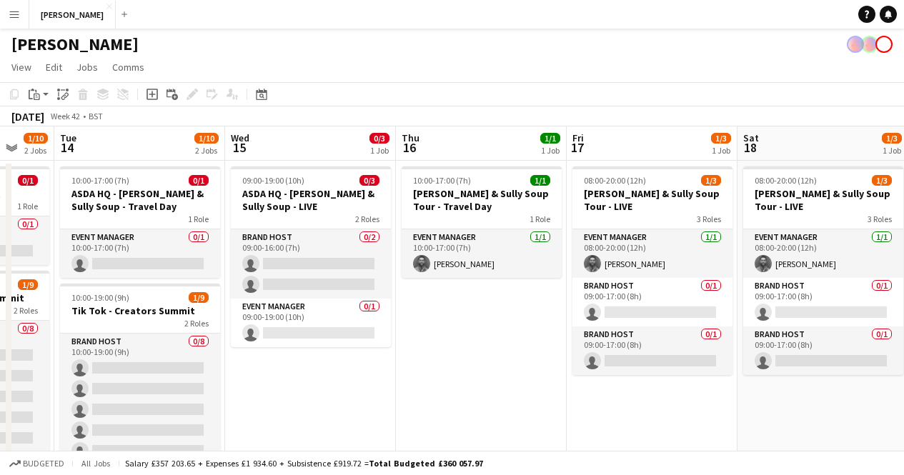
scroll to position [0, 457]
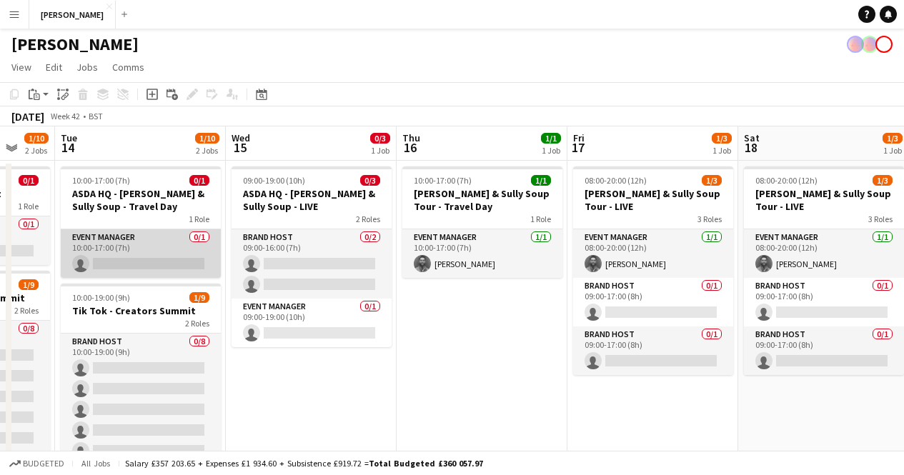
click at [159, 253] on app-card-role "Event Manager 0/1 10:00-17:00 (7h) single-neutral-actions" at bounding box center [141, 253] width 160 height 49
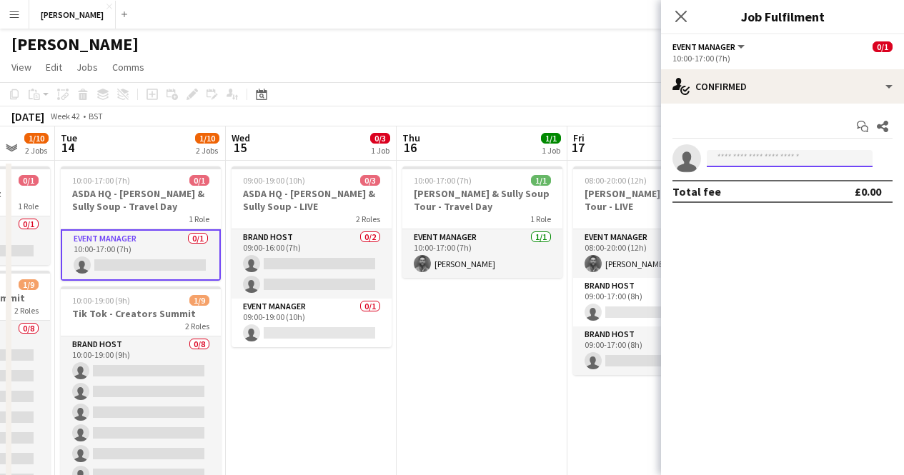
click at [730, 164] on input at bounding box center [790, 158] width 166 height 17
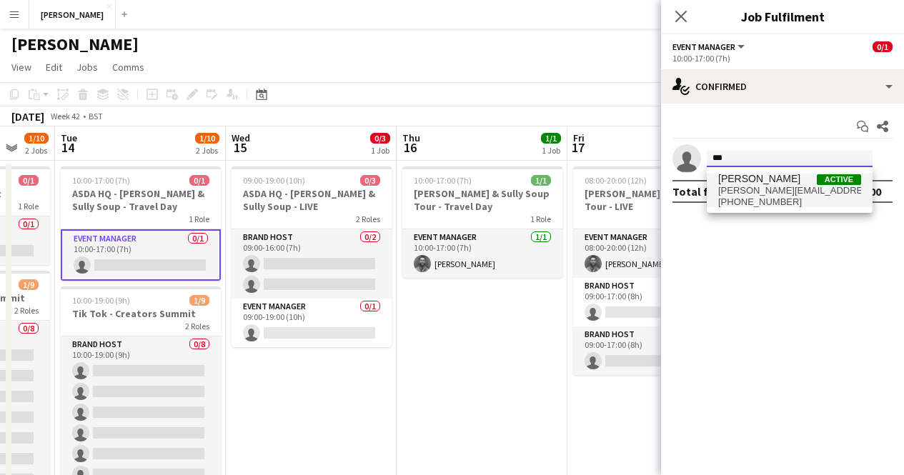
type input "***"
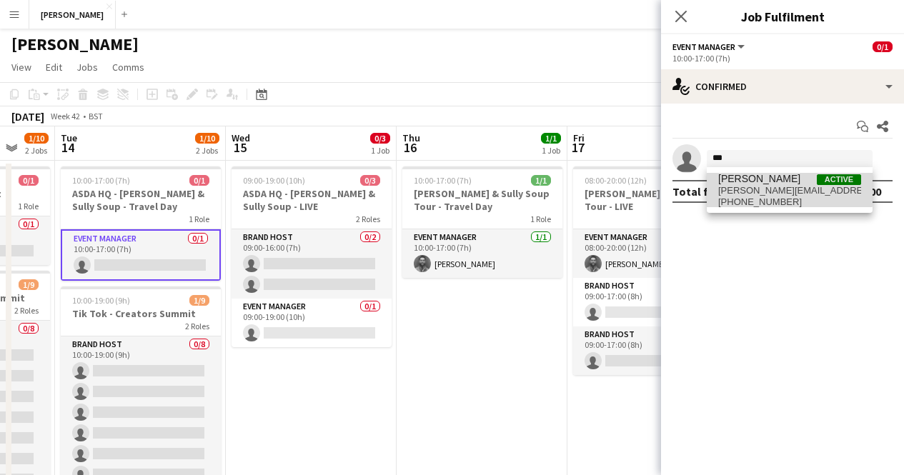
click at [762, 188] on span "[PERSON_NAME][EMAIL_ADDRESS][PERSON_NAME][DOMAIN_NAME]" at bounding box center [789, 190] width 143 height 11
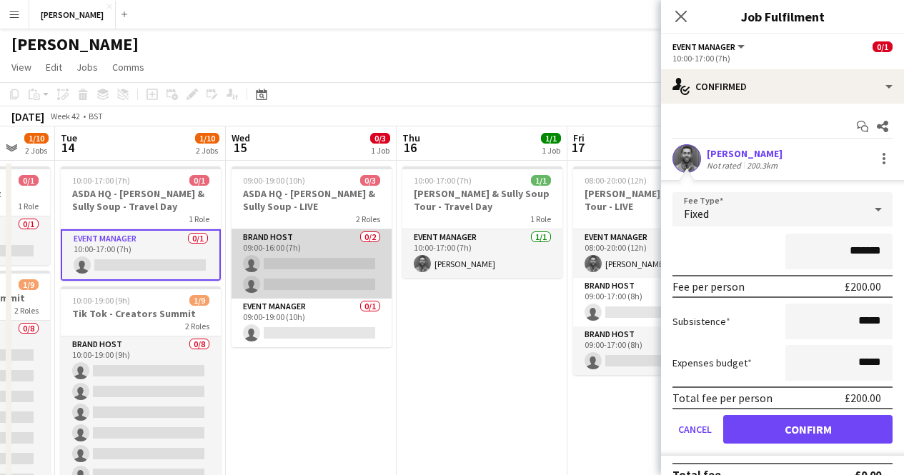
click at [285, 243] on app-card-role "Brand Host 0/2 09:00-16:00 (7h) single-neutral-actions single-neutral-actions" at bounding box center [312, 263] width 160 height 69
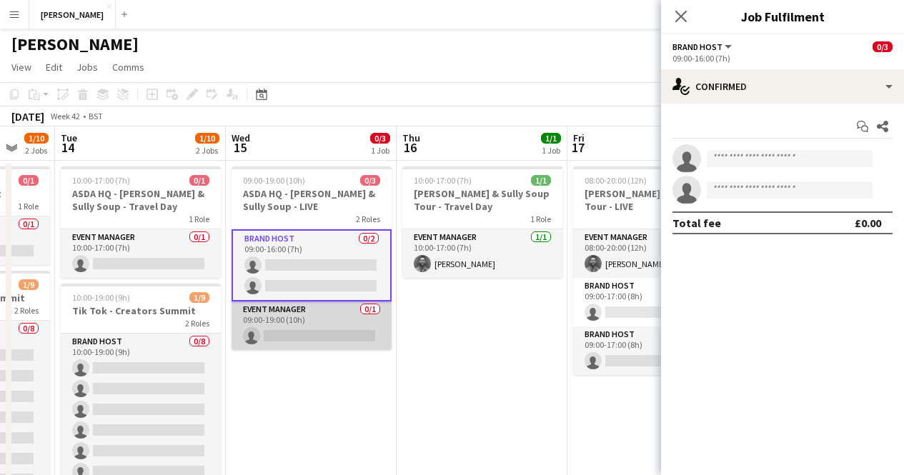
click at [304, 331] on app-card-role "Event Manager 0/1 09:00-19:00 (10h) single-neutral-actions" at bounding box center [312, 326] width 160 height 49
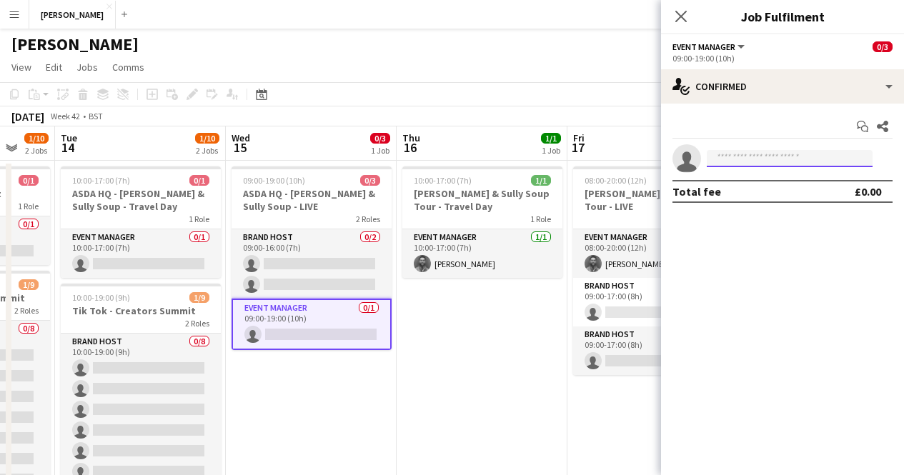
click at [765, 154] on input at bounding box center [790, 158] width 166 height 17
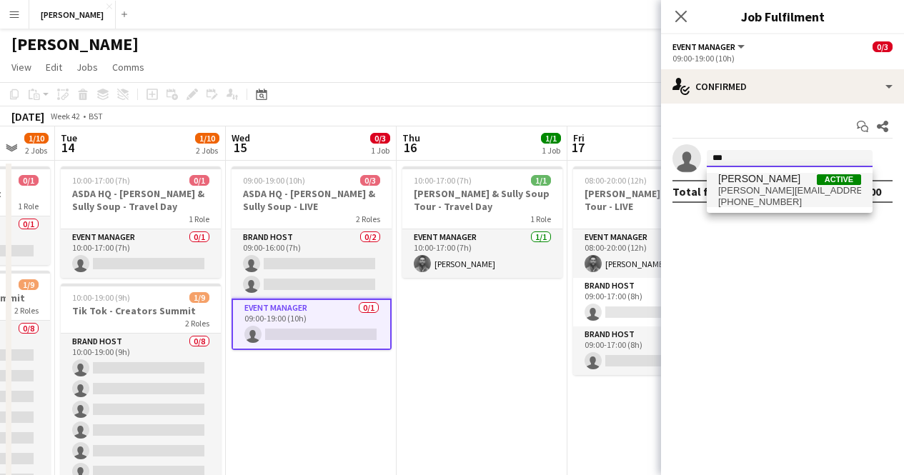
type input "***"
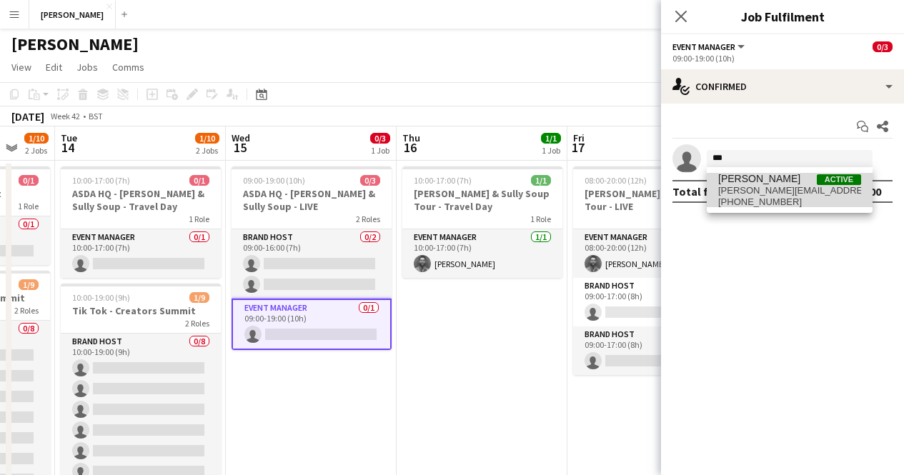
click at [794, 206] on span "[PHONE_NUMBER]" at bounding box center [789, 202] width 143 height 11
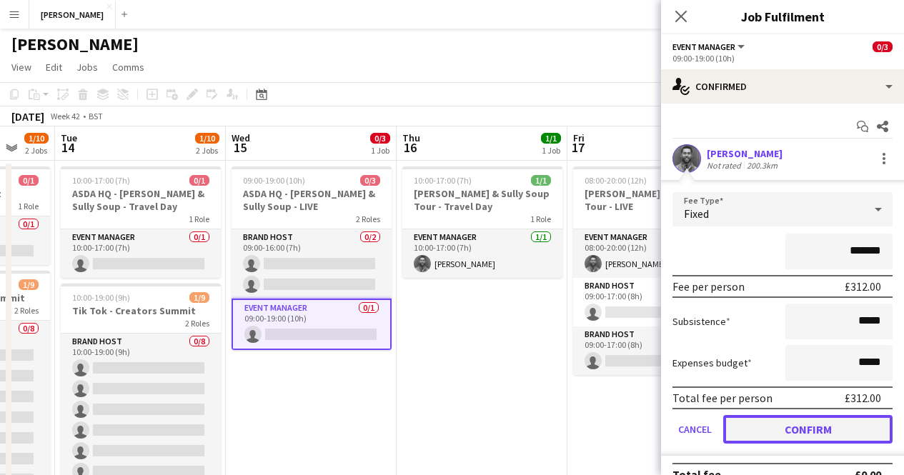
click at [802, 421] on button "Confirm" at bounding box center [807, 429] width 169 height 29
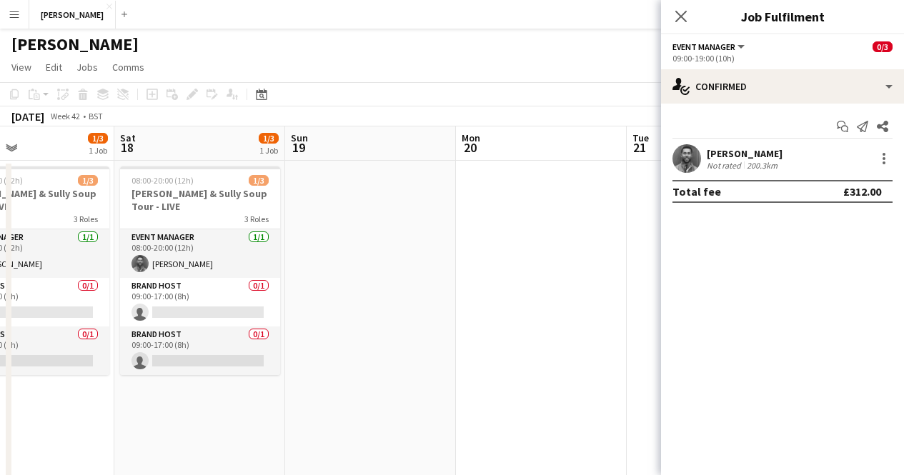
scroll to position [0, 399]
click at [379, 212] on app-date-cell at bounding box center [369, 475] width 171 height 628
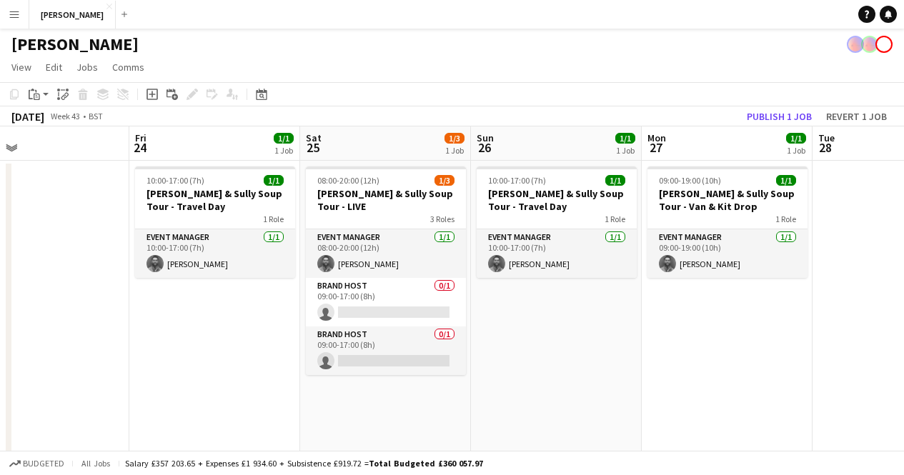
scroll to position [0, 383]
click at [778, 117] on button "Publish 1 job" at bounding box center [779, 116] width 76 height 19
